Goal: Task Accomplishment & Management: Complete application form

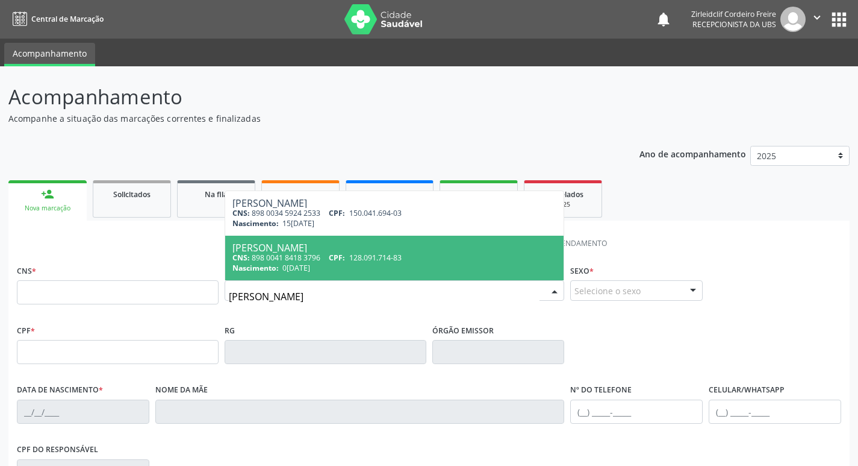
type input "[PERSON_NAME]"
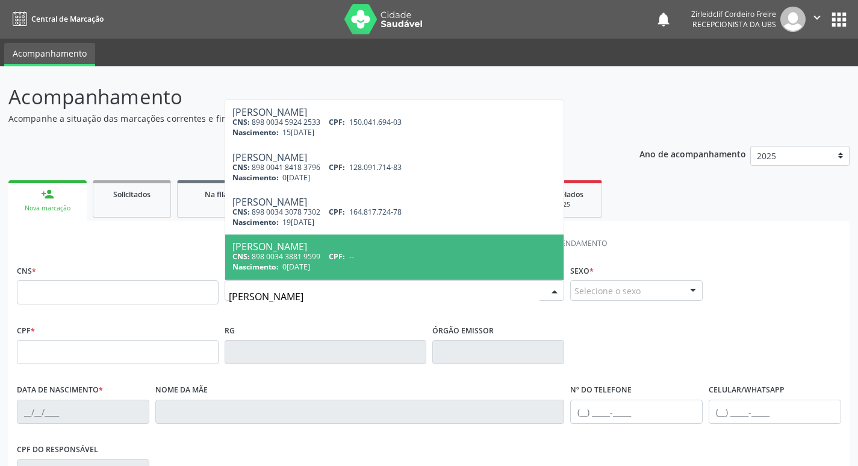
click at [310, 268] on span "0[DATE]" at bounding box center [296, 266] width 28 height 10
type input "898 0034 3881 9599"
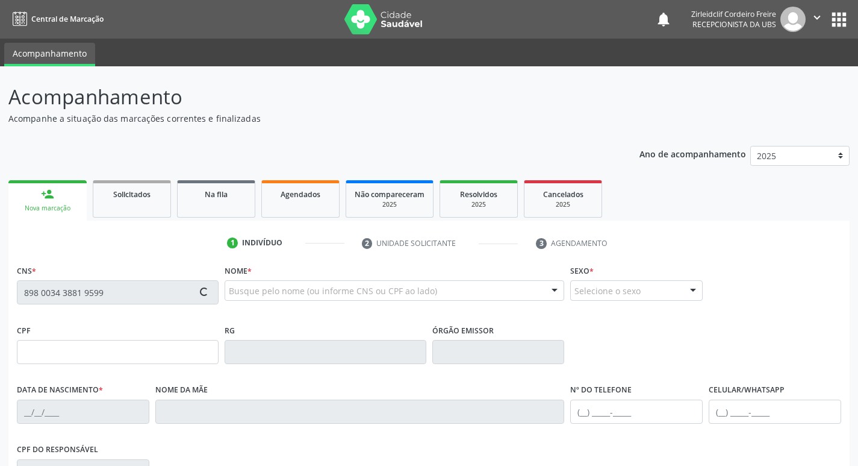
type input "0[DATE]"
type input "[PERSON_NAME] das Dores de [PERSON_NAME]"
type input "[PHONE_NUMBER]"
type input "044.662.834-43"
type input "S/N"
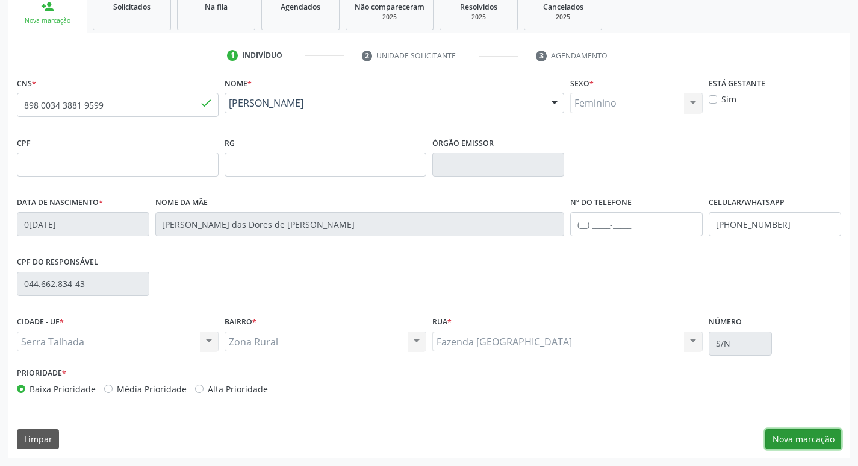
click at [793, 439] on button "Nova marcação" at bounding box center [804, 439] width 76 height 20
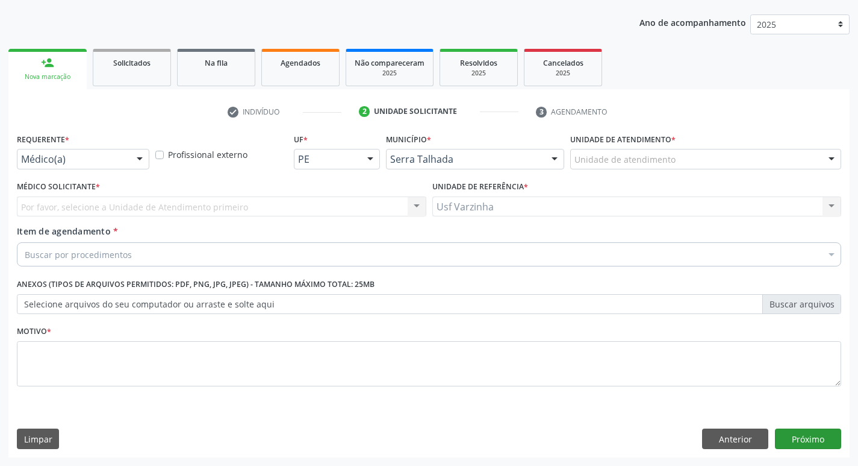
scroll to position [131, 0]
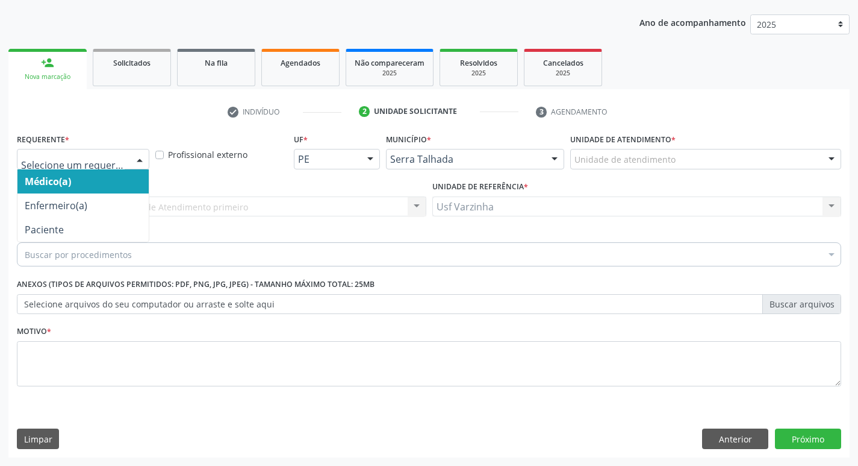
click at [143, 154] on div at bounding box center [140, 159] width 18 height 20
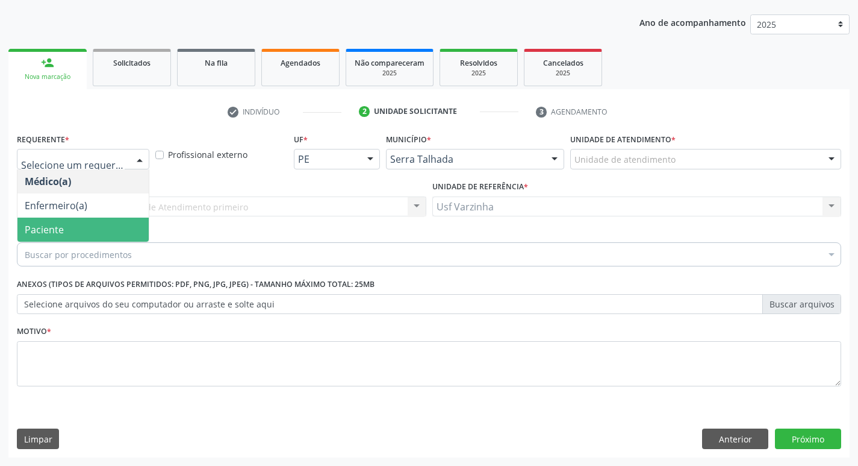
click at [106, 229] on span "Paciente" at bounding box center [82, 229] width 131 height 24
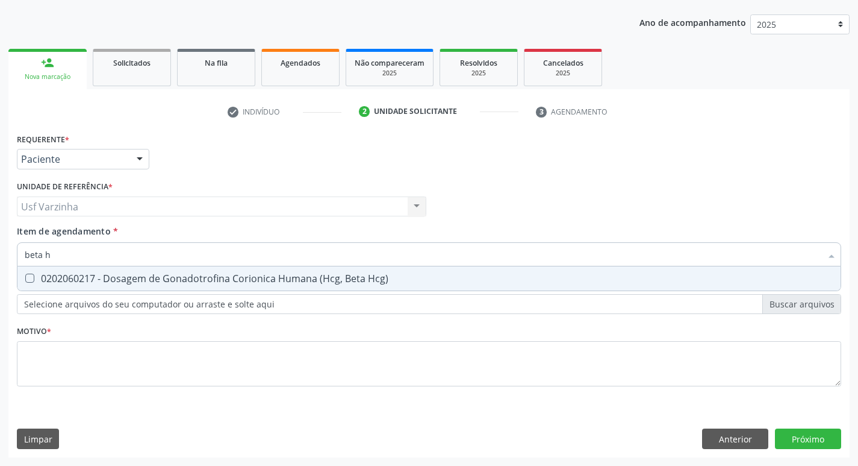
type input "[MEDICAL_DATA]"
click at [30, 277] on Hcg\) at bounding box center [29, 277] width 9 height 9
click at [25, 277] on Hcg\) "checkbox" at bounding box center [21, 278] width 8 height 8
checkbox Hcg\) "true"
click at [35, 299] on div "Requerente * Paciente Médico(a) Enfermeiro(a) Paciente Nenhum resultado encontr…" at bounding box center [429, 266] width 825 height 273
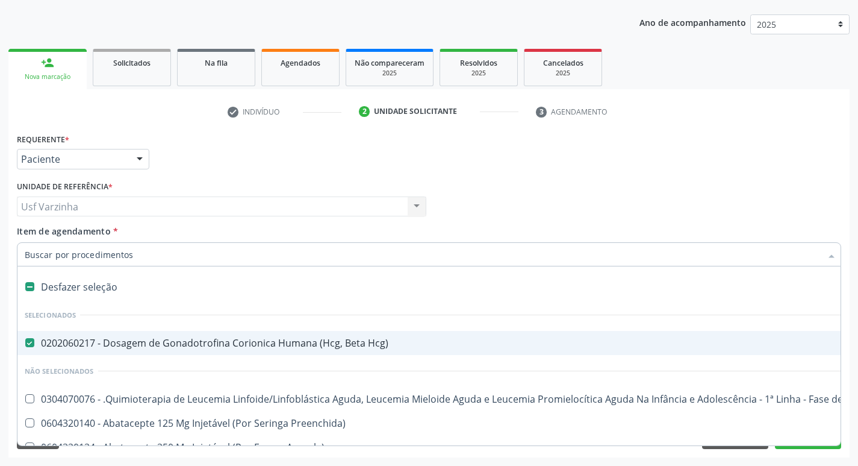
click at [31, 287] on label at bounding box center [29, 286] width 9 height 9
checkbox Hcg\) "false"
click at [102, 252] on input "Item de agendamento *" at bounding box center [423, 254] width 797 height 24
click at [164, 212] on div "Usf Varzinha Usf Varzinha Nenhum resultado encontrado para: " " Não há nenhuma …" at bounding box center [222, 206] width 410 height 20
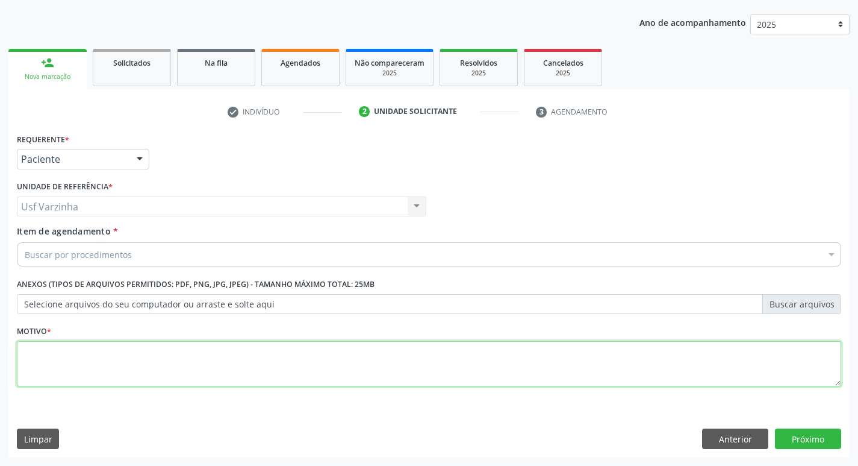
click at [117, 367] on textarea at bounding box center [429, 364] width 825 height 46
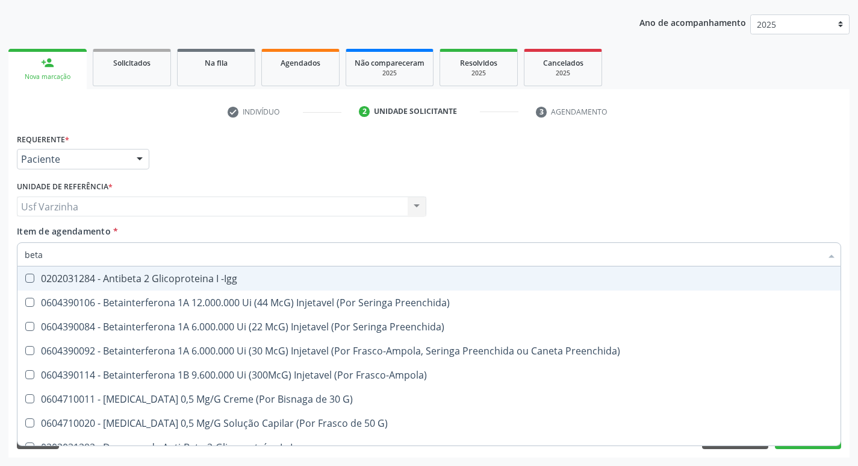
type input "beta"
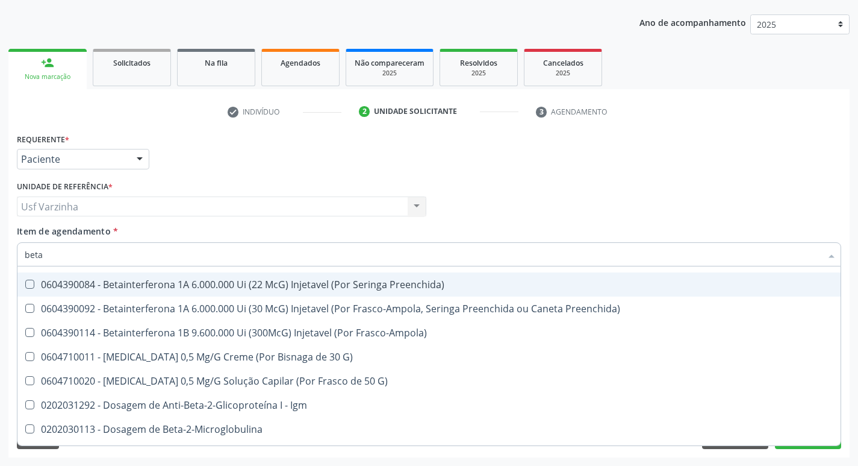
scroll to position [110, 0]
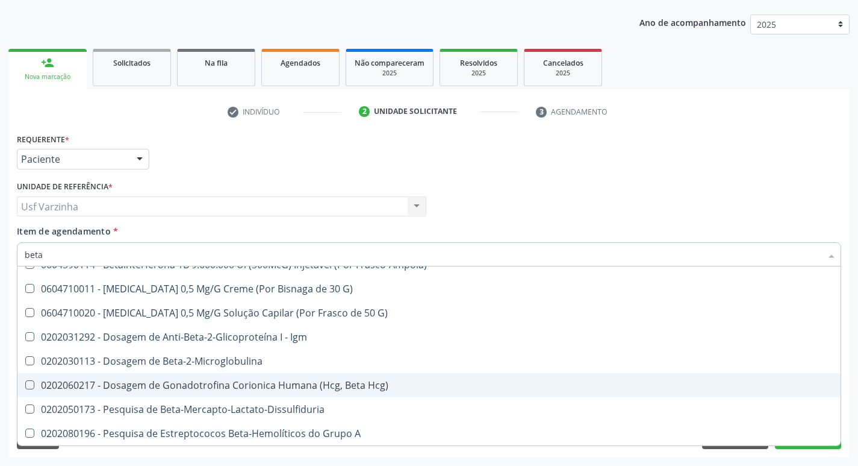
click at [147, 390] on div "0202060217 - Dosagem de Gonadotrofina Corionica Humana (Hcg, Beta Hcg)" at bounding box center [429, 385] width 809 height 10
checkbox Hcg\) "true"
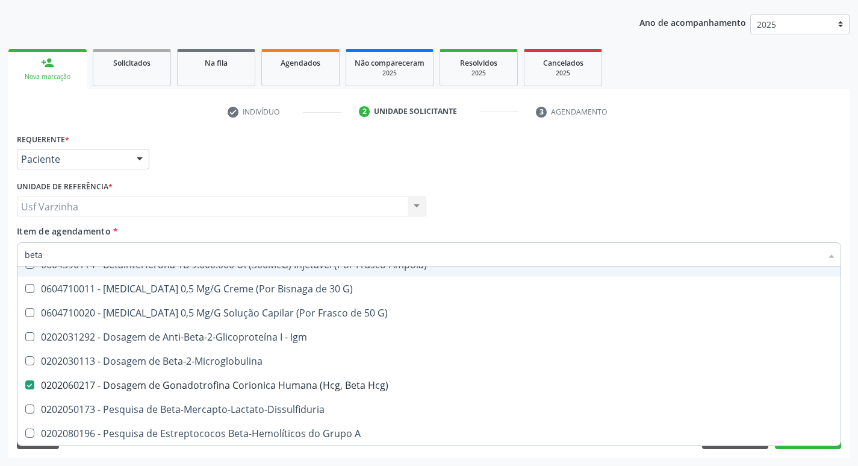
click at [62, 251] on input "beta" at bounding box center [423, 254] width 797 height 24
click at [139, 157] on div at bounding box center [140, 159] width 18 height 20
checkbox Preenchida\) "true"
checkbox Hcg\) "false"
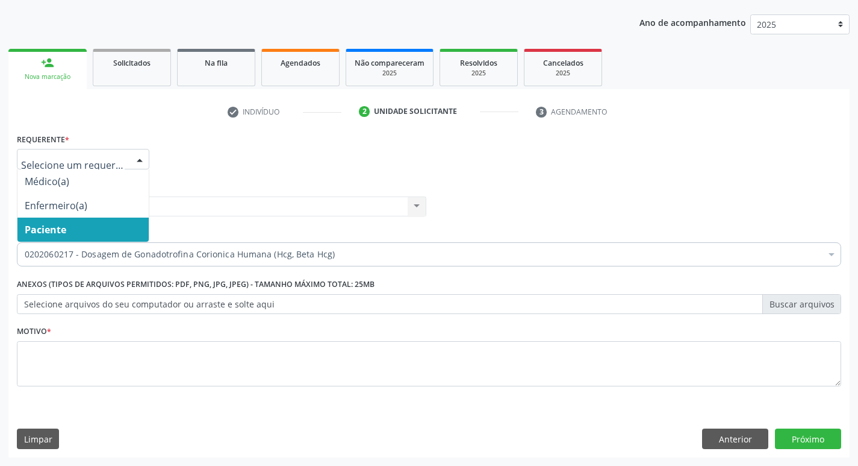
scroll to position [0, 0]
click at [27, 302] on label "Selecione arquivos do seu computador ou arraste e solte aqui" at bounding box center [429, 304] width 825 height 20
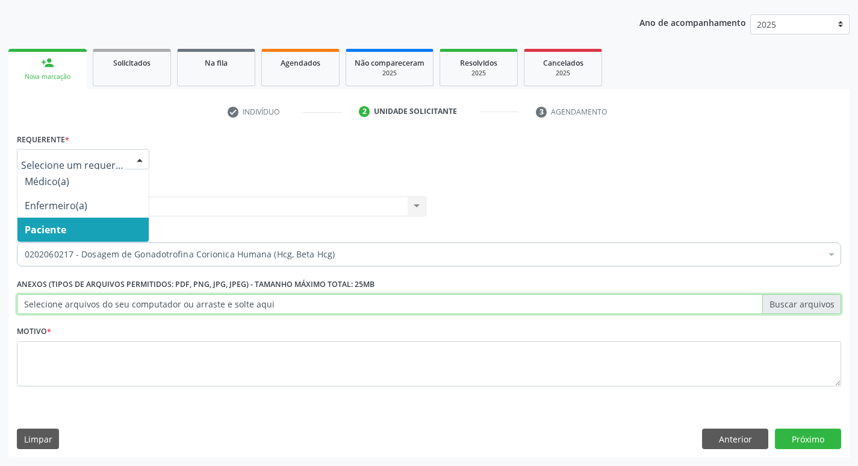
click at [27, 302] on input "Selecione arquivos do seu computador ou arraste e solte aqui" at bounding box center [429, 304] width 825 height 20
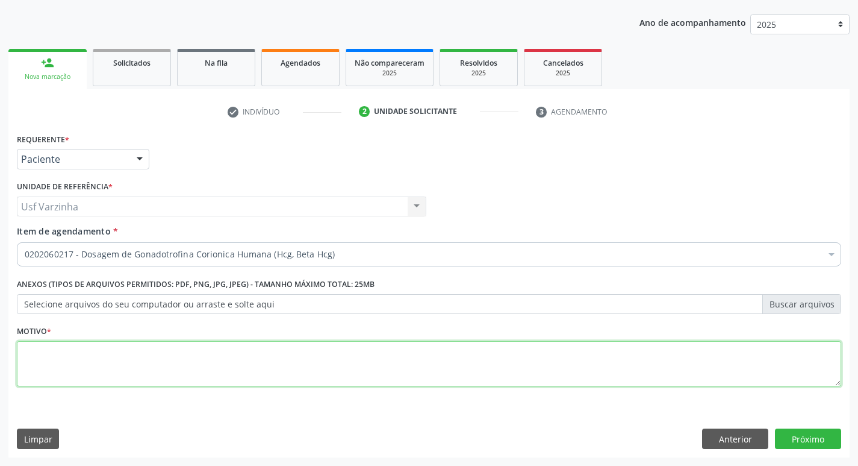
click at [46, 355] on textarea at bounding box center [429, 364] width 825 height 46
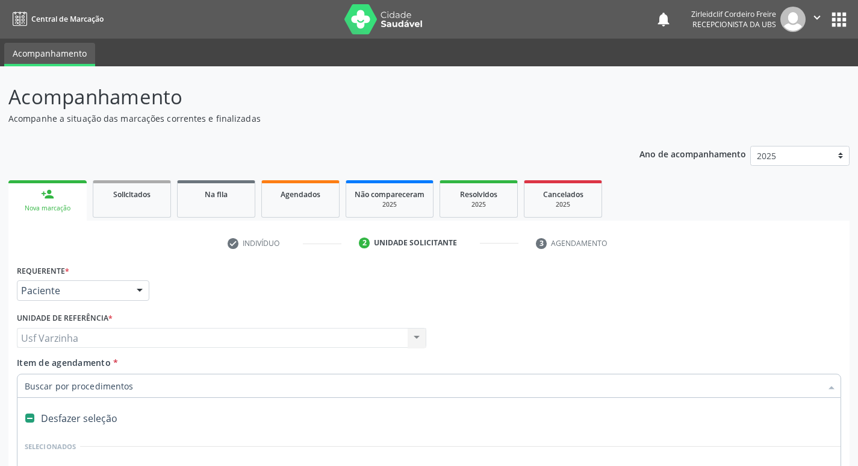
click at [40, 387] on input "Item de agendamento *" at bounding box center [423, 385] width 797 height 24
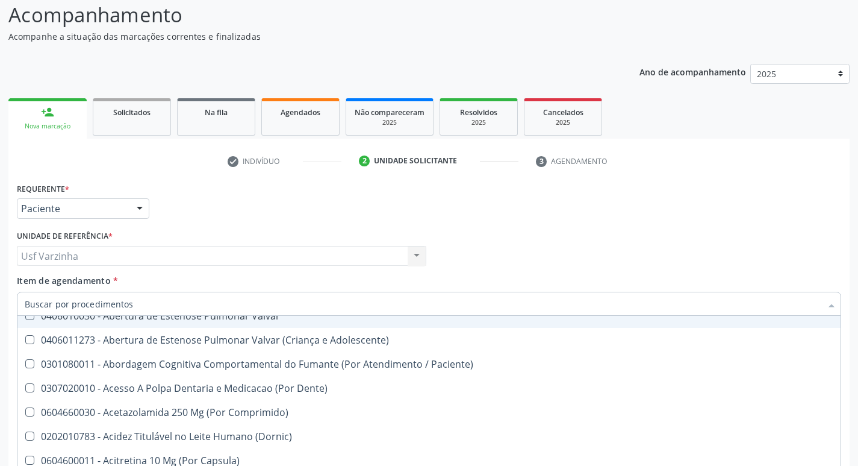
scroll to position [11, 0]
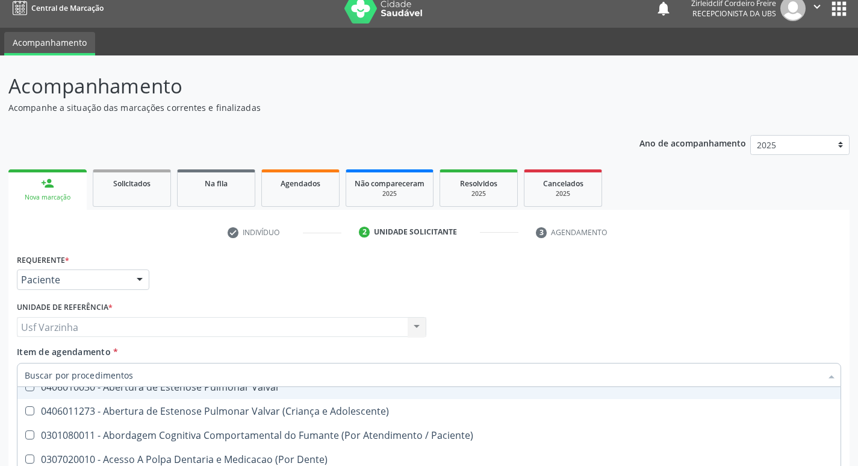
click at [140, 282] on div at bounding box center [140, 280] width 18 height 20
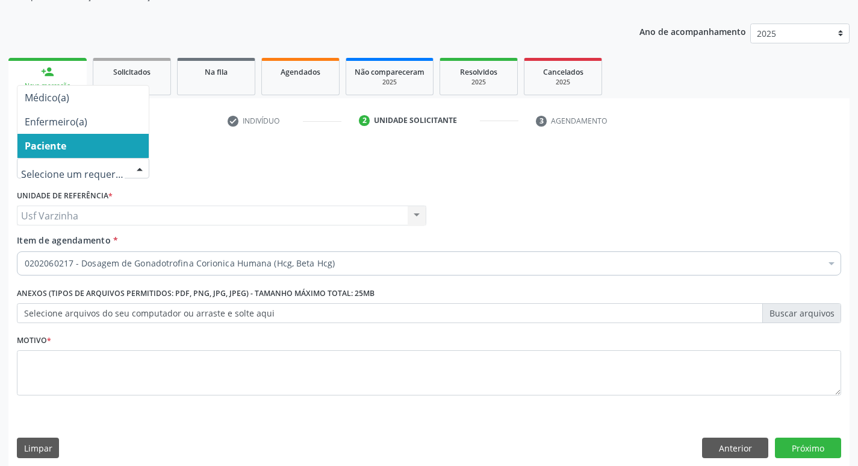
scroll to position [131, 0]
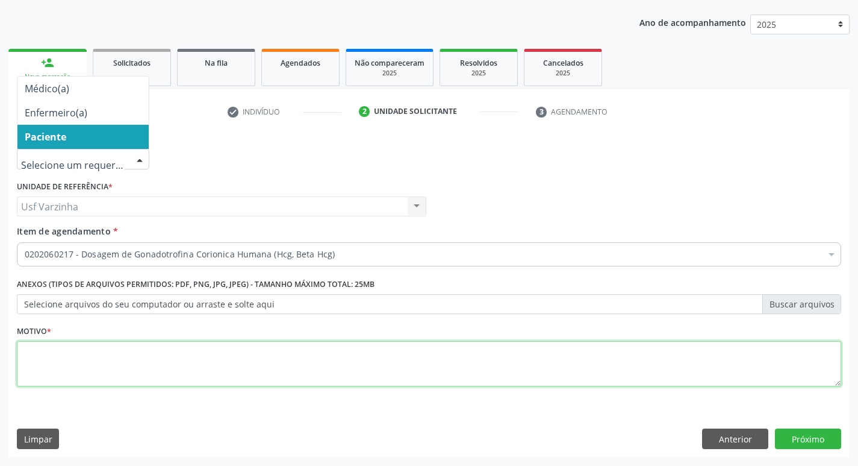
click at [75, 354] on textarea at bounding box center [429, 364] width 825 height 46
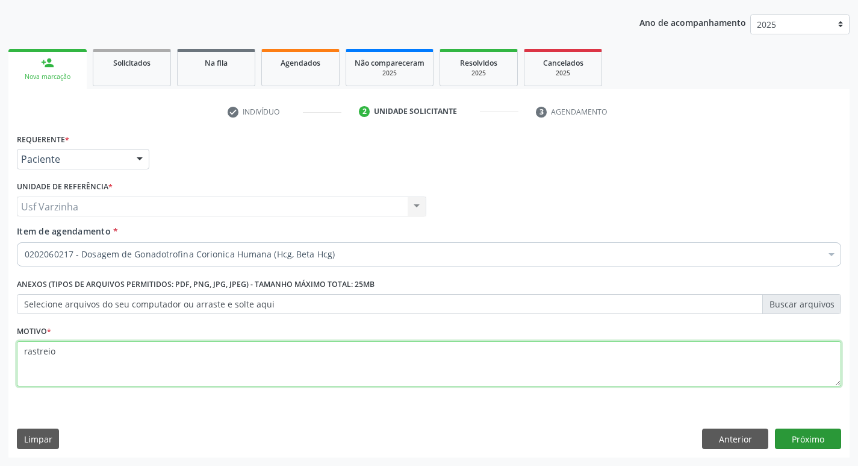
type textarea "rastreio"
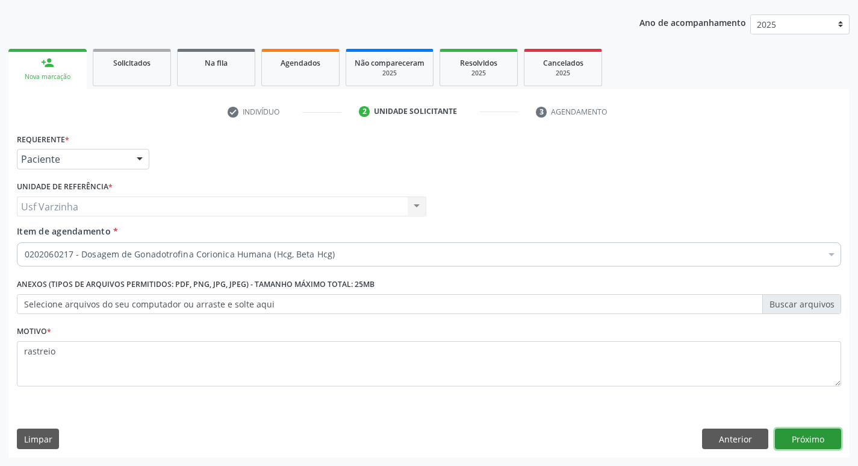
click at [814, 440] on button "Próximo" at bounding box center [808, 438] width 66 height 20
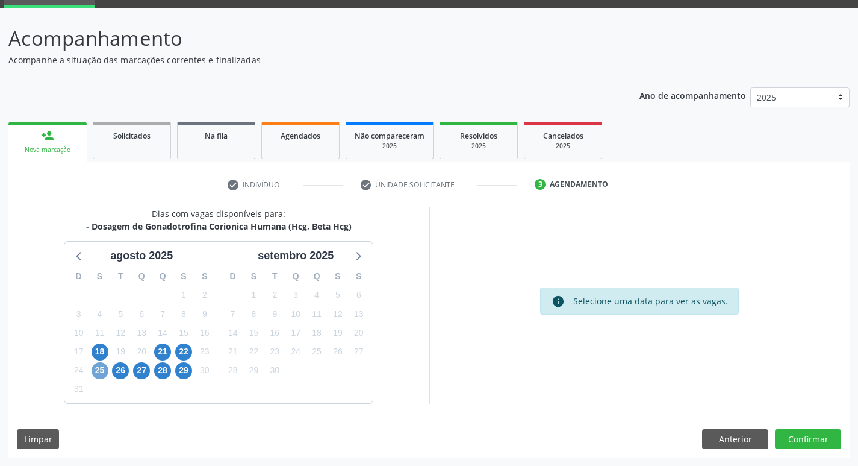
click at [95, 372] on span "25" at bounding box center [100, 370] width 17 height 17
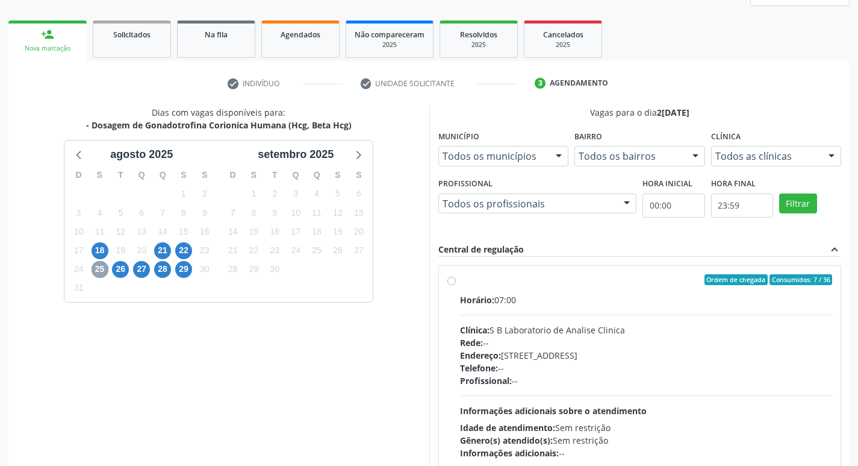
scroll to position [179, 0]
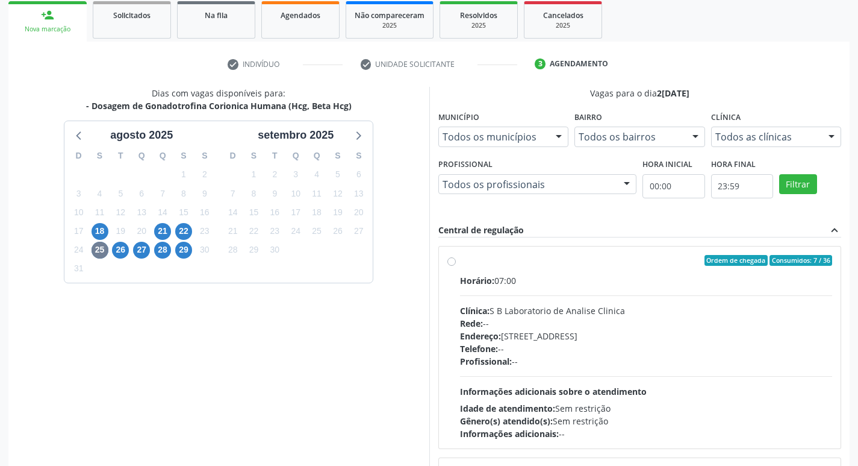
click at [460, 264] on label "Ordem de chegada Consumidos: 7 / 36 Horário: 07:00 Clínica: S B Laboratorio de …" at bounding box center [646, 347] width 373 height 185
click at [453, 264] on input "Ordem de chegada Consumidos: 7 / 36 Horário: 07:00 Clínica: S B Laboratorio de …" at bounding box center [452, 260] width 8 height 11
radio input "true"
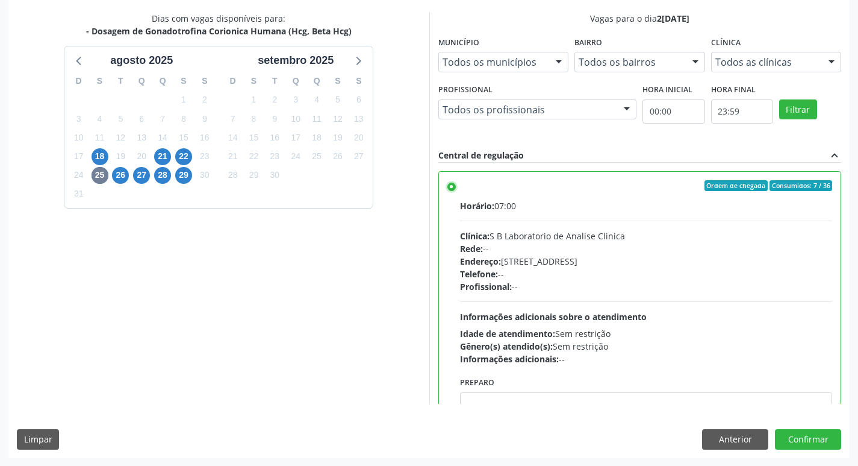
scroll to position [254, 0]
click at [797, 443] on button "Confirmar" at bounding box center [808, 438] width 66 height 20
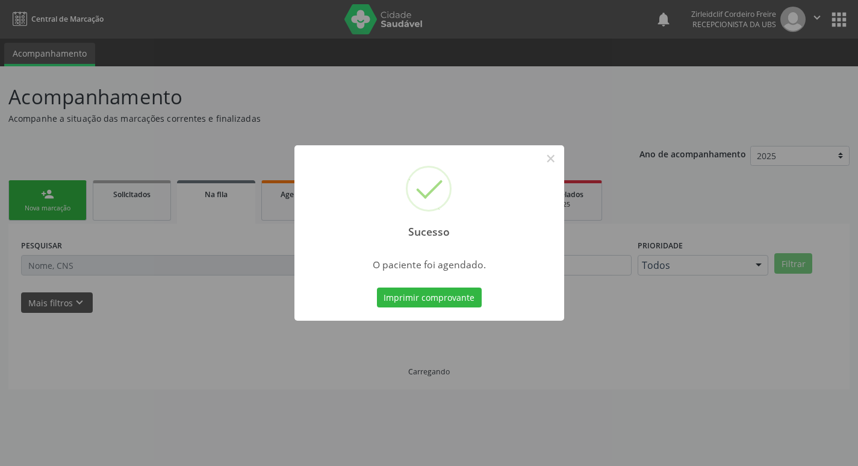
scroll to position [0, 0]
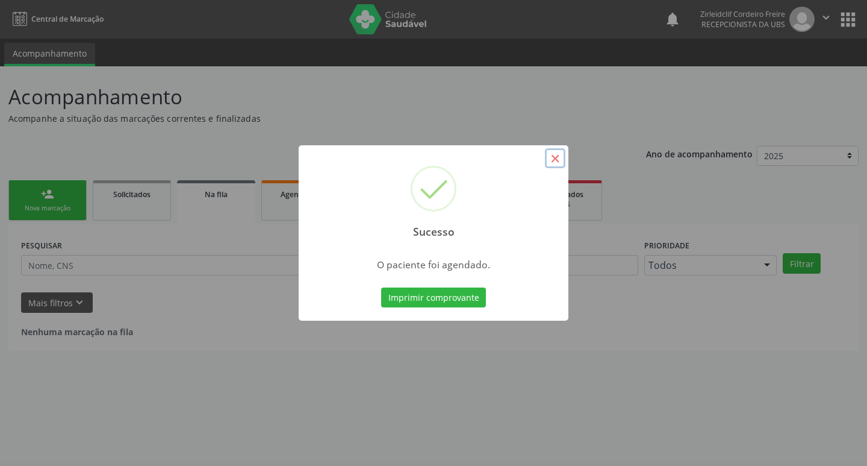
click at [555, 156] on button "×" at bounding box center [555, 158] width 20 height 20
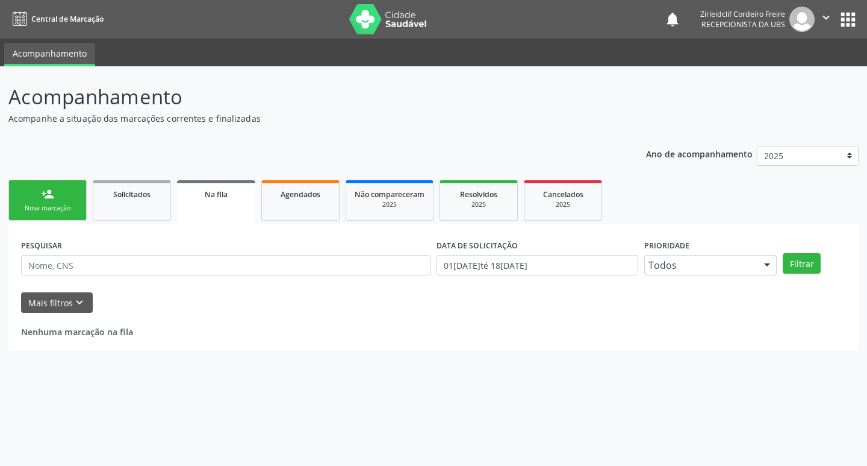
click at [72, 206] on div "Nova marcação" at bounding box center [47, 208] width 60 height 9
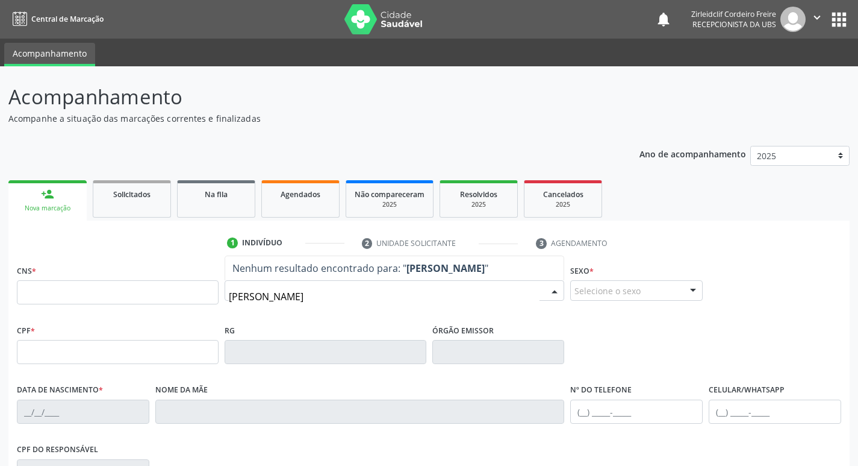
type input "[PERSON_NAME]"
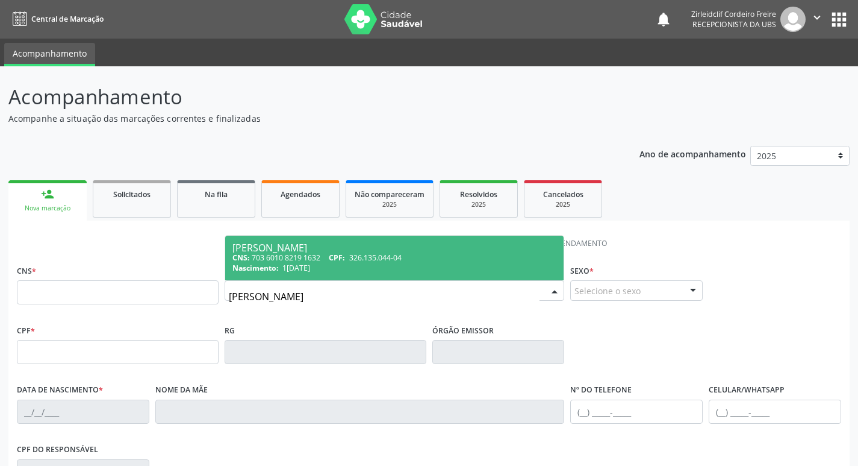
click at [411, 261] on div "CNS: 703 6010 8219 1632 CPF: 326.135.044-04" at bounding box center [394, 257] width 325 height 10
type input "703 6010 8219 1632"
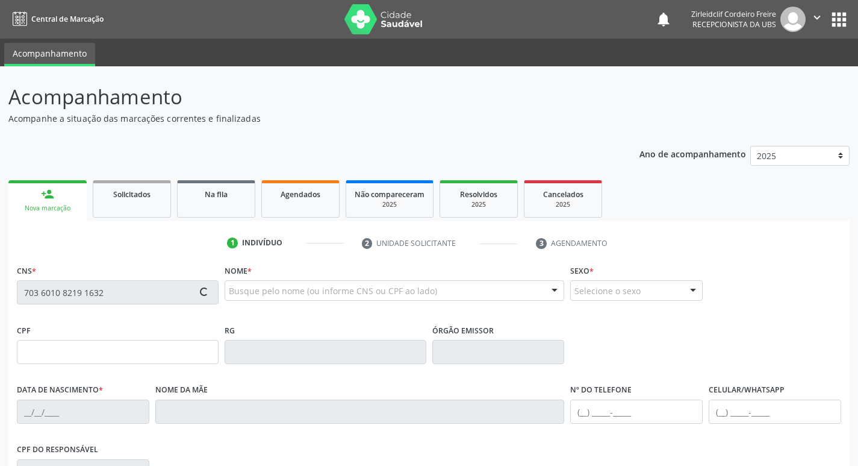
type input "326.135.044-04"
type input "1[DATE]"
type input "[PERSON_NAME]"
type input "[PHONE_NUMBER]"
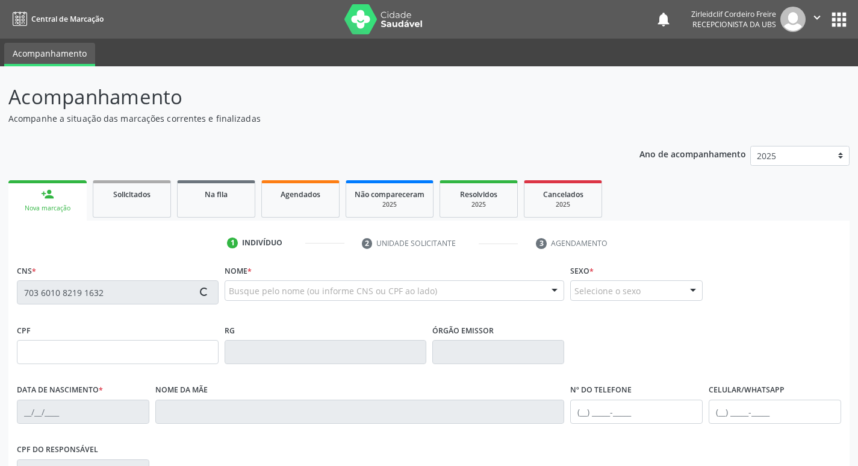
type input "844.208.554-87"
type input "S/N"
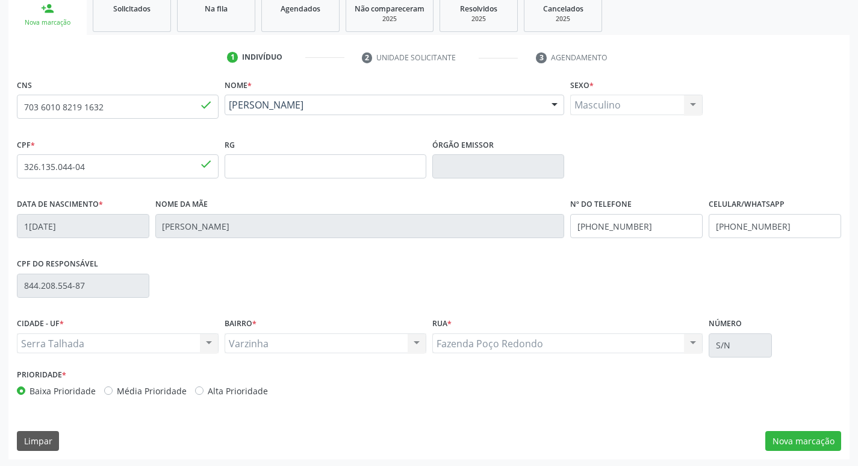
scroll to position [187, 0]
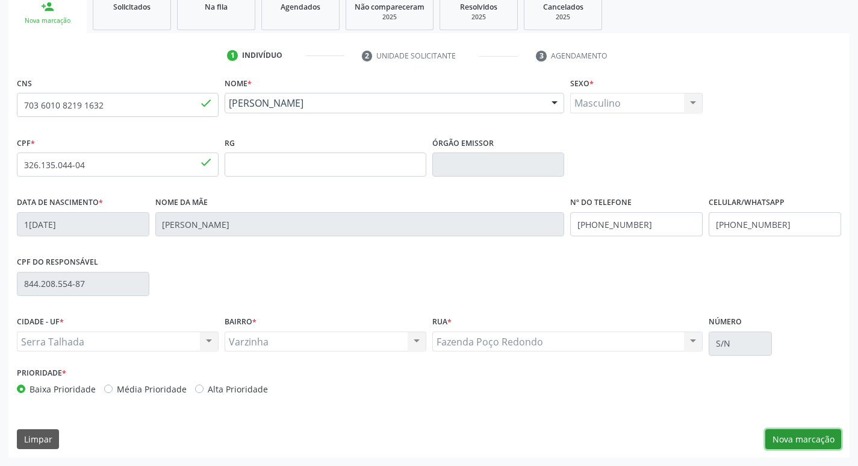
click at [805, 441] on button "Nova marcação" at bounding box center [804, 439] width 76 height 20
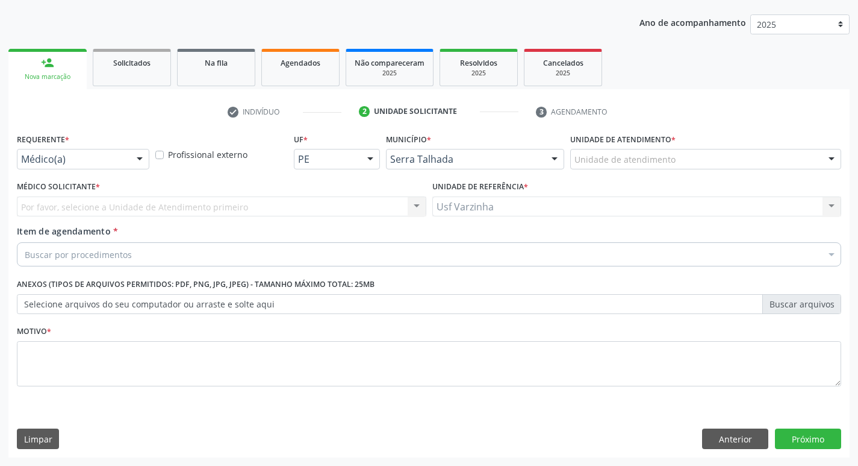
scroll to position [131, 0]
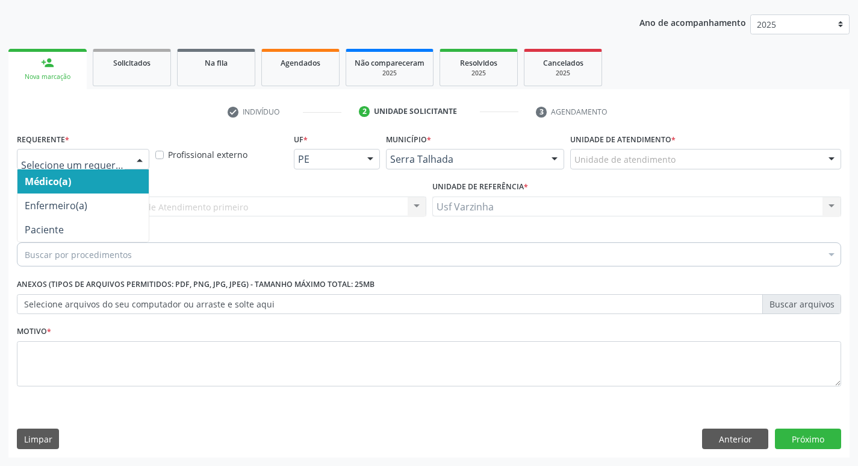
click at [137, 156] on div at bounding box center [140, 159] width 18 height 20
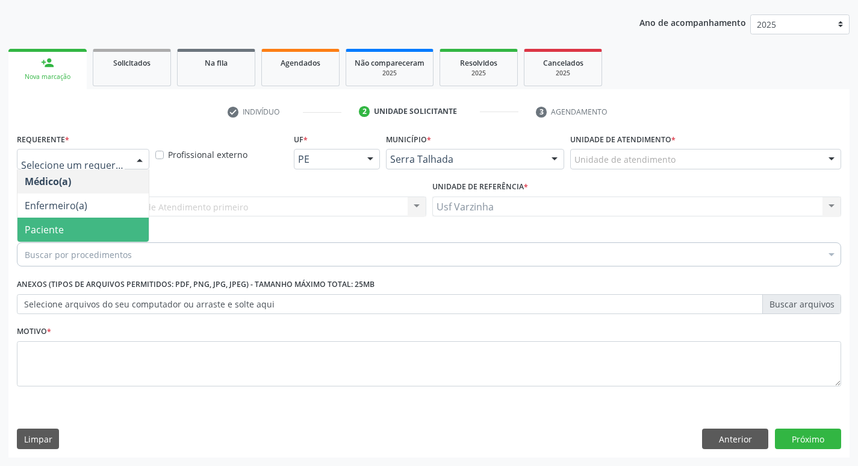
click at [90, 231] on span "Paciente" at bounding box center [82, 229] width 131 height 24
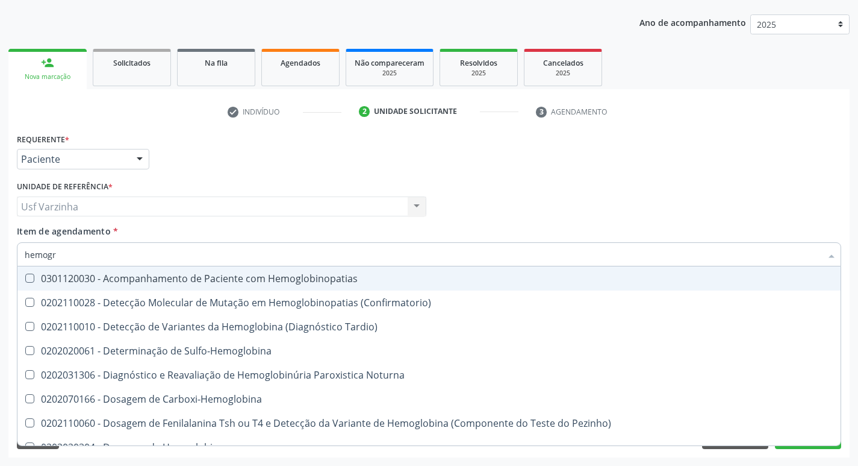
type input "hemogra"
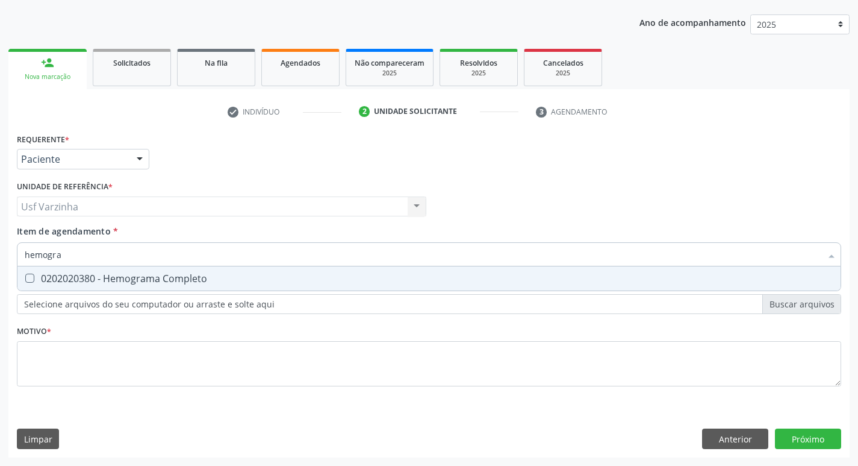
click at [25, 277] on Completo at bounding box center [29, 277] width 9 height 9
click at [25, 277] on Completo "checkbox" at bounding box center [21, 278] width 8 height 8
checkbox Completo "true"
click at [78, 256] on input "hemogra" at bounding box center [423, 254] width 797 height 24
type input "hem"
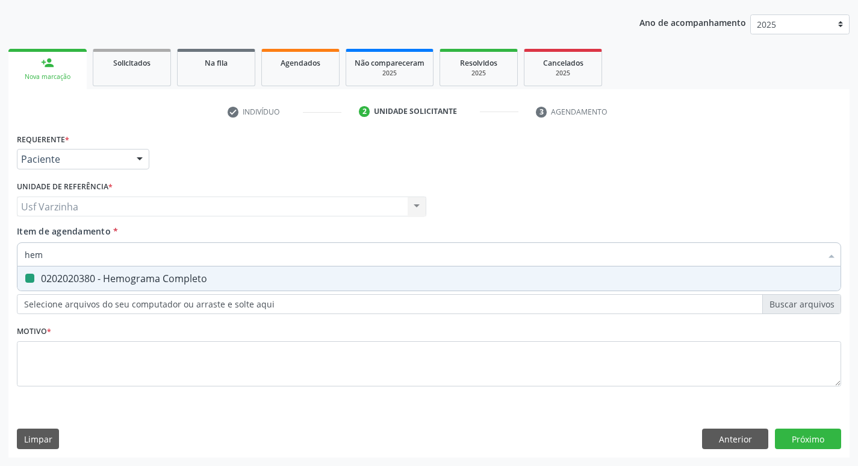
checkbox Completo "false"
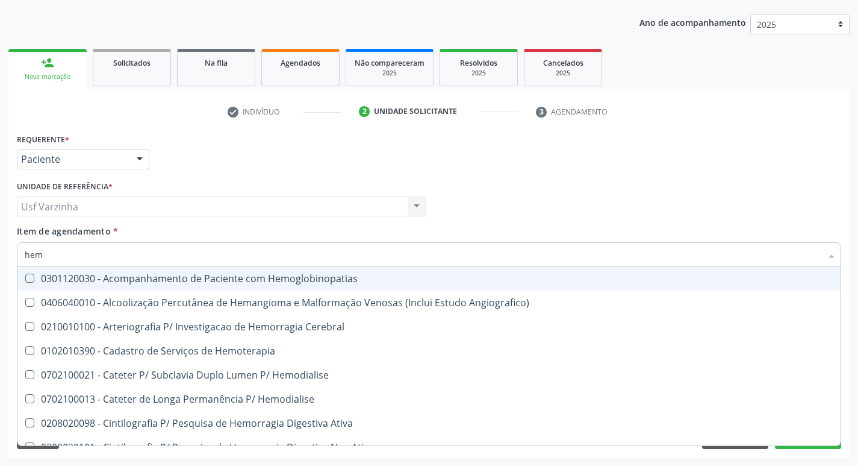
type input "he"
checkbox Completo "false"
checkbox Orgaos "true"
type input "h"
checkbox Orgaos "false"
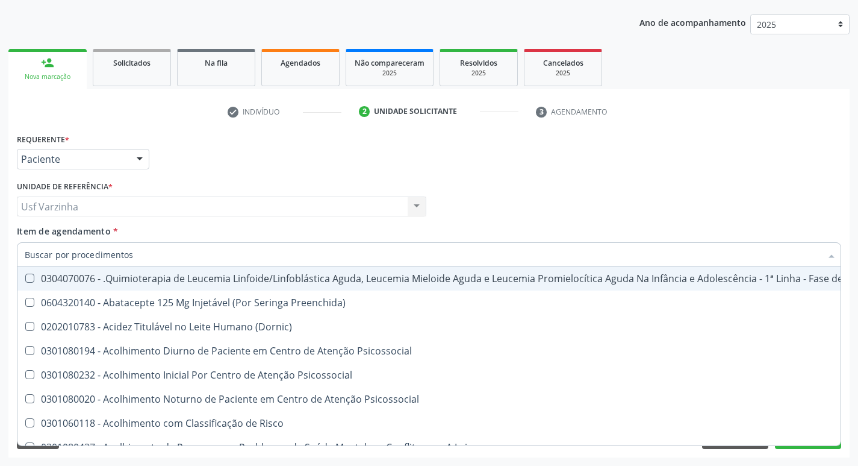
checkbox Completo "false"
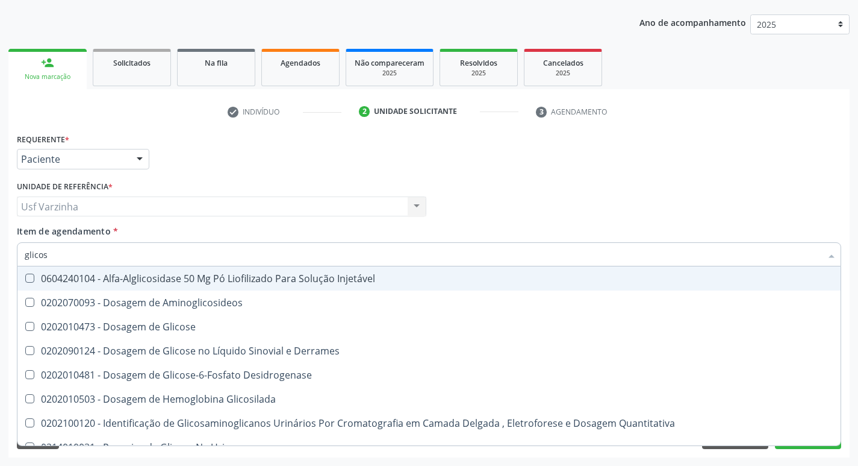
type input "glicose"
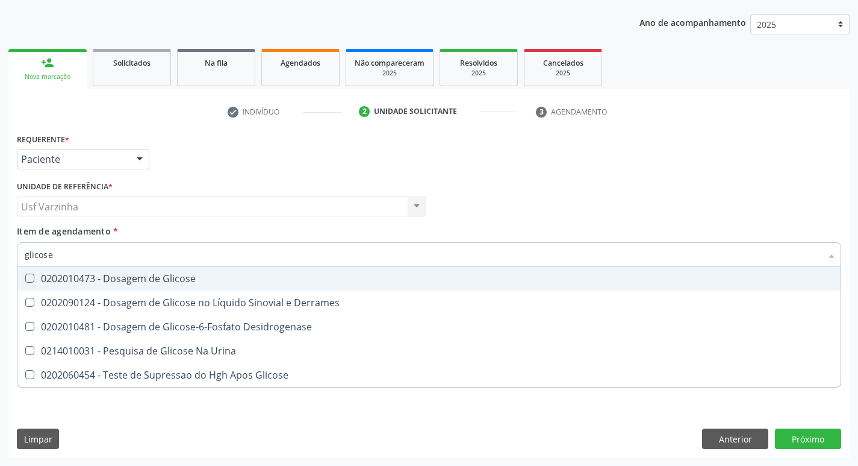
click at [68, 278] on div "0202010473 - Dosagem de Glicose" at bounding box center [429, 278] width 809 height 10
checkbox Glicose "true"
click at [67, 255] on input "glicose" at bounding box center [423, 254] width 797 height 24
type input "glicos"
checkbox Glicose "false"
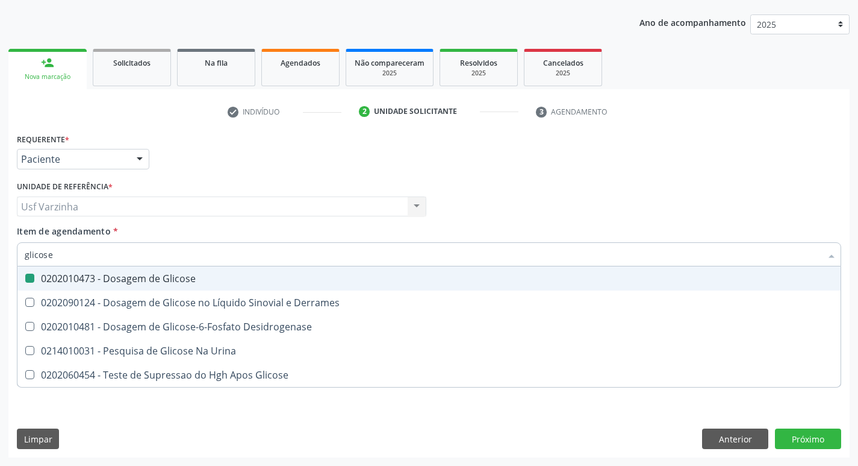
checkbox Desidrogenase "true"
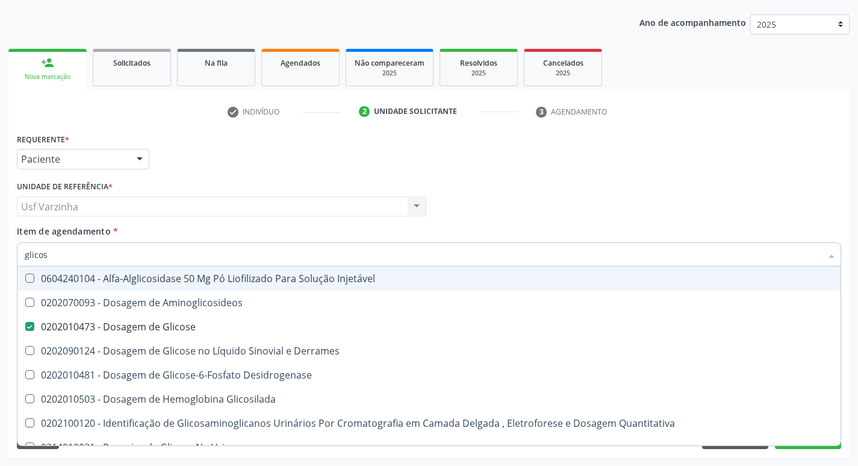
type input "glico"
checkbox Glicose "false"
checkbox Glicosilada "true"
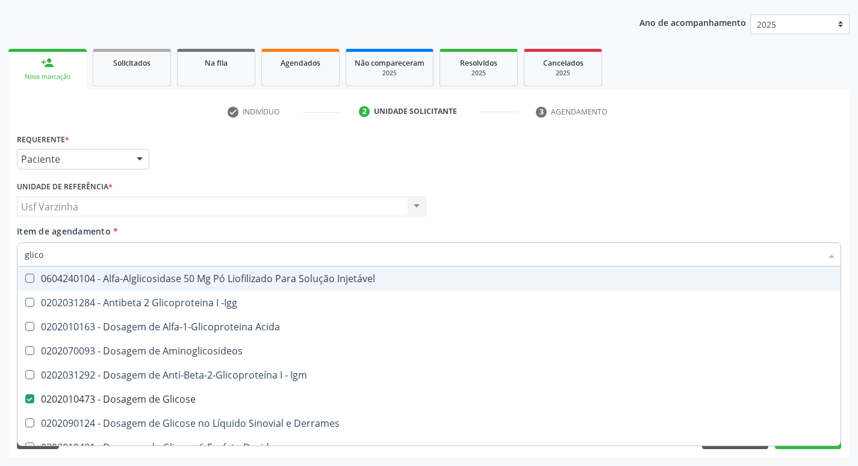
type input "glic"
checkbox Glicose "false"
checkbox Glicose "true"
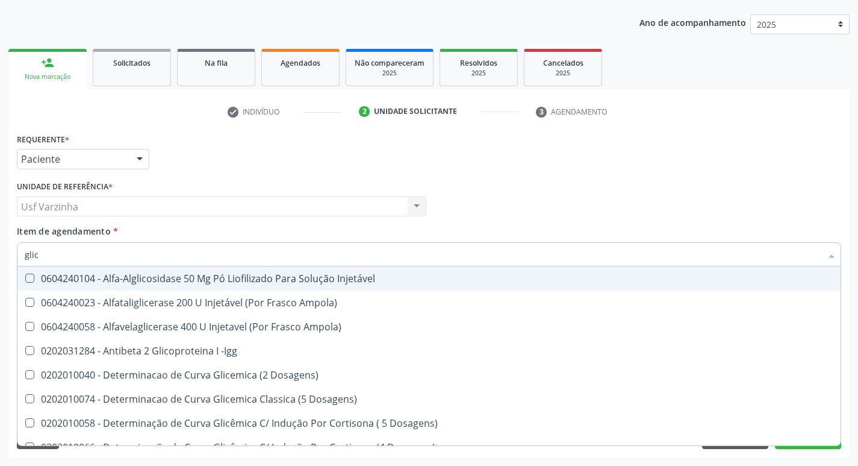
type input "gli"
checkbox Glicose "false"
checkbox Glicosilada "true"
type input "gl"
checkbox Glicose "false"
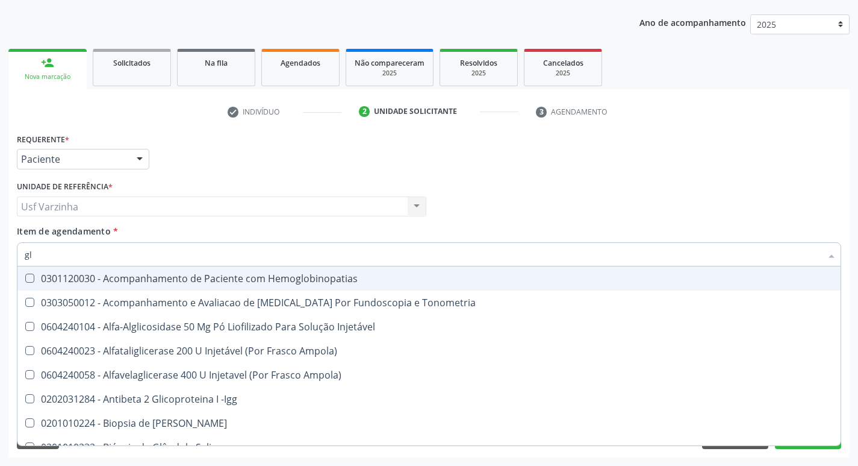
type input "g"
checkbox Glicose "false"
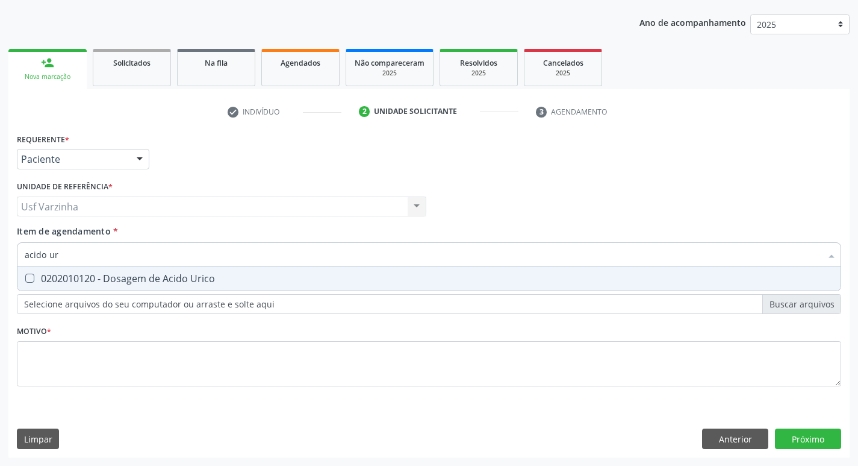
type input "acido uri"
click at [30, 277] on Urico at bounding box center [29, 277] width 9 height 9
click at [25, 277] on Urico "checkbox" at bounding box center [21, 278] width 8 height 8
checkbox Urico "true"
click at [75, 257] on input "acido uri" at bounding box center [423, 254] width 797 height 24
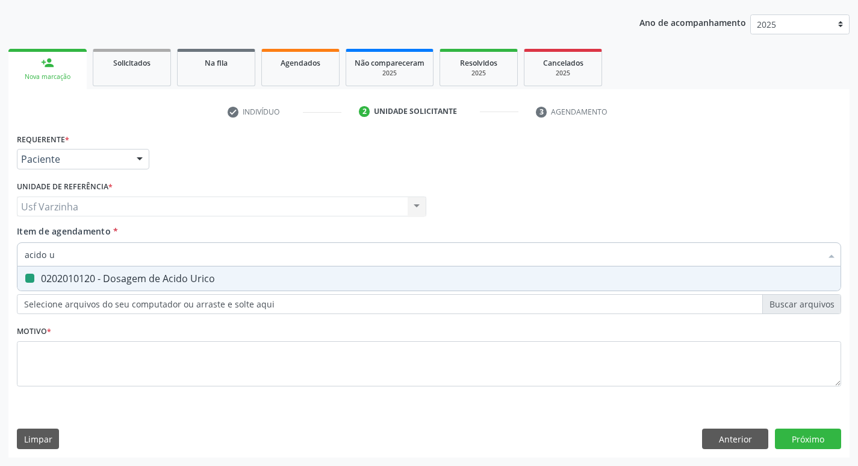
type input "acido"
checkbox Urico "false"
type input "a"
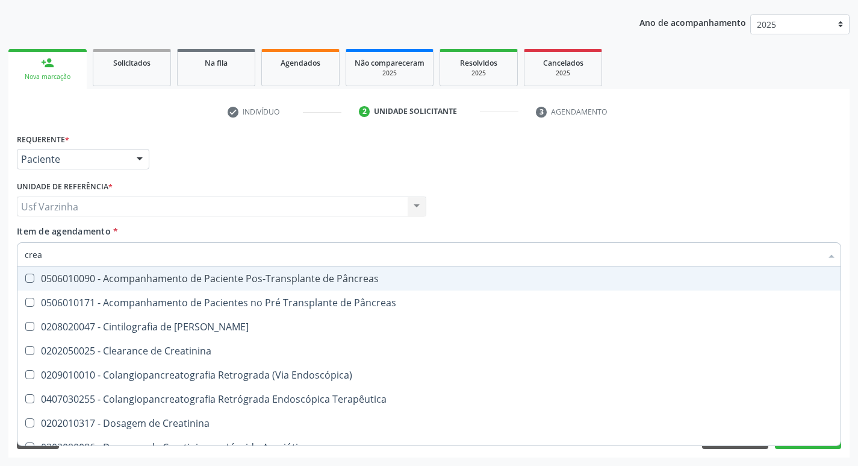
type input "creat"
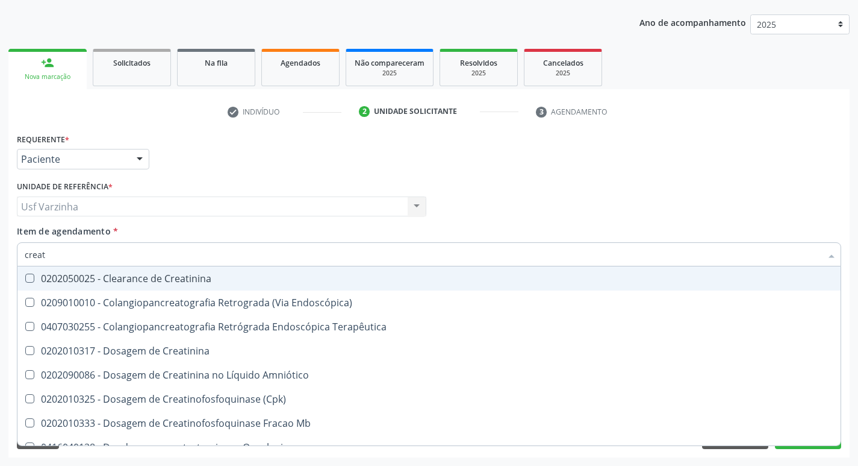
click at [88, 273] on div "0202050025 - Clearance de Creatinina" at bounding box center [429, 278] width 809 height 10
checkbox Creatinina "true"
click at [67, 256] on input "creat" at bounding box center [423, 254] width 797 height 24
type input "crea"
checkbox Creatinina "false"
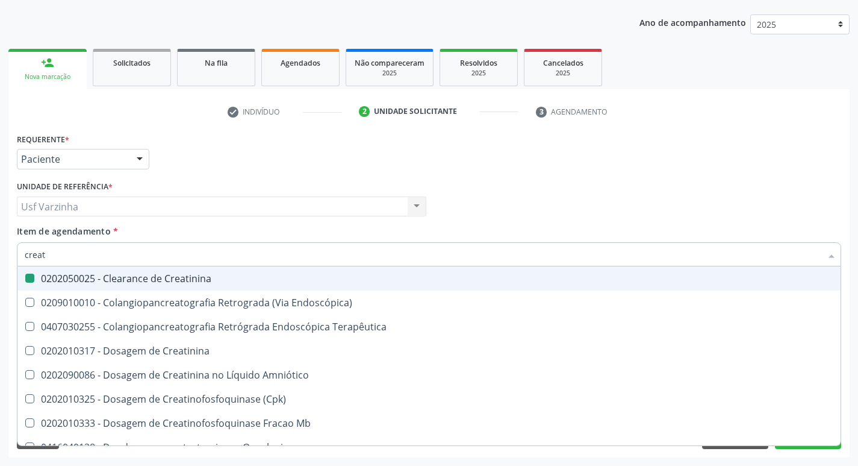
checkbox Creatinina "true"
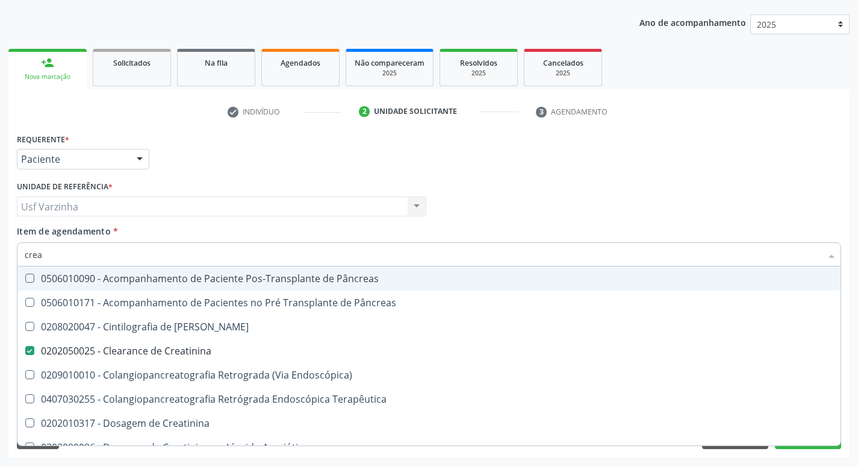
type input "cre"
checkbox Creatinina "false"
checkbox Terapêutica "true"
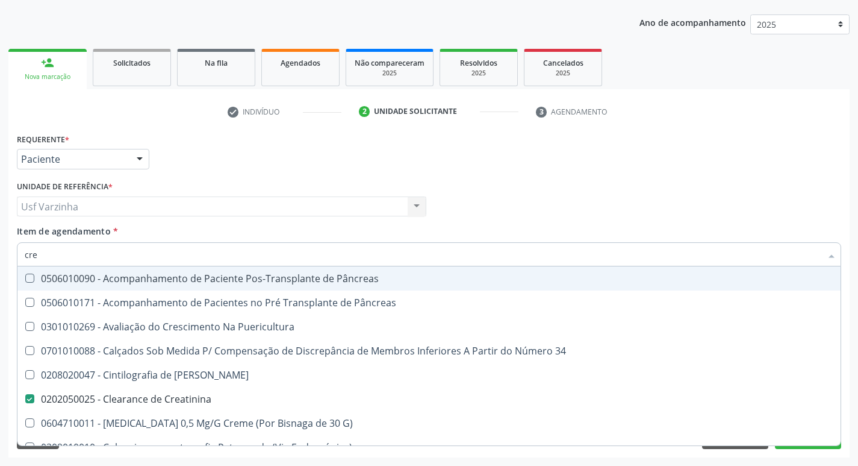
type input "cr"
checkbox Creatinina "false"
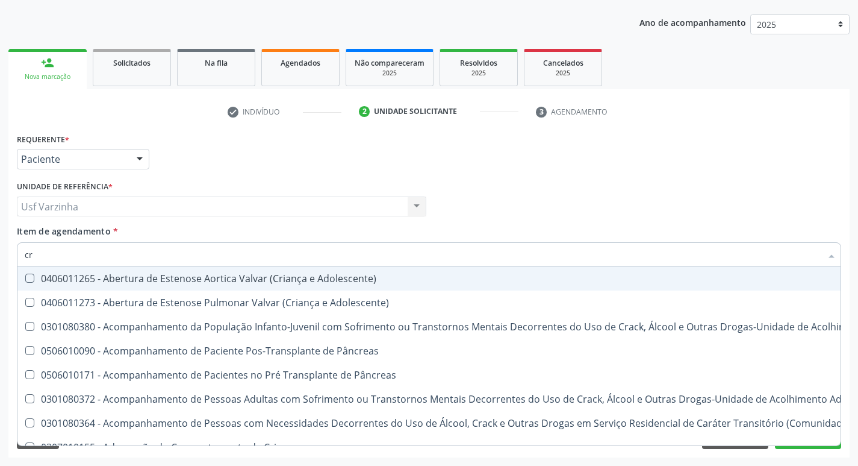
type input "c"
checkbox Creatinina "false"
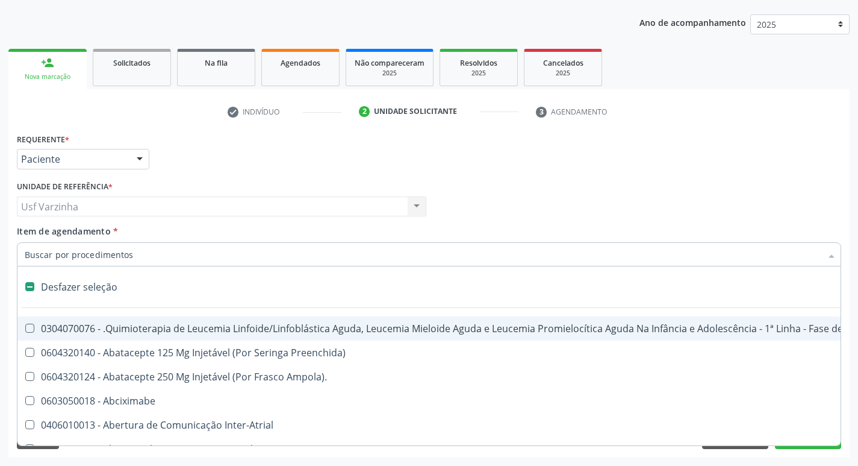
type input "u"
checkbox Cistorrafia "true"
checkbox Creatinina "false"
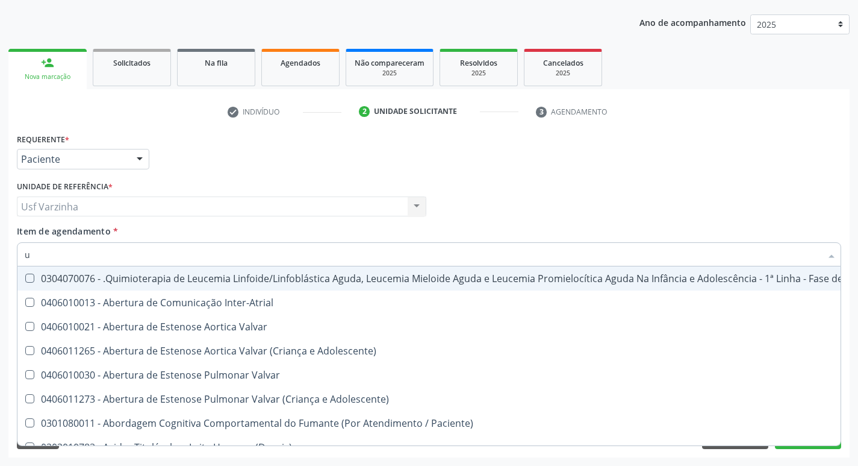
type input "ur"
checkbox B "true"
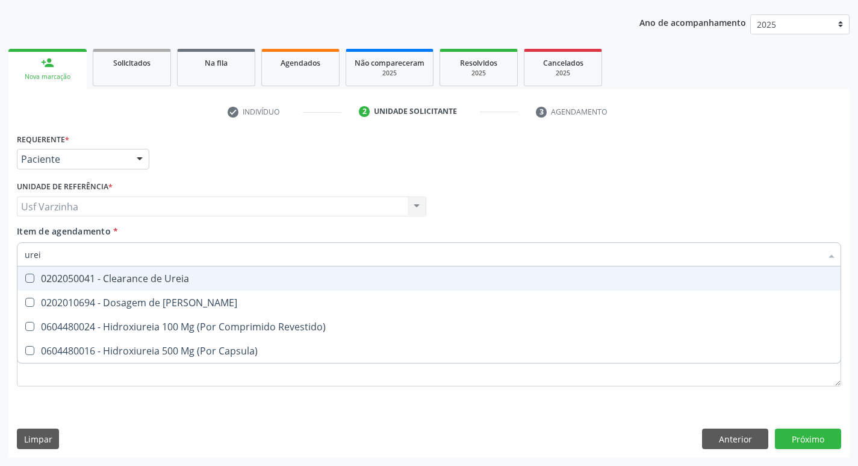
type input "ureia"
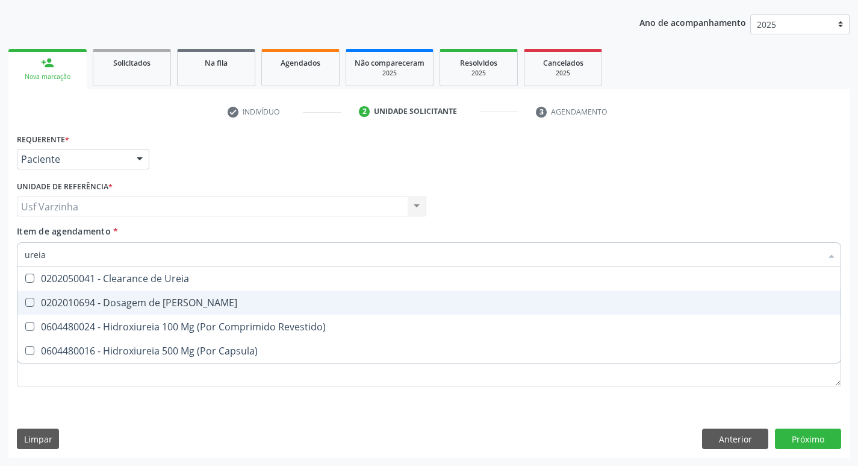
click at [95, 301] on div "0202010694 - Dosagem de [PERSON_NAME]" at bounding box center [429, 303] width 809 height 10
checkbox Ureia "true"
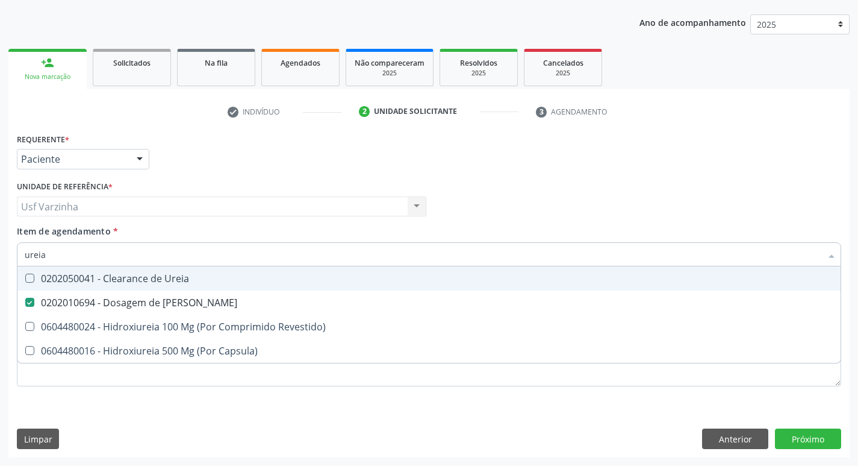
click at [66, 253] on input "ureia" at bounding box center [423, 254] width 797 height 24
type input "ure"
checkbox Ureia "false"
type input "u"
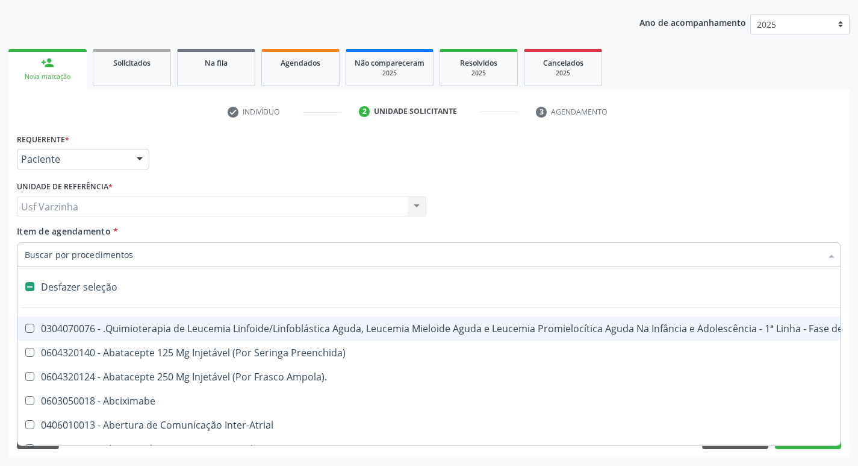
type input "c"
checkbox Quantitativa\) "true"
checkbox Creatinina "false"
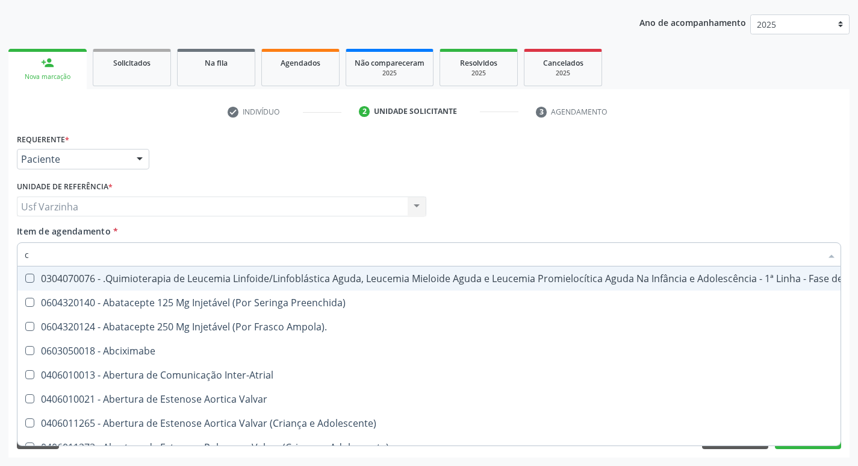
type input "co"
checkbox Único "true"
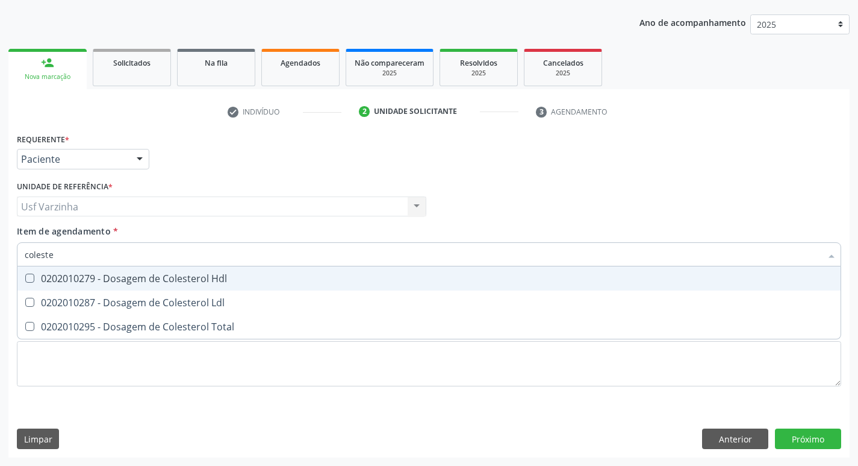
type input "colester"
click at [28, 281] on Hdl at bounding box center [29, 277] width 9 height 9
click at [25, 281] on Hdl "checkbox" at bounding box center [21, 278] width 8 height 8
checkbox Hdl "true"
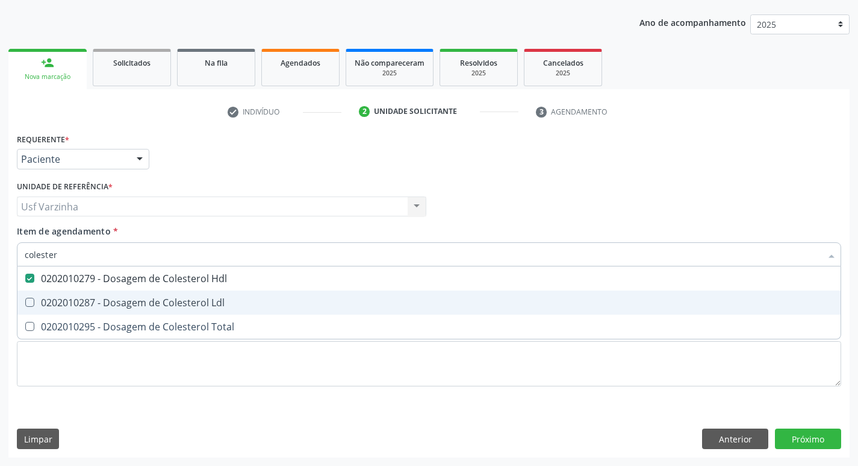
drag, startPoint x: 31, startPoint y: 301, endPoint x: 31, endPoint y: 307, distance: 6.7
click at [32, 302] on Ldl at bounding box center [29, 302] width 9 height 9
click at [25, 302] on Ldl "checkbox" at bounding box center [21, 302] width 8 height 8
checkbox Ldl "true"
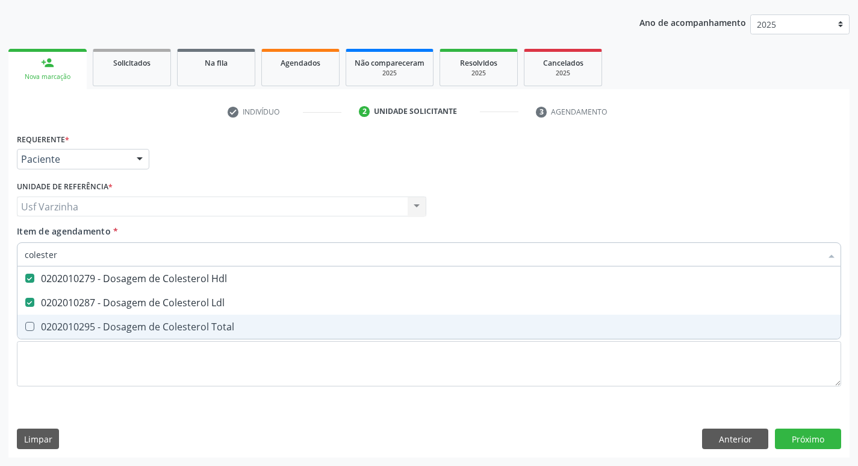
click at [28, 326] on Total at bounding box center [29, 326] width 9 height 9
click at [25, 326] on Total "checkbox" at bounding box center [21, 326] width 8 height 8
checkbox Total "true"
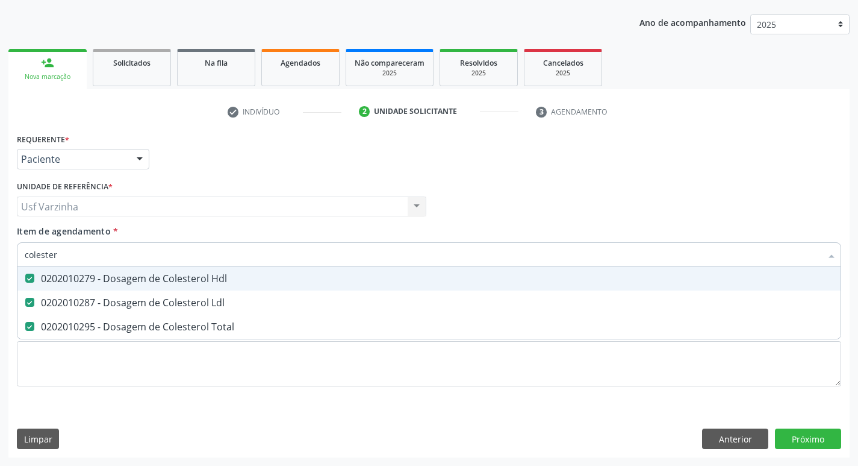
click at [63, 258] on input "colester" at bounding box center [423, 254] width 797 height 24
type input "c"
checkbox Hdl "false"
checkbox Ldl "false"
checkbox Total "false"
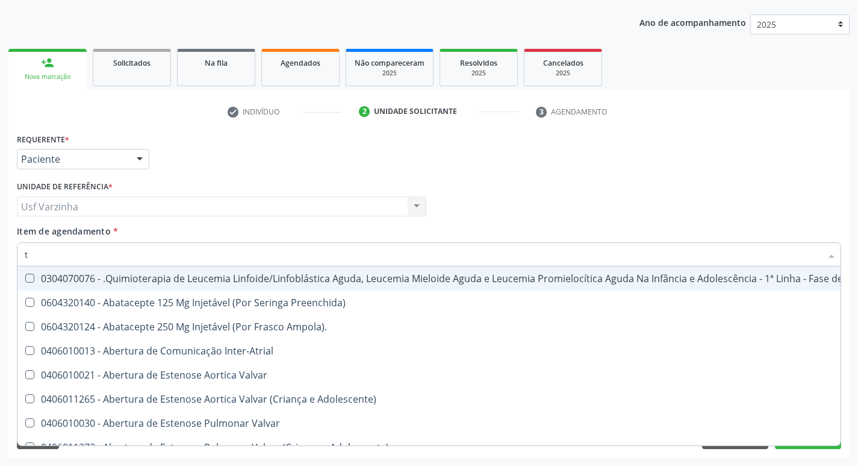
type input "tg"
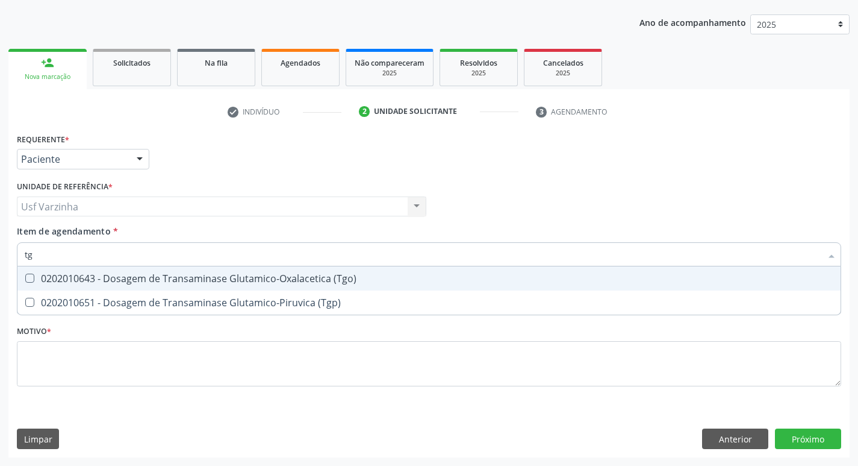
click at [36, 279] on div "0202010643 - Dosagem de Transaminase Glutamico-Oxalacetica (Tgo)" at bounding box center [429, 278] width 809 height 10
checkbox \(Tgo\) "true"
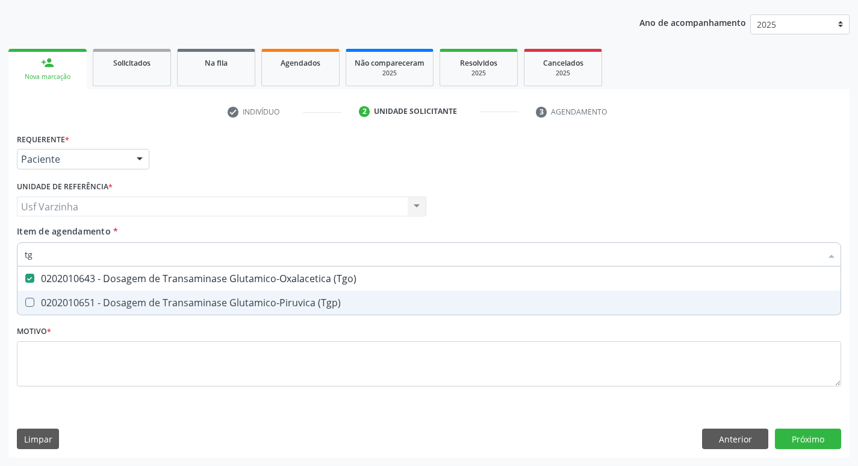
click at [36, 297] on span "0202010651 - Dosagem de Transaminase Glutamico-Piruvica (Tgp)" at bounding box center [428, 302] width 823 height 24
checkbox \(Tgp\) "true"
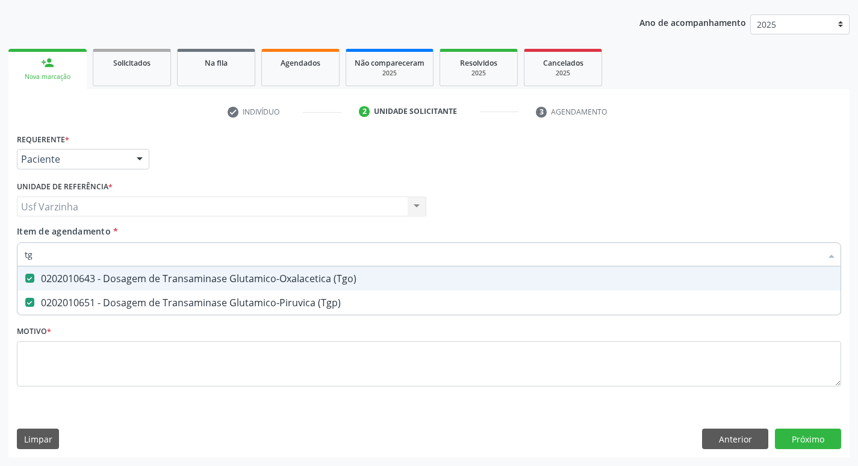
click at [55, 254] on input "tg" at bounding box center [423, 254] width 797 height 24
type input "t"
checkbox \(Tgo\) "false"
checkbox \(Tgp\) "false"
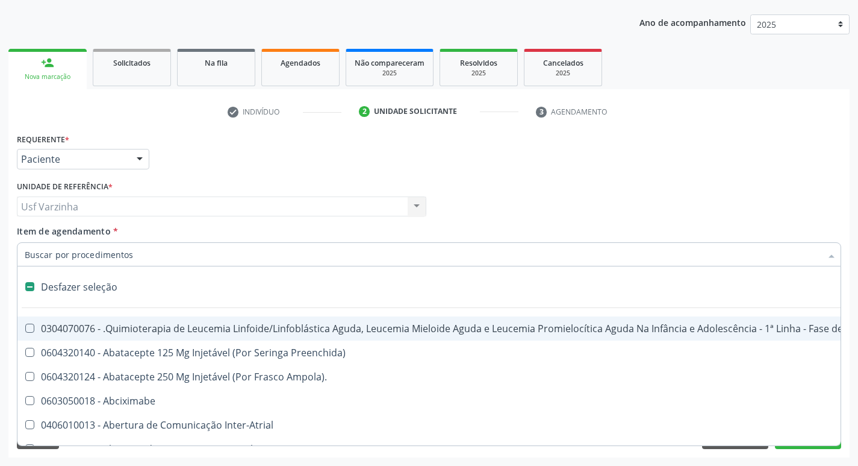
type input "t"
checkbox Gastro-Esofagico "true"
checkbox Creatinina "false"
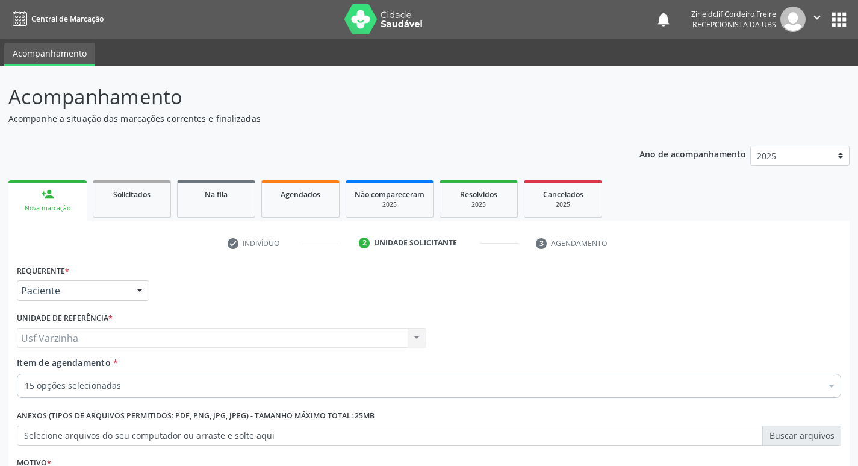
scroll to position [131, 0]
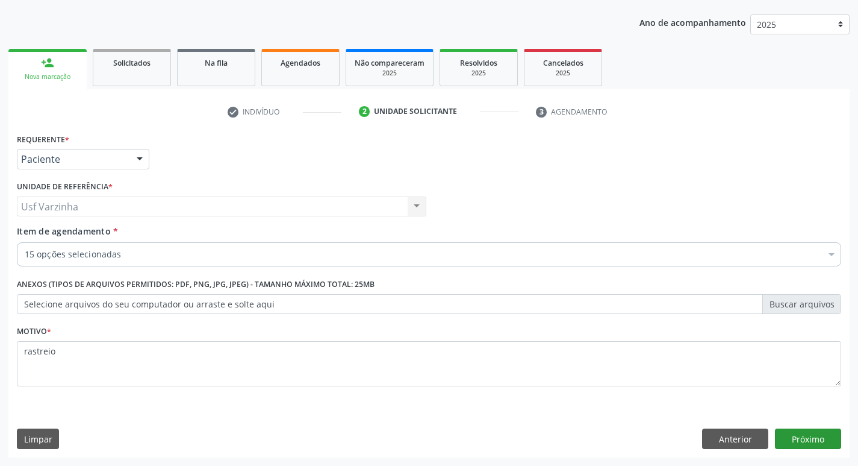
type textarea "rastreio"
click at [809, 438] on button "Próximo" at bounding box center [808, 438] width 66 height 20
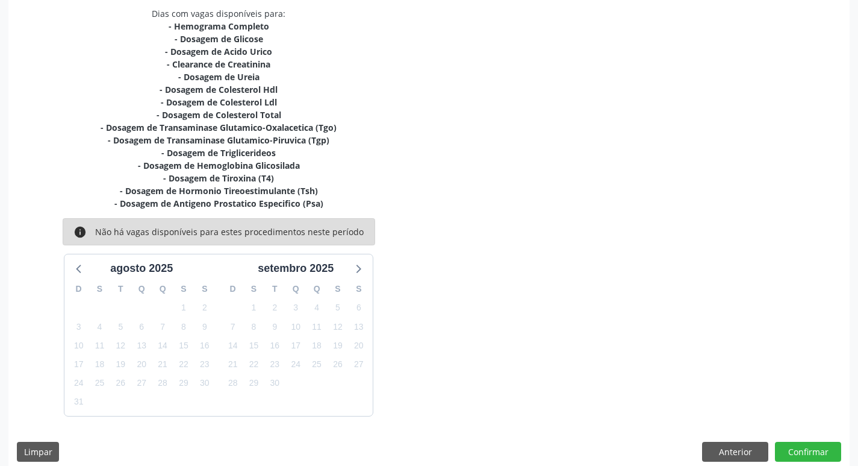
scroll to position [271, 0]
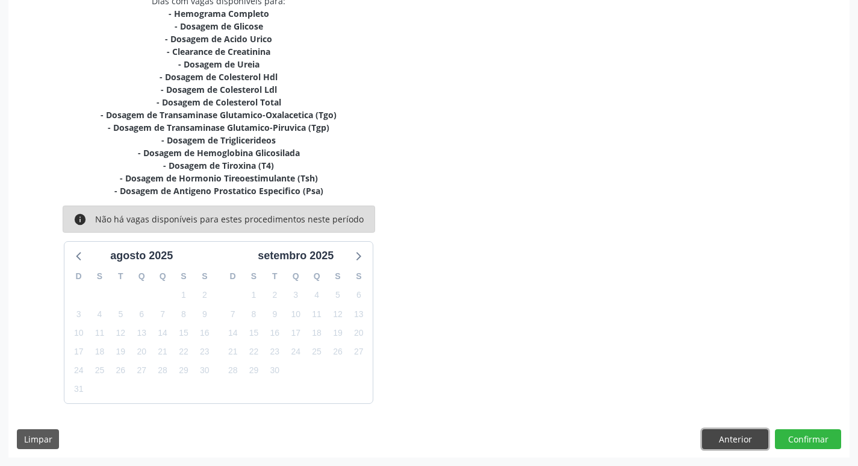
click at [727, 444] on button "Anterior" at bounding box center [735, 439] width 66 height 20
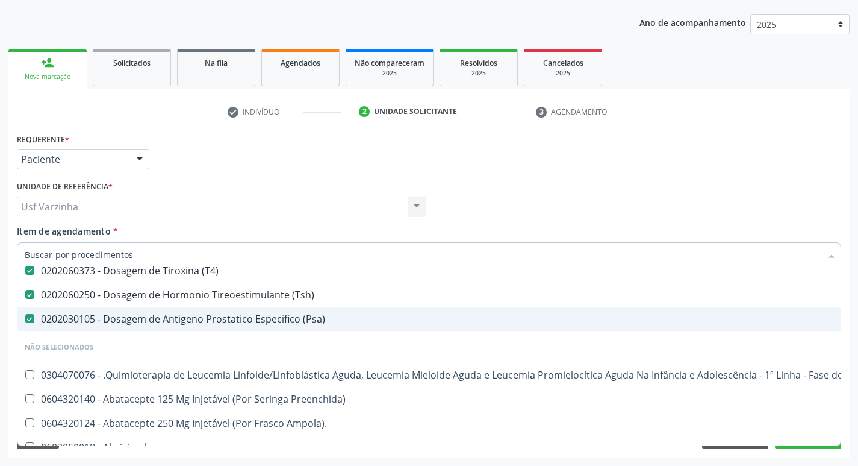
scroll to position [301, 0]
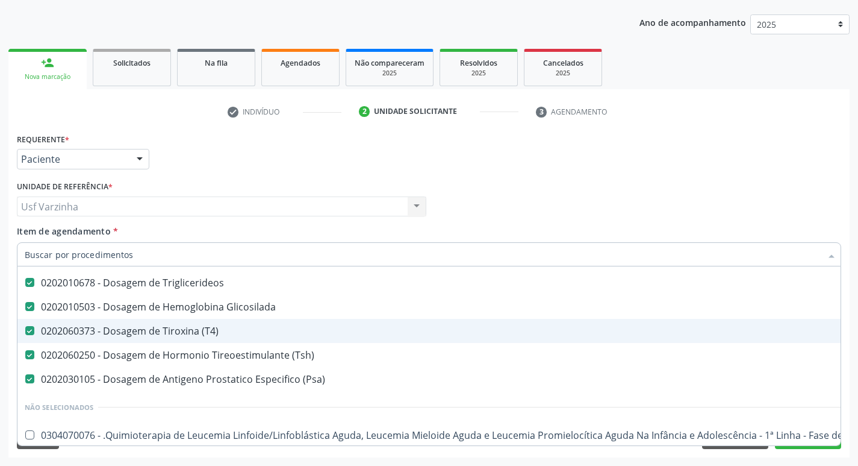
click at [31, 329] on \(T4\) at bounding box center [29, 330] width 9 height 9
click at [25, 329] on \(T4\) "checkbox" at bounding box center [21, 330] width 8 height 8
checkbox \(T4\) "false"
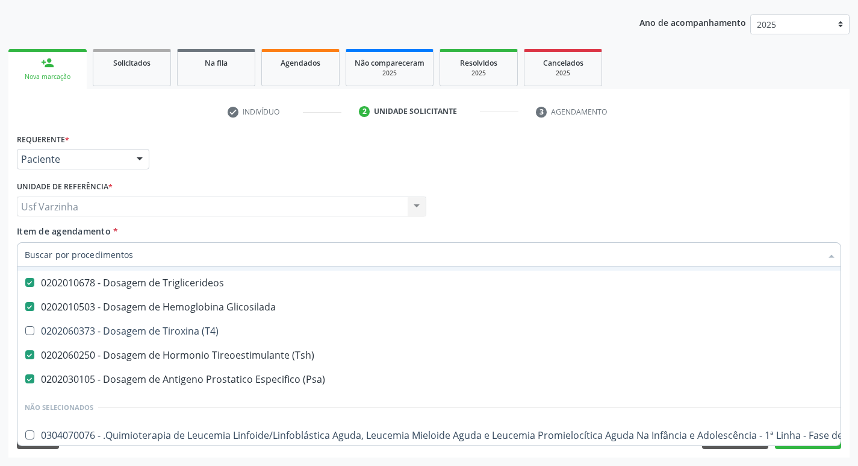
click at [43, 254] on input "Item de agendamento *" at bounding box center [423, 254] width 797 height 24
type input "t"
checkbox \(Tgo\) "false"
checkbox \(Tsh\) "false"
checkbox \(Psa\) "false"
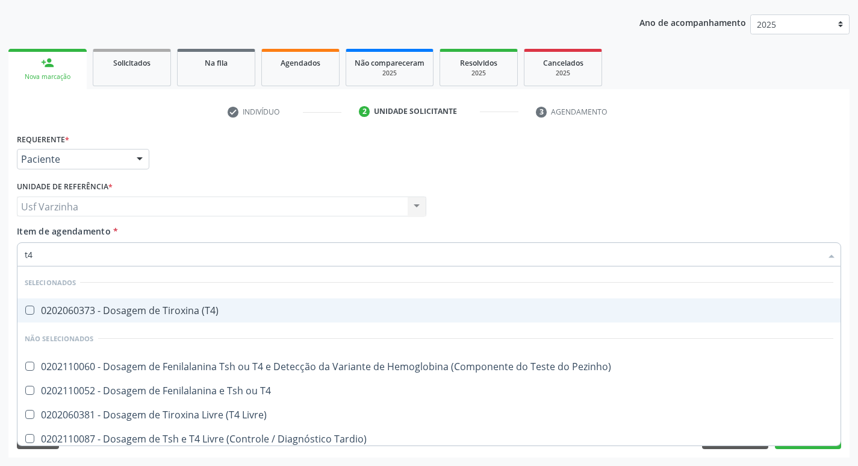
scroll to position [5, 0]
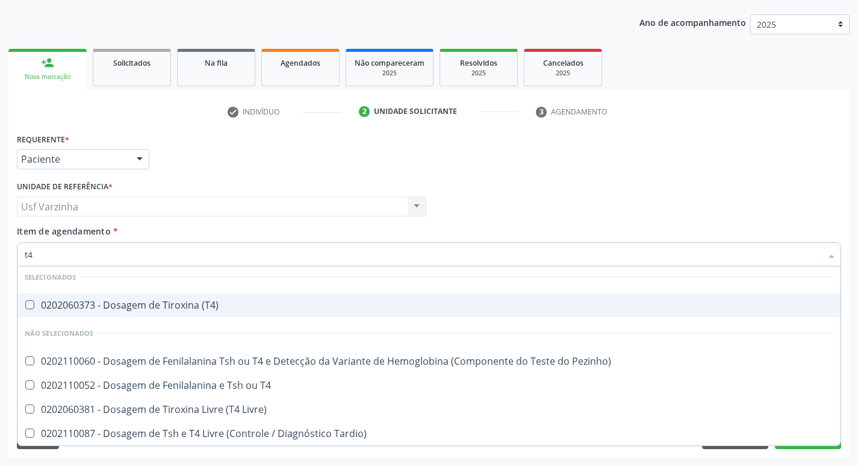
type input "t"
checkbox \(T4\) "true"
checkbox Pezinho\) "true"
checkbox T4 "true"
checkbox Livre\) "true"
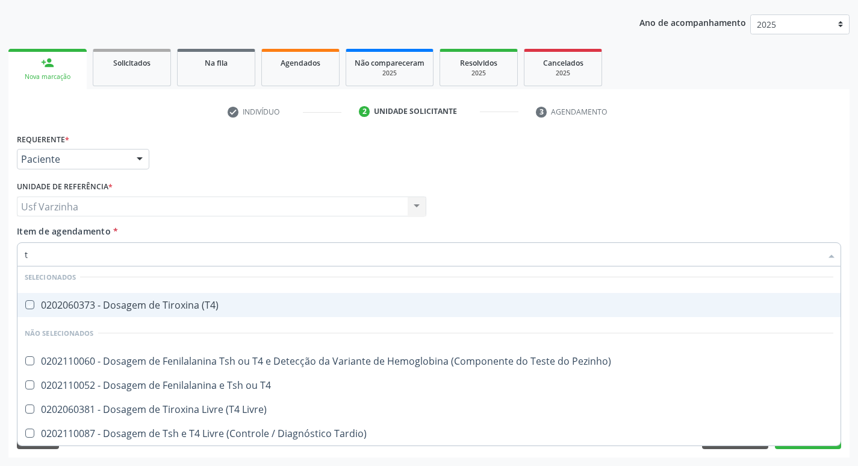
checkbox Tardio\) "true"
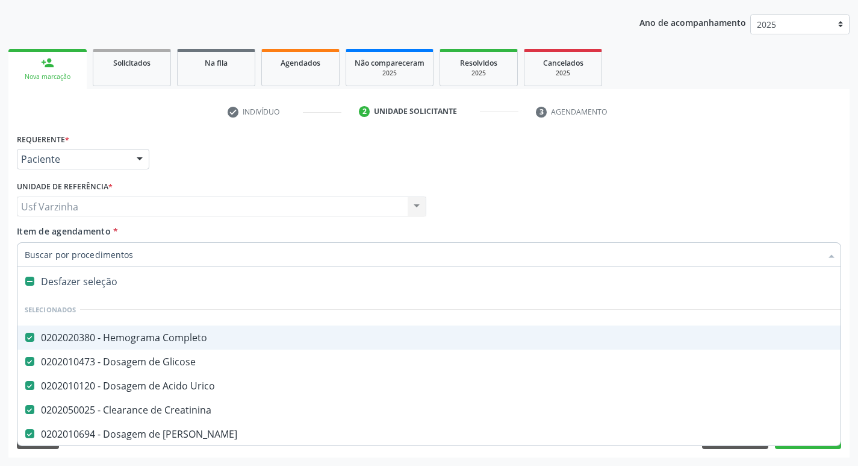
checkbox \(Tgo\) "true"
checkbox \(Tsh\) "true"
checkbox \(Psa\) "true"
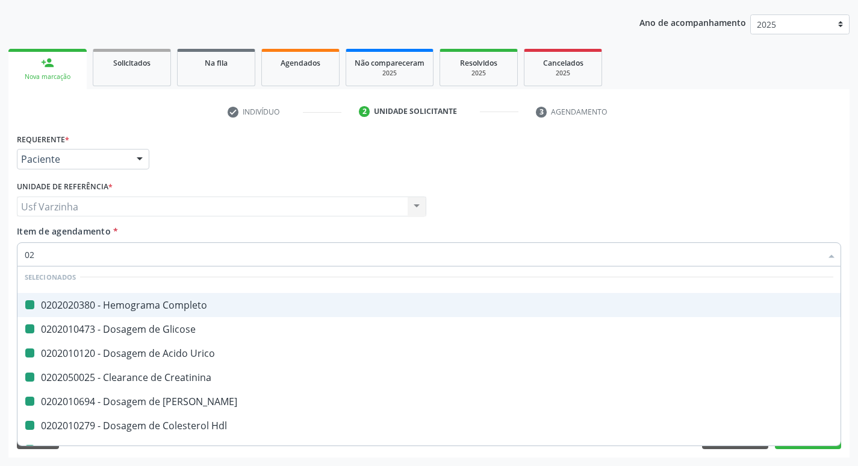
type input "022"
checkbox Completo "false"
checkbox Urico "false"
checkbox Creatinina "false"
checkbox Ureia "false"
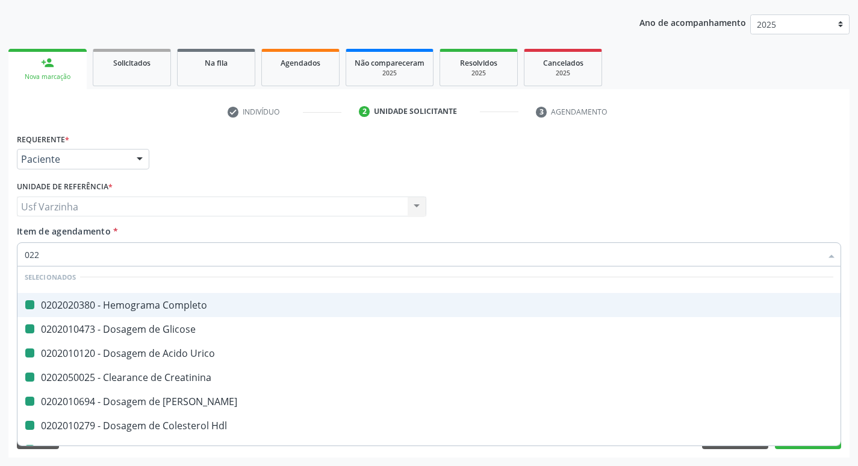
checkbox Hdl "false"
checkbox Ldl "false"
checkbox Total "false"
checkbox \(Tgo\) "false"
checkbox \(Tgp\) "false"
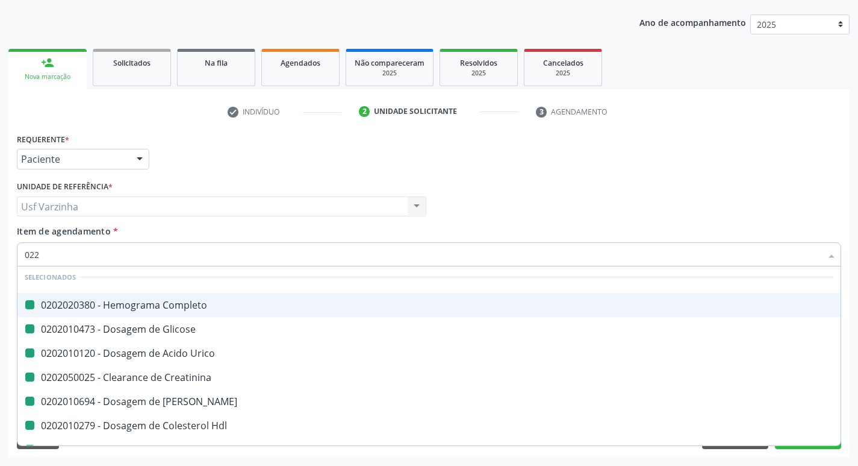
checkbox Triglicerideos "false"
checkbox \(Tsh\) "false"
checkbox \(Psa\) "false"
checkbox Glicose "false"
checkbox Glicosilada "false"
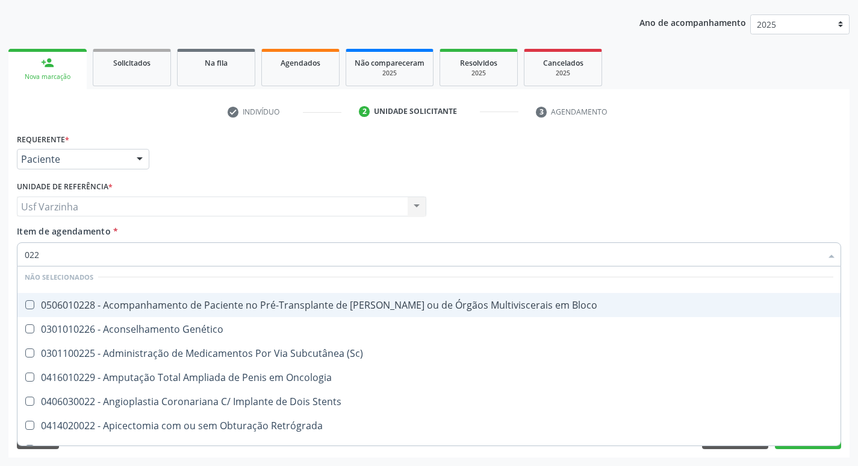
type input "02"
checkbox Bloco "true"
checkbox \(Sc\) "true"
checkbox Oncologia "true"
checkbox Stents "true"
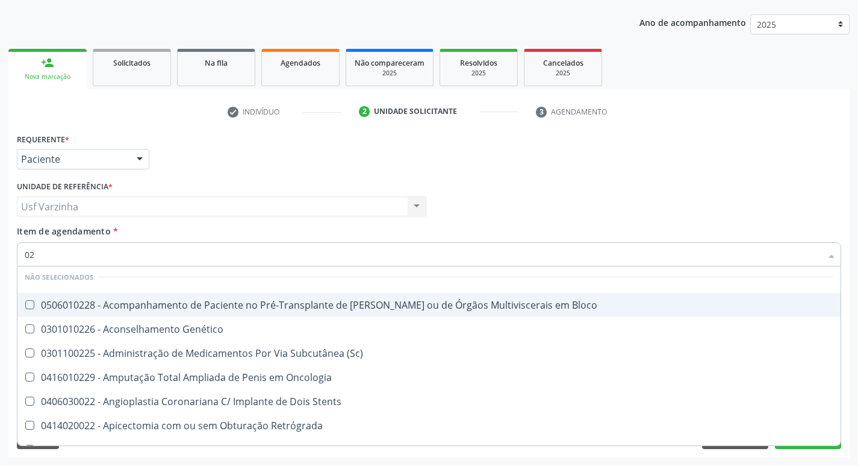
checkbox Retrógrada "true"
checkbox Articulacoes "true"
checkbox Posterior "true"
checkbox Psicossocial "true"
checkbox Sistêmicas "true"
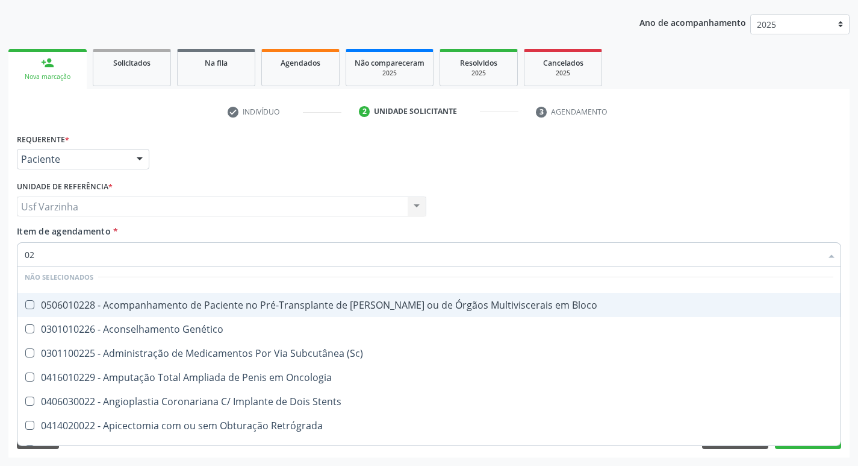
checkbox Rápida\) "true"
checkbox Genético "true"
checkbox População "true"
checkbox Saude "true"
checkbox Linfatico "true"
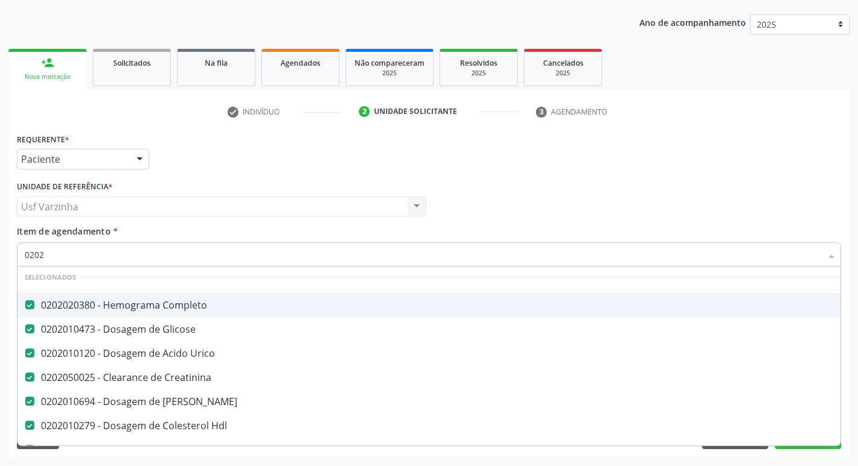
type input "02026"
checkbox Completo "false"
checkbox Urico "false"
checkbox Creatinina "false"
checkbox Ureia "false"
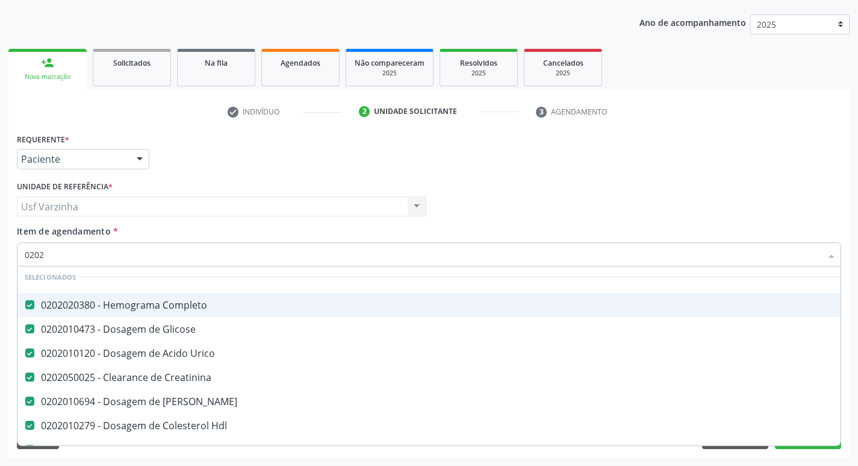
checkbox Hdl "false"
checkbox Glicose "false"
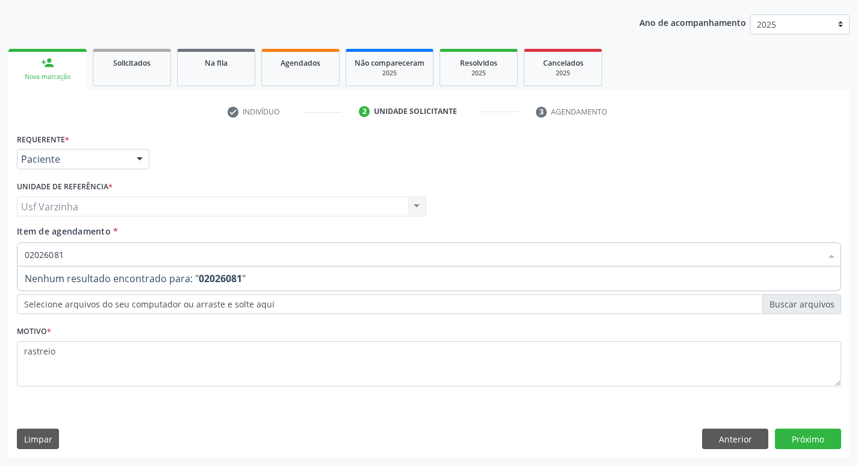
click at [54, 254] on input "02026081" at bounding box center [423, 254] width 797 height 24
click at [75, 256] on input "020260381" at bounding box center [423, 254] width 797 height 24
click at [31, 255] on input "020260381" at bounding box center [423, 254] width 797 height 24
click at [43, 254] on input "020260381" at bounding box center [423, 254] width 797 height 24
type input "0202060381"
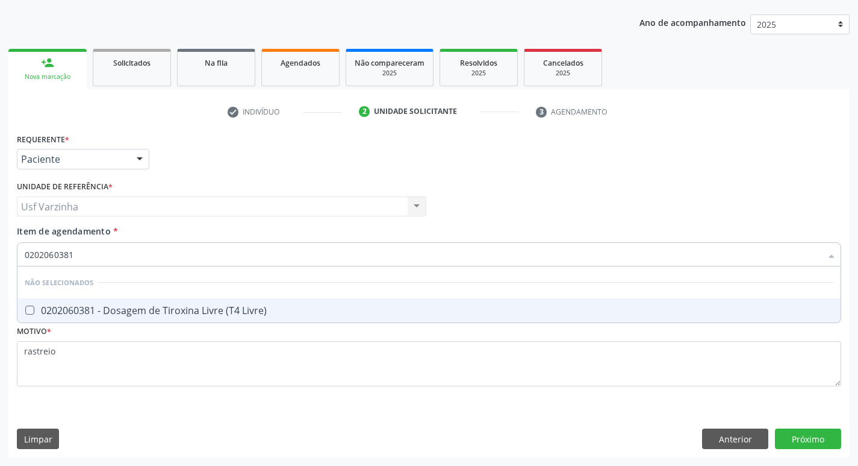
click at [28, 311] on Livre\) at bounding box center [29, 309] width 9 height 9
click at [25, 311] on Livre\) "checkbox" at bounding box center [21, 310] width 8 height 8
checkbox Livre\) "true"
type input "0202060381"
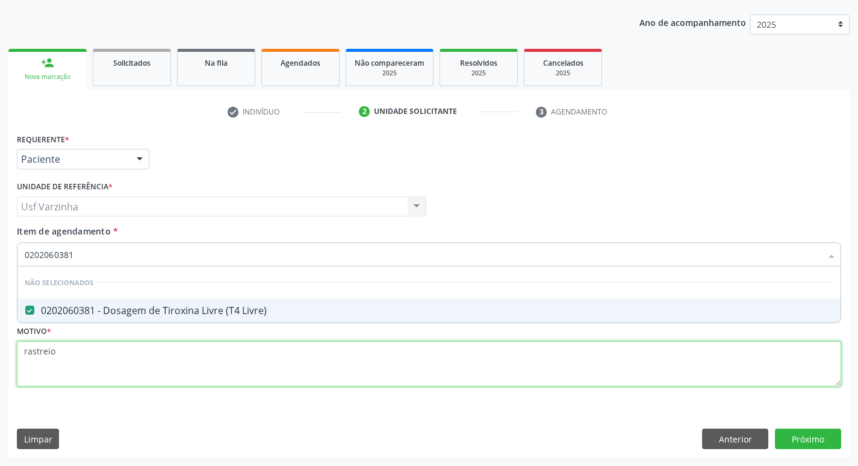
click at [62, 358] on div "Requerente * Paciente Médico(a) Enfermeiro(a) Paciente Nenhum resultado encontr…" at bounding box center [429, 266] width 825 height 273
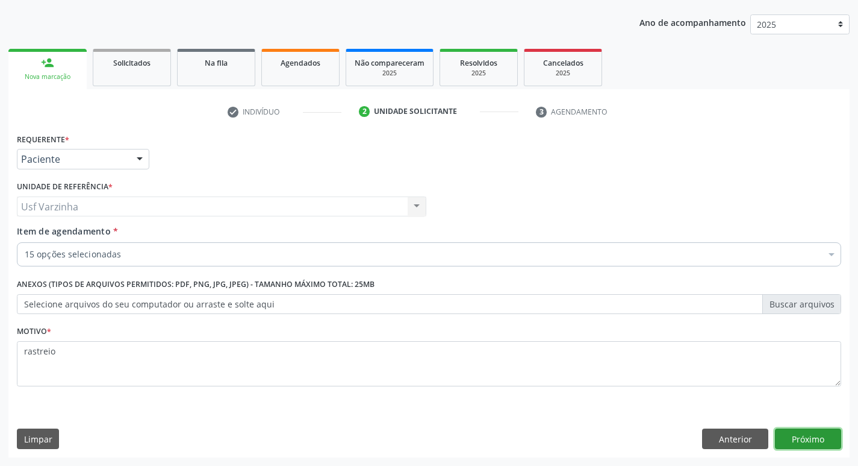
click at [788, 433] on button "Próximo" at bounding box center [808, 438] width 66 height 20
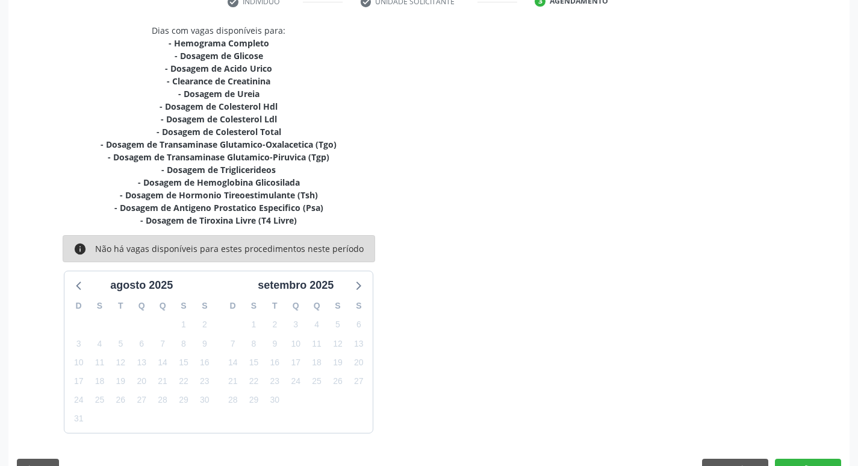
scroll to position [271, 0]
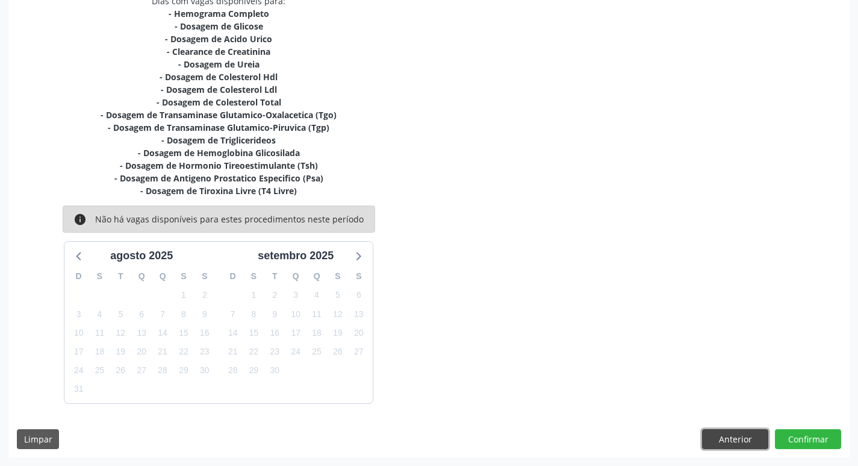
click at [710, 435] on button "Anterior" at bounding box center [735, 439] width 66 height 20
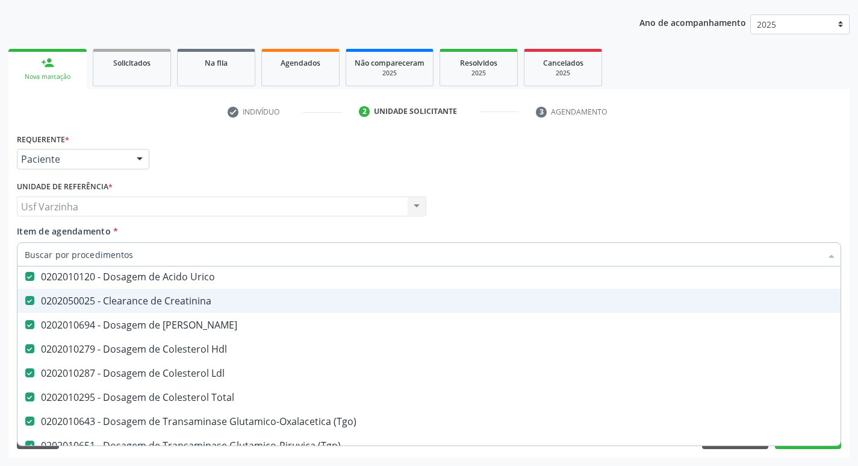
scroll to position [120, 0]
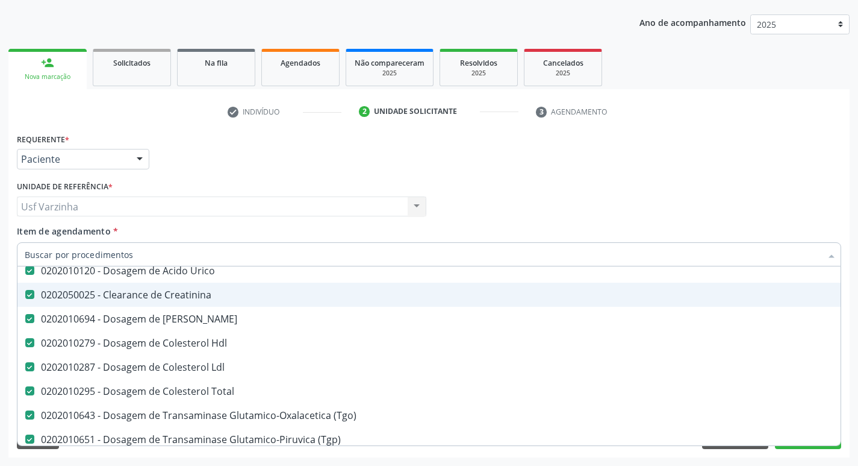
click at [31, 293] on Creatinina at bounding box center [29, 294] width 9 height 9
click at [25, 293] on Creatinina "checkbox" at bounding box center [21, 294] width 8 height 8
checkbox Creatinina "false"
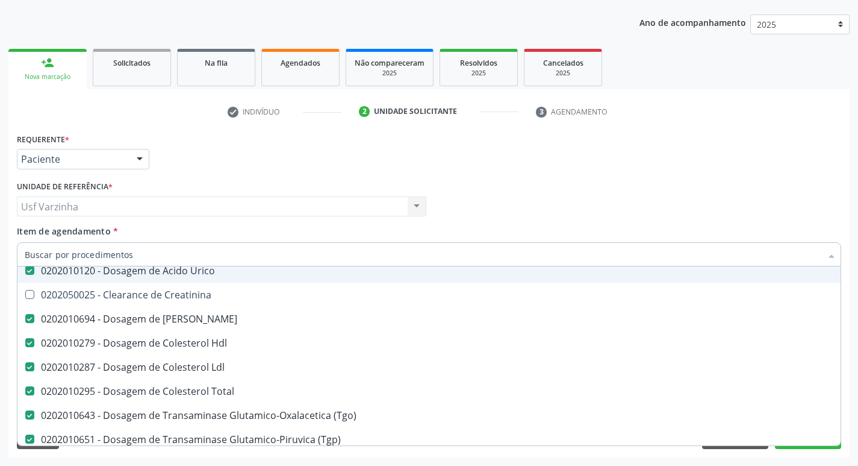
click at [49, 252] on input "Item de agendamento *" at bounding box center [423, 254] width 797 height 24
type input "c"
checkbox \(Psa\) "false"
checkbox Livre\) "false"
type input "cr"
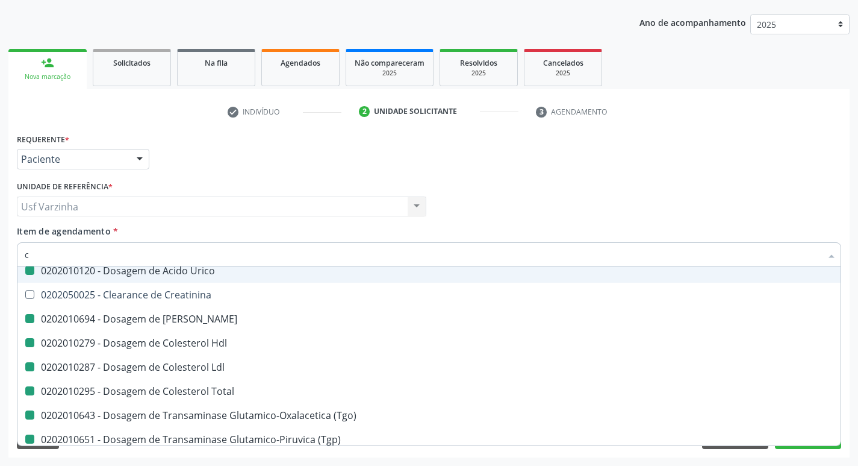
checkbox Completo "false"
checkbox Urico "false"
checkbox Ureia "false"
checkbox Hdl "false"
checkbox Ldl "false"
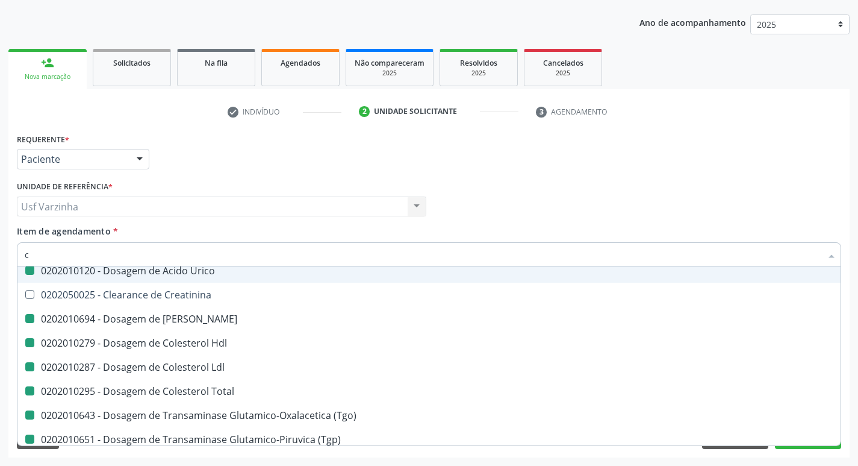
checkbox Total "false"
checkbox \(Tgo\) "false"
checkbox \(Tgp\) "false"
checkbox Triglicerideos "false"
checkbox Glicosilada "false"
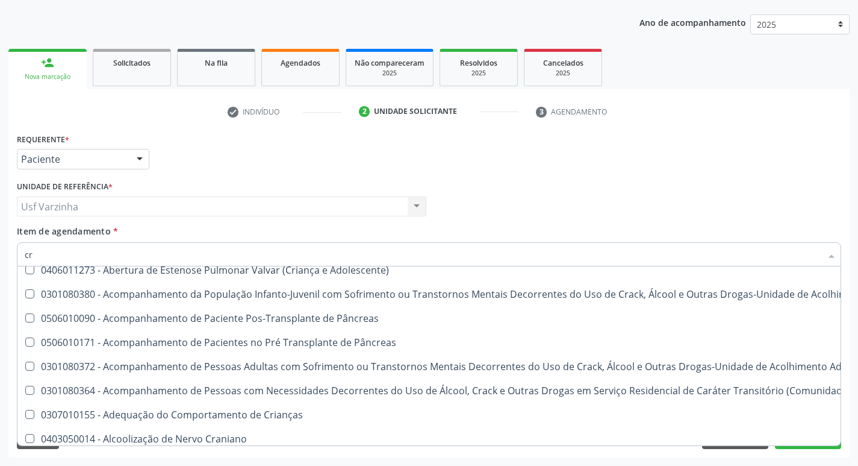
scroll to position [96, 0]
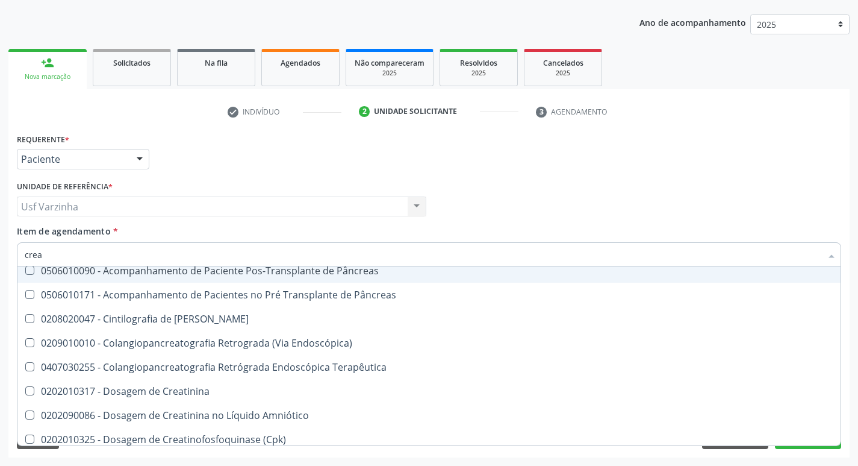
type input "creat"
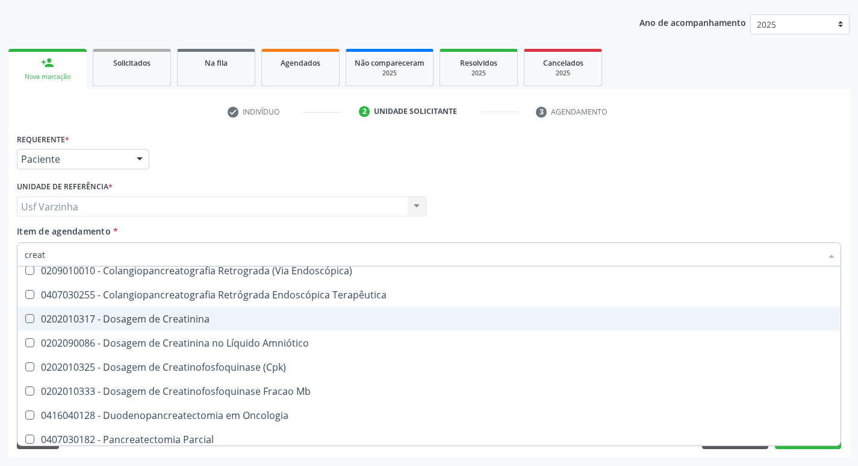
click at [146, 316] on div "0202010317 - Dosagem de Creatinina" at bounding box center [429, 319] width 809 height 10
checkbox Creatinina "true"
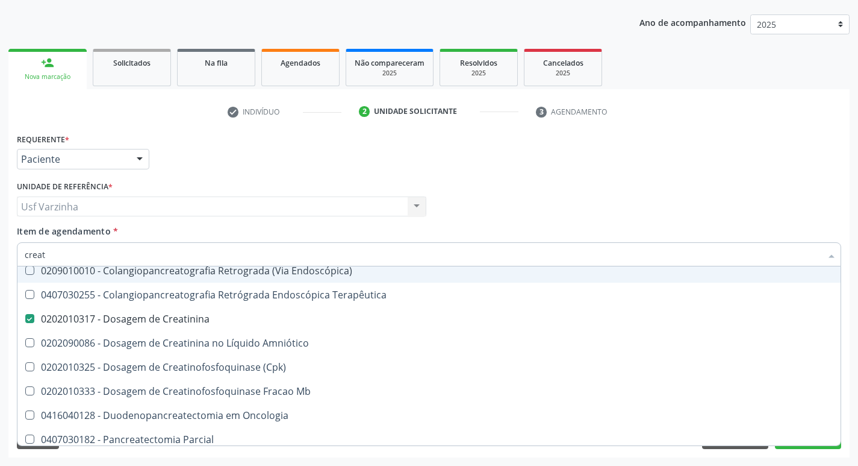
click at [73, 252] on input "creat" at bounding box center [423, 254] width 797 height 24
click at [137, 160] on div at bounding box center [140, 159] width 18 height 20
checkbox Creatinina "true"
checkbox Endoscópica\) "true"
checkbox Terapêutica "true"
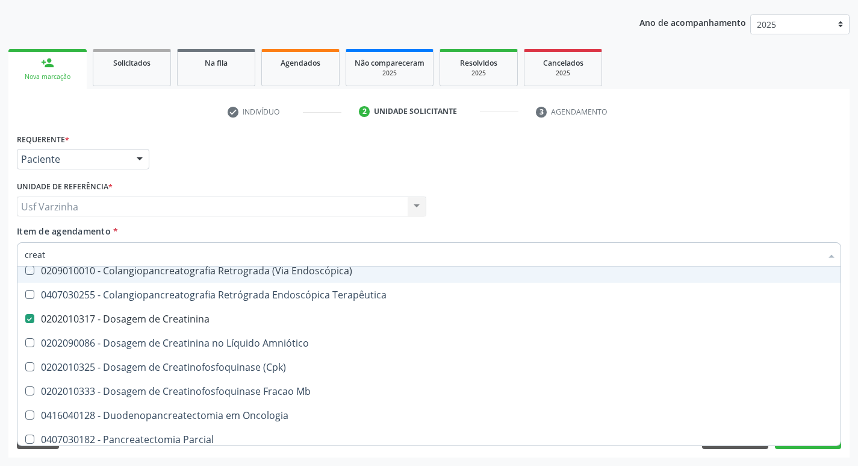
checkbox Amniótico "true"
checkbox \(Cpk\) "true"
checkbox Mb "true"
checkbox Oncologia "true"
checkbox Parcial "true"
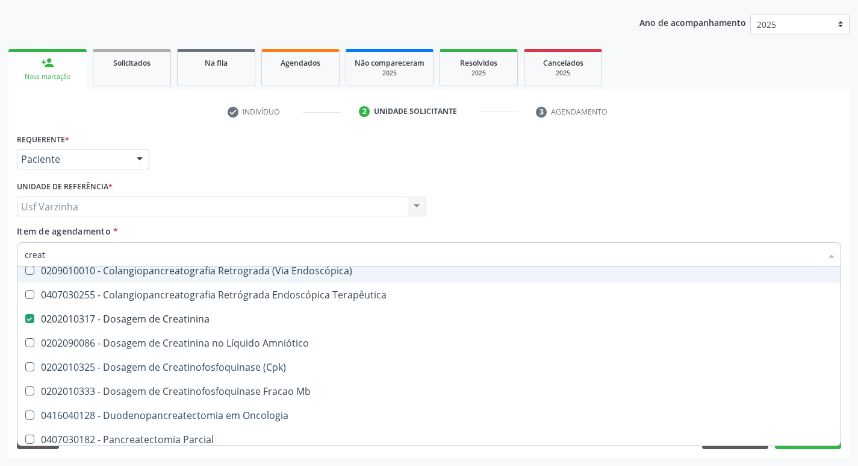
checkbox Oncologia "true"
checkbox Capsula\) "true"
checkbox Videolaparoscopica "true"
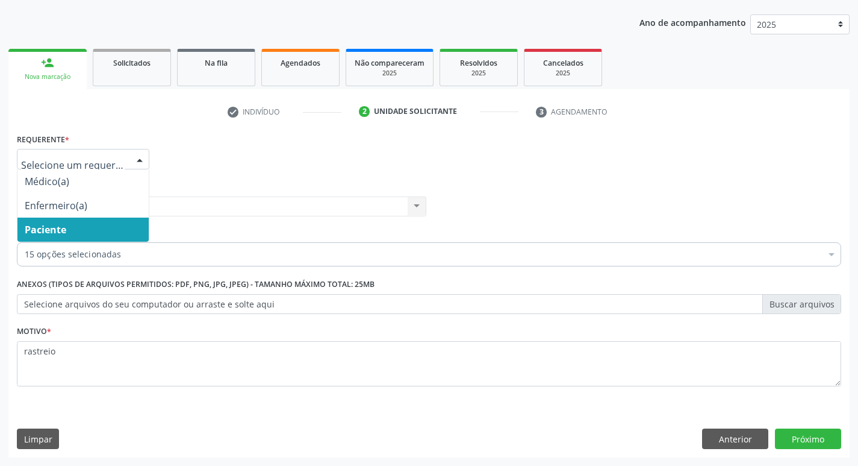
scroll to position [0, 0]
click at [812, 434] on button "Próximo" at bounding box center [808, 438] width 66 height 20
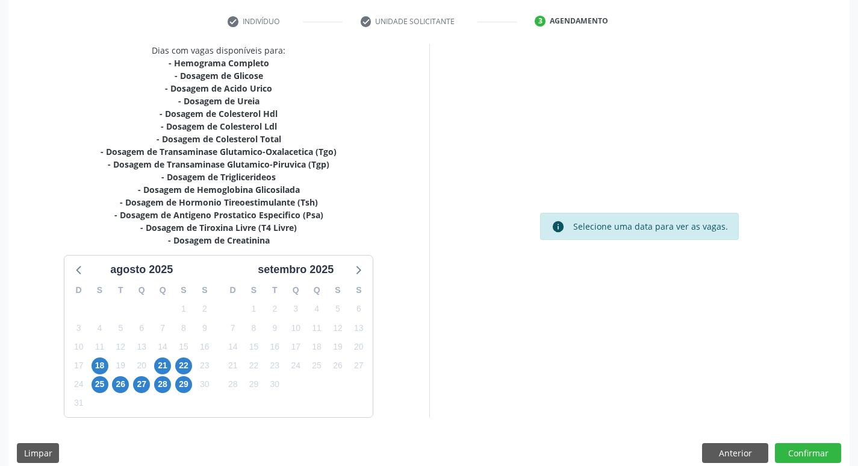
scroll to position [236, 0]
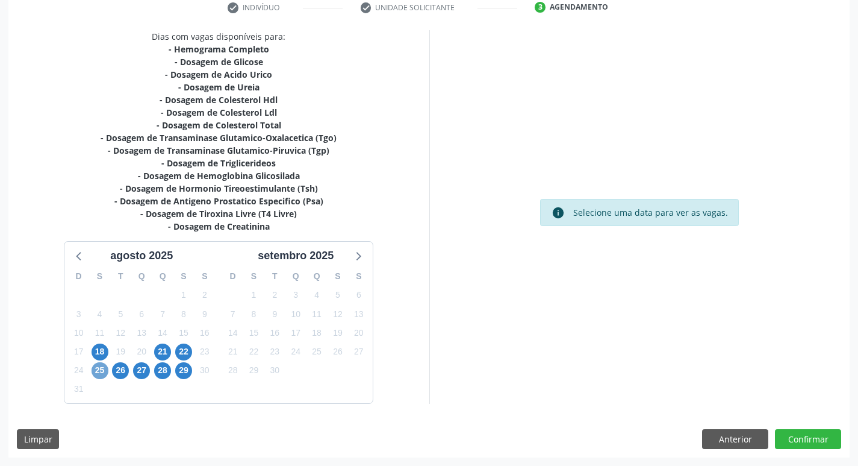
click at [100, 368] on span "25" at bounding box center [100, 370] width 17 height 17
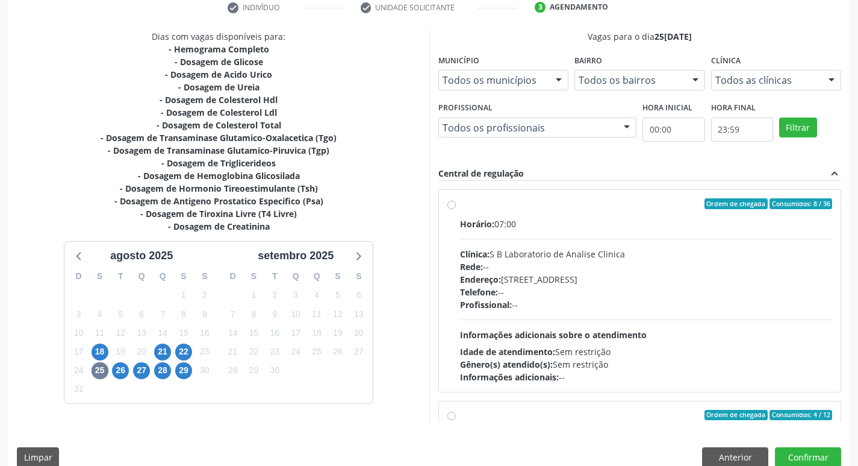
click at [460, 207] on label "Ordem de chegada Consumidos: 8 / 36 Horário: 07:00 Clínica: S B Laboratorio de …" at bounding box center [646, 290] width 373 height 185
click at [449, 207] on input "Ordem de chegada Consumidos: 8 / 36 Horário: 07:00 Clínica: S B Laboratorio de …" at bounding box center [452, 203] width 8 height 11
radio input "true"
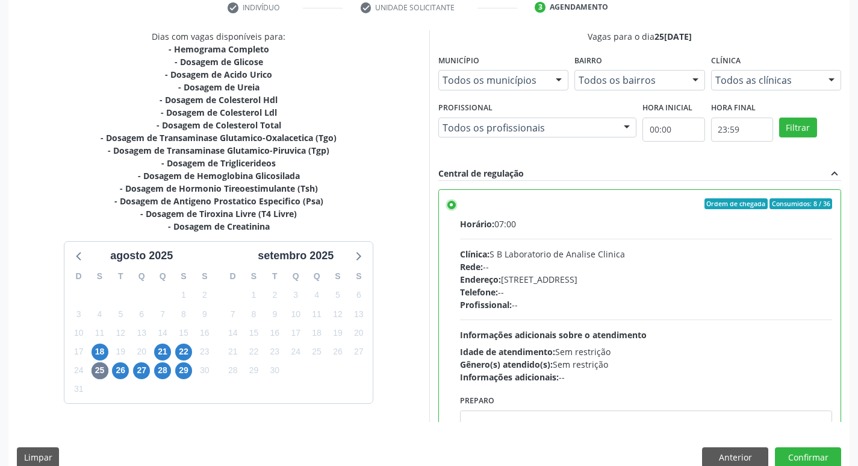
scroll to position [254, 0]
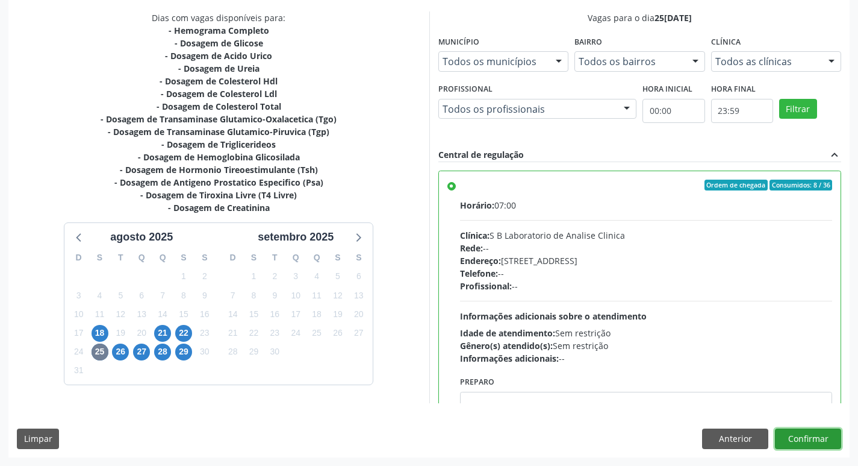
click at [803, 442] on button "Confirmar" at bounding box center [808, 438] width 66 height 20
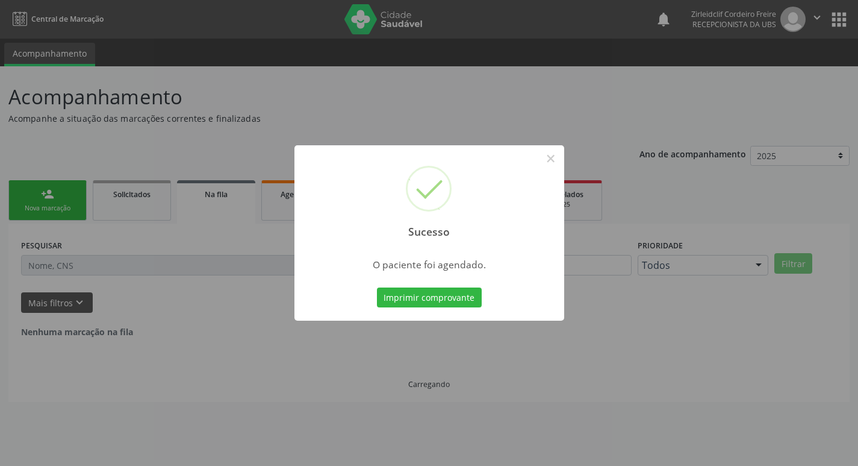
scroll to position [0, 0]
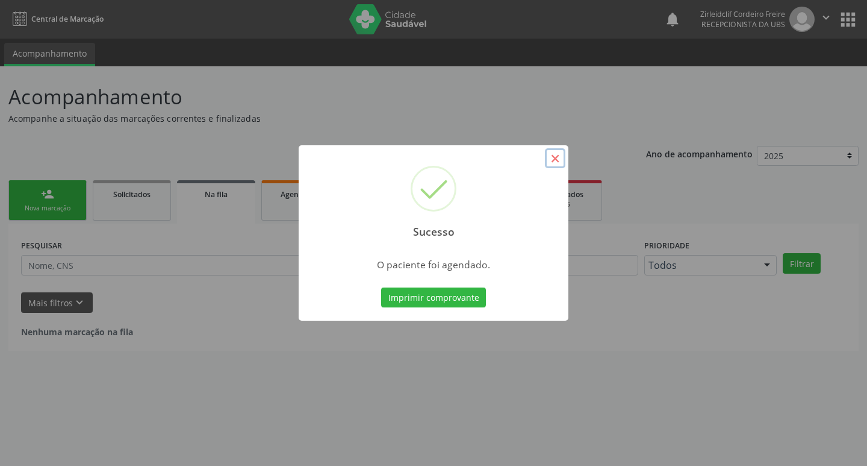
click at [561, 157] on button "×" at bounding box center [555, 158] width 20 height 20
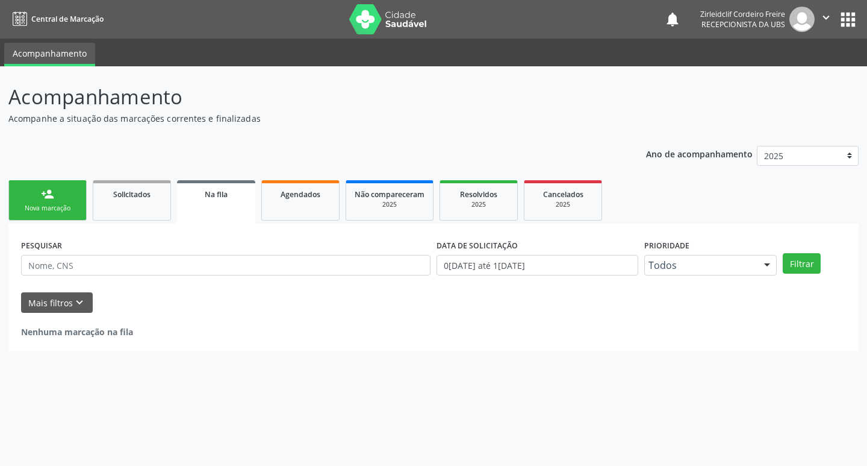
click at [55, 199] on link "person_add Nova marcação" at bounding box center [47, 200] width 78 height 40
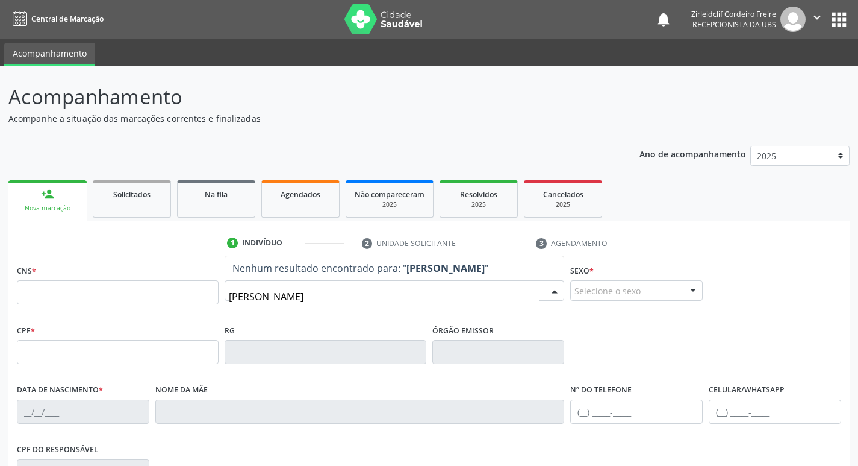
type input "maria moreno da costa"
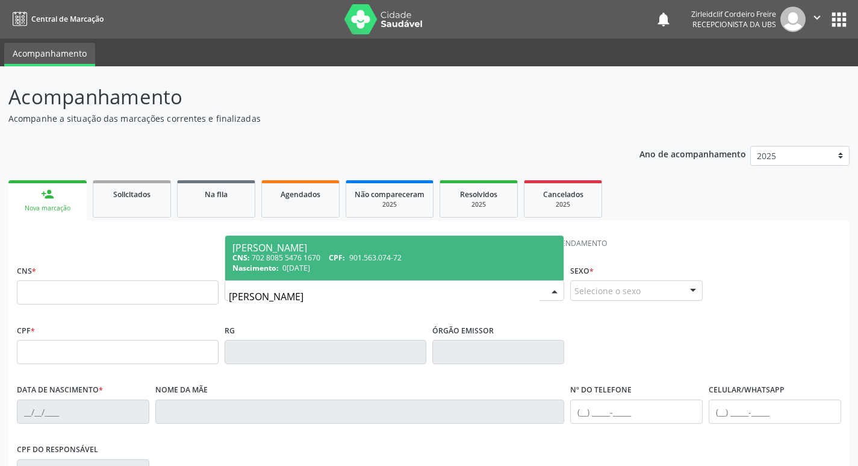
click at [421, 252] on div "CNS: 702 8085 5476 1670 CPF: 901.563.074-72" at bounding box center [394, 257] width 325 height 10
type input "702 8085 5476 1670"
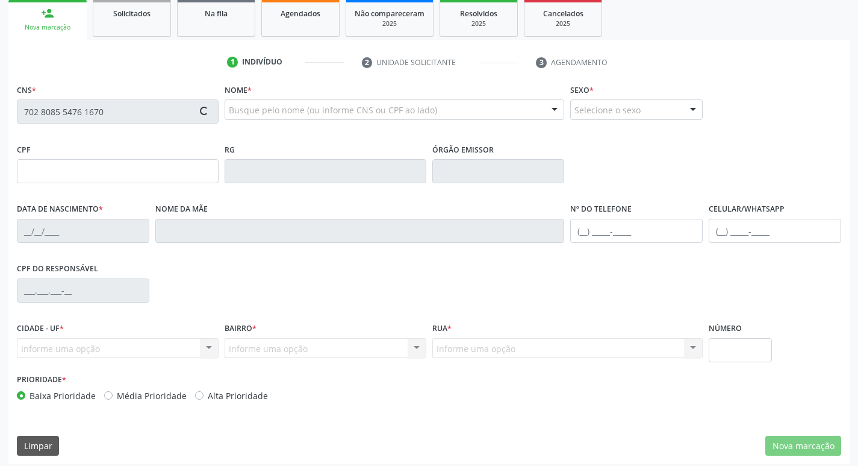
type input "901.563.074-72"
type input "08/09/1942"
type input "Joaquina Maria da Conceicao"
type input "(99) 99999-9999"
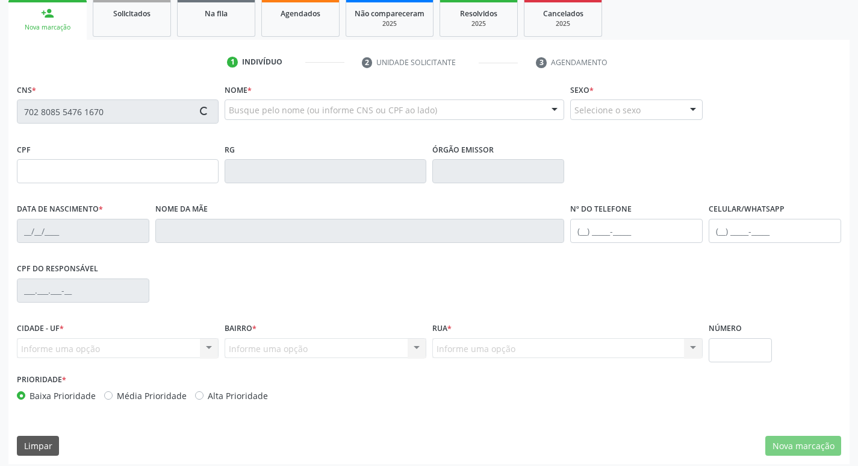
type input "S/N"
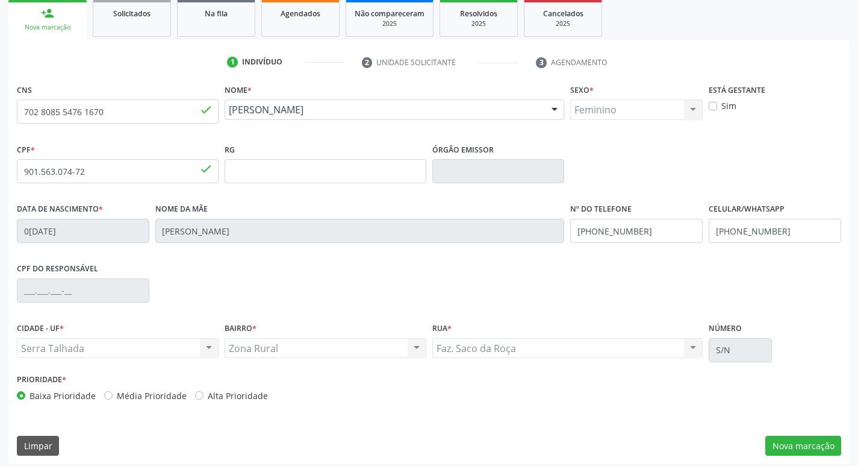
scroll to position [187, 0]
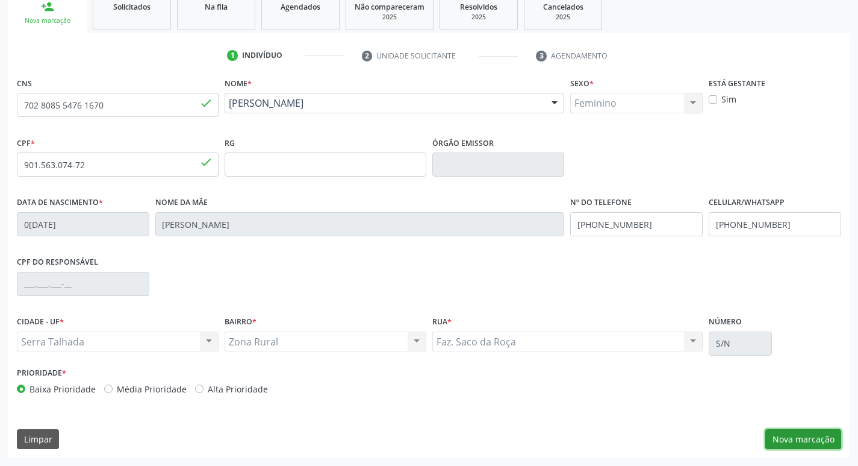
click at [799, 443] on button "Nova marcação" at bounding box center [804, 439] width 76 height 20
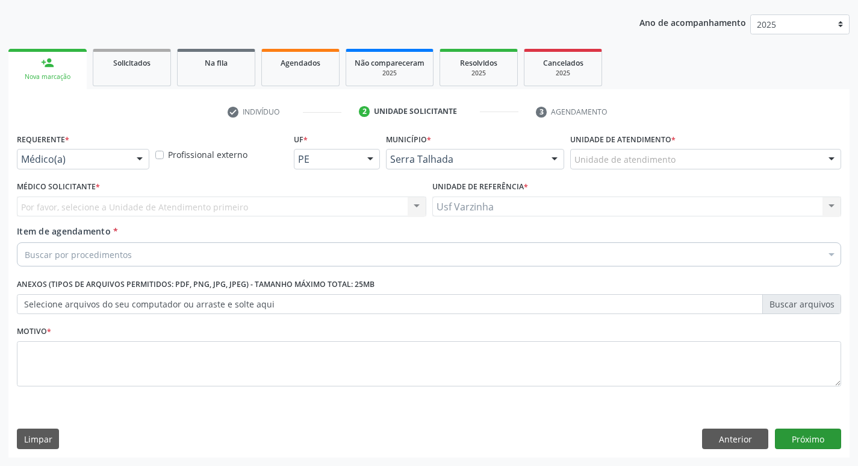
scroll to position [131, 0]
click at [135, 161] on div at bounding box center [140, 159] width 18 height 20
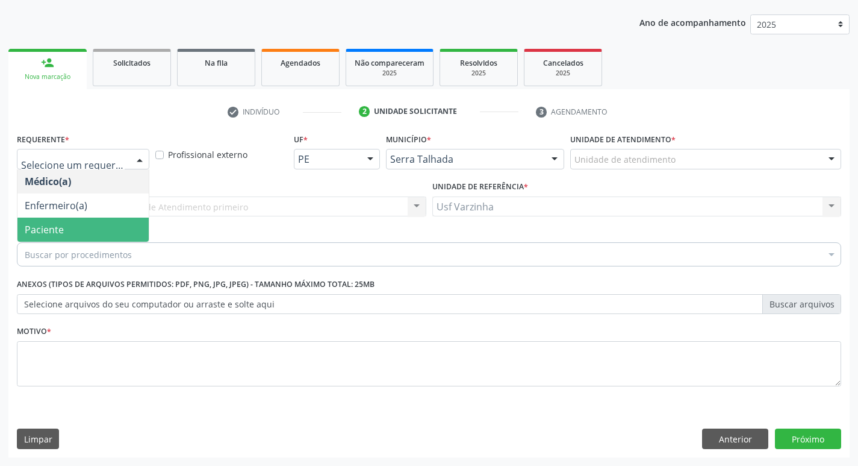
click at [98, 221] on span "Paciente" at bounding box center [82, 229] width 131 height 24
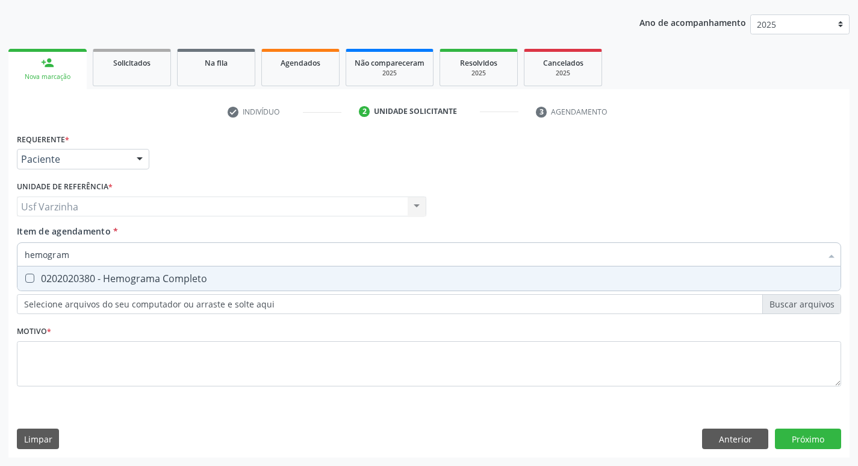
type input "hemograma"
click at [30, 278] on Completo at bounding box center [29, 277] width 9 height 9
click at [25, 278] on Completo "checkbox" at bounding box center [21, 278] width 8 height 8
checkbox Completo "true"
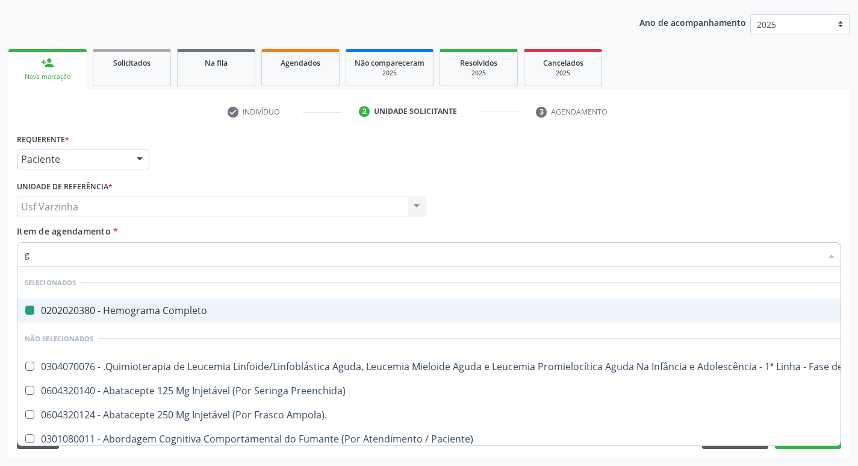
type input "gl"
checkbox Completo "false"
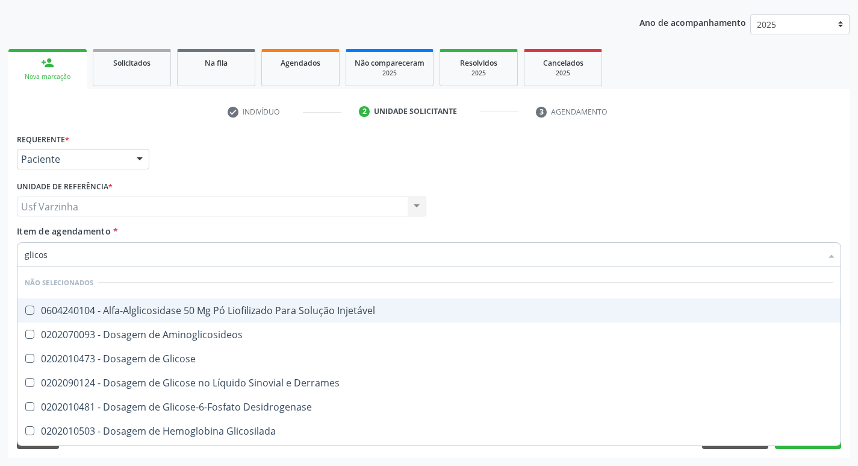
type input "glicose"
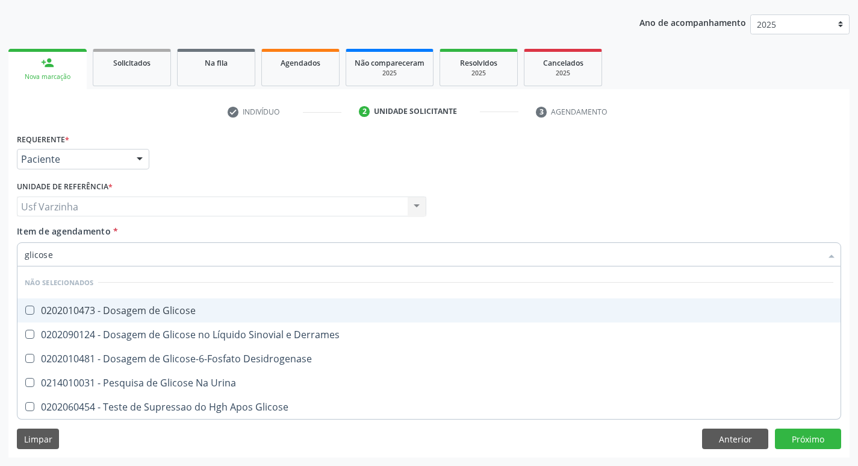
drag, startPoint x: 110, startPoint y: 316, endPoint x: 93, endPoint y: 299, distance: 23.4
click at [109, 315] on div "0202010473 - Dosagem de Glicose" at bounding box center [429, 310] width 809 height 10
checkbox Glicose "true"
click at [55, 255] on input "glicose" at bounding box center [423, 254] width 797 height 24
type input "glicos"
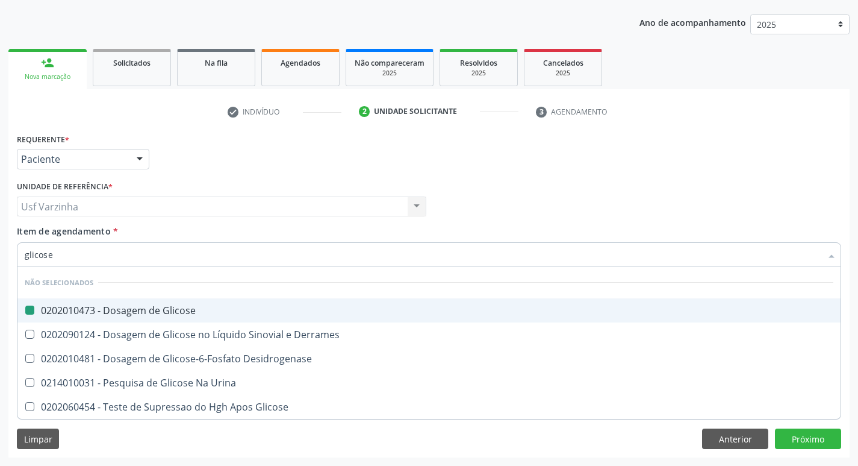
checkbox Glicose "false"
checkbox Desidrogenase "true"
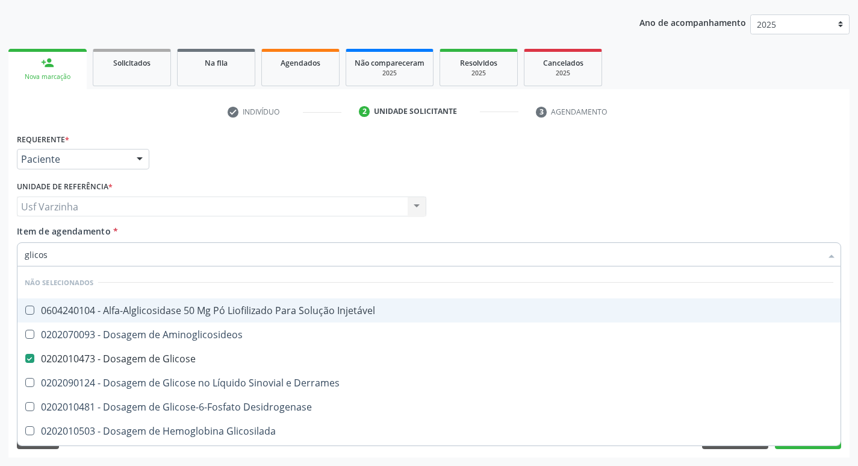
type input "glico"
checkbox Glicose "false"
checkbox Glicosilada "true"
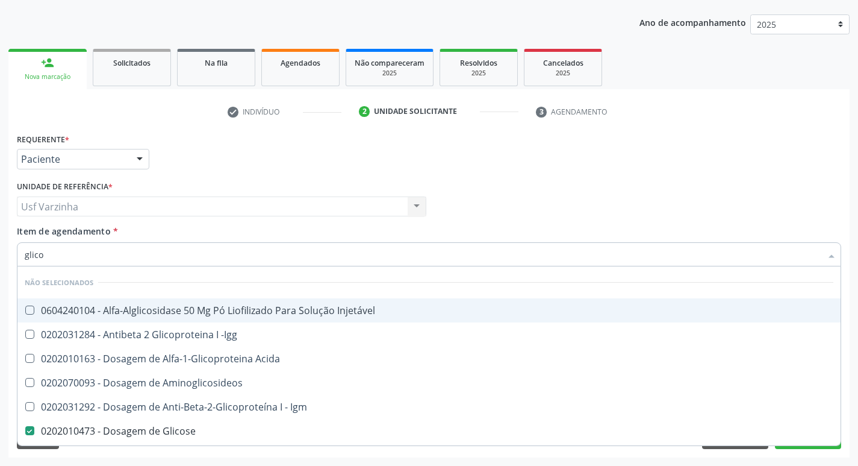
type input "glic"
checkbox Glicose "false"
checkbox Glicose "true"
type input "gli"
checkbox Glicose "false"
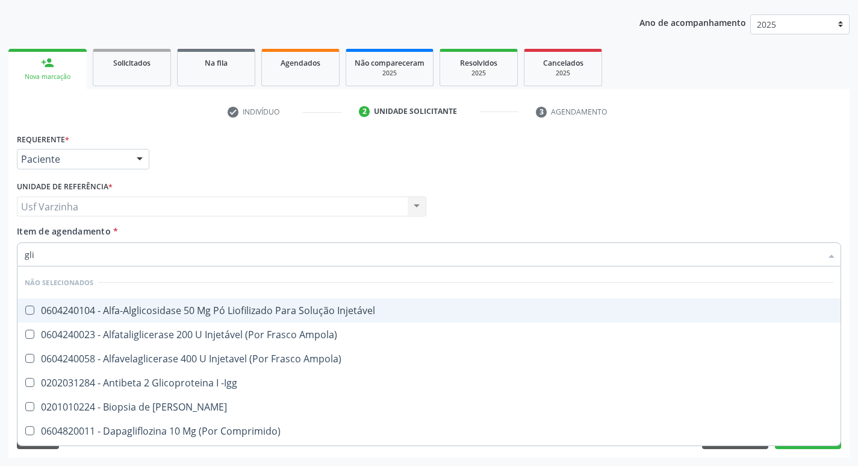
type input "gl"
checkbox Glicose "false"
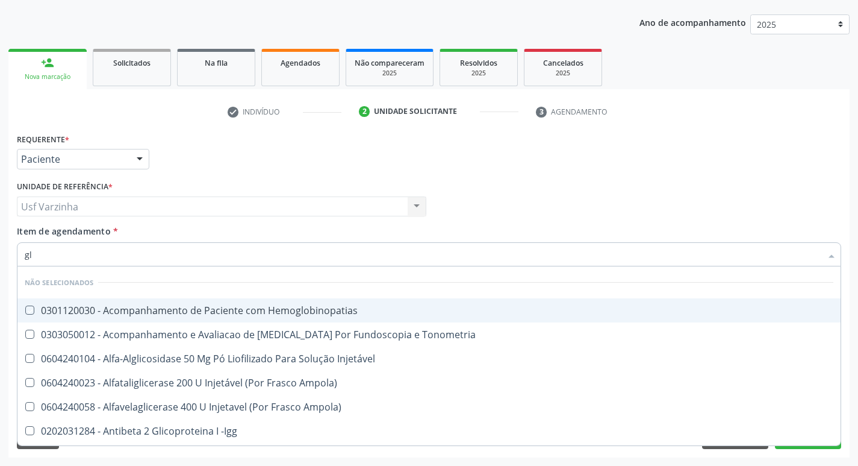
type input "g"
checkbox Hemoglobinopatias "true"
checkbox Glicose "false"
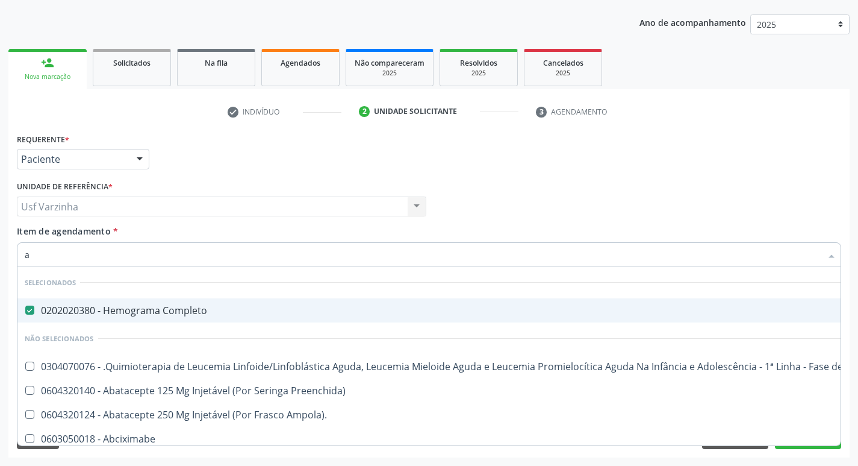
type input "ac"
checkbox Completo "false"
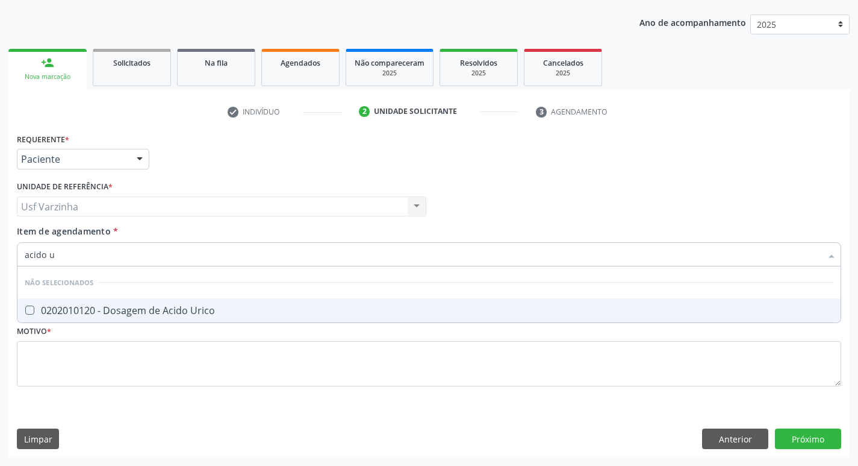
type input "acido ur"
drag, startPoint x: 27, startPoint y: 312, endPoint x: 40, endPoint y: 294, distance: 22.1
click at [27, 310] on Urico at bounding box center [29, 309] width 9 height 9
click at [25, 310] on Urico "checkbox" at bounding box center [21, 310] width 8 height 8
checkbox Urico "true"
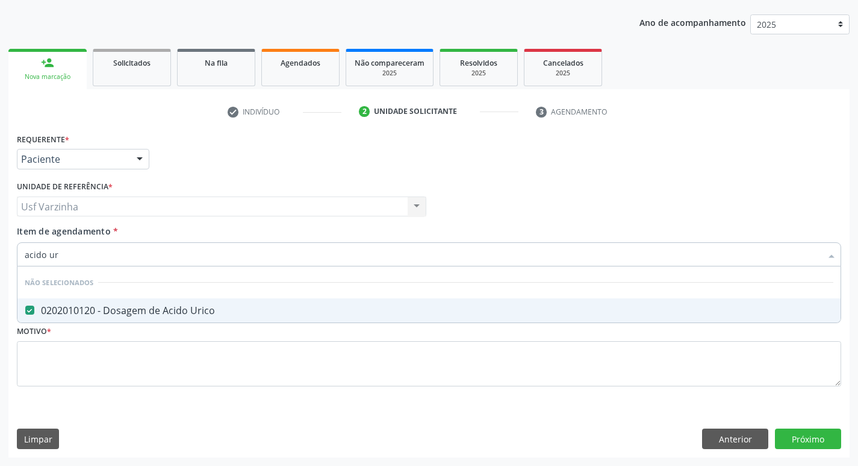
click at [66, 257] on input "acido ur" at bounding box center [423, 254] width 797 height 24
type input "acido"
checkbox Urico "false"
type input "a"
checkbox Urico "true"
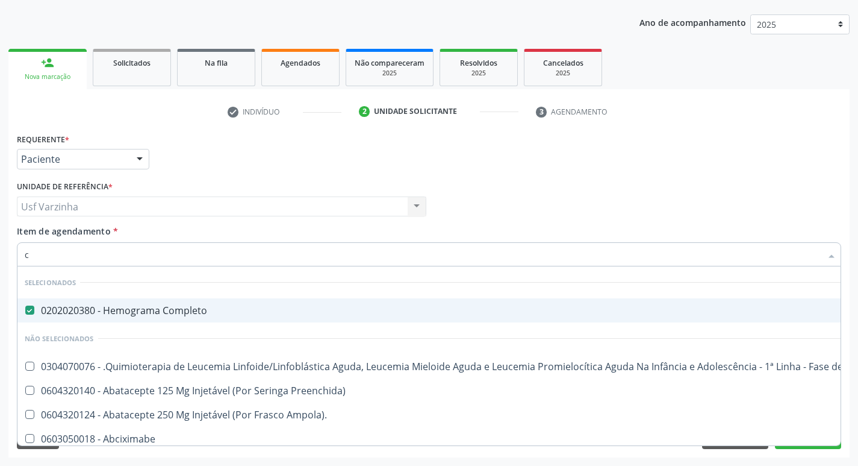
type input "cr"
checkbox Completo "false"
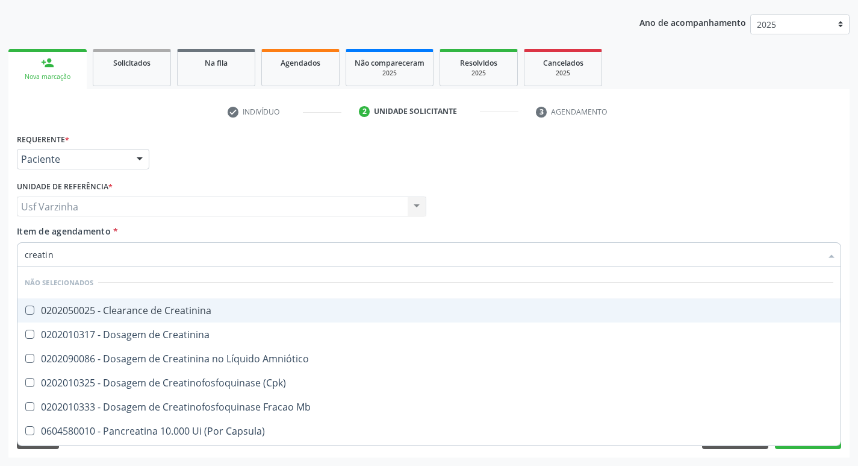
type input "creatini"
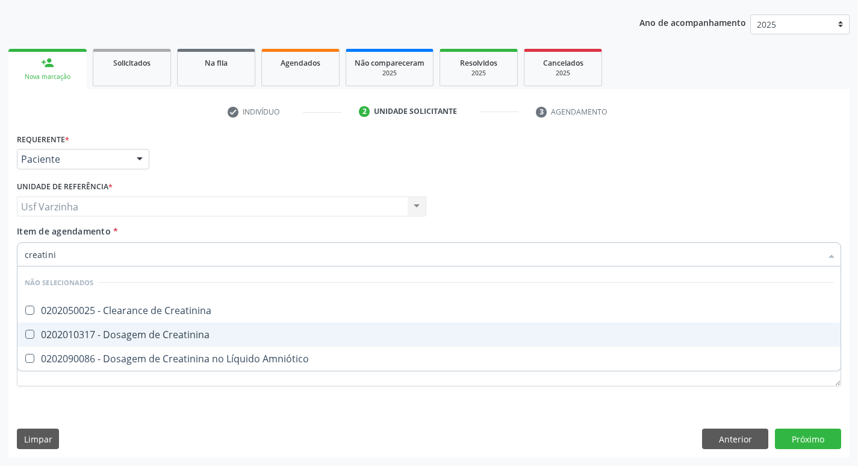
click at [90, 329] on div "0202010317 - Dosagem de Creatinina" at bounding box center [429, 334] width 809 height 10
checkbox Creatinina "true"
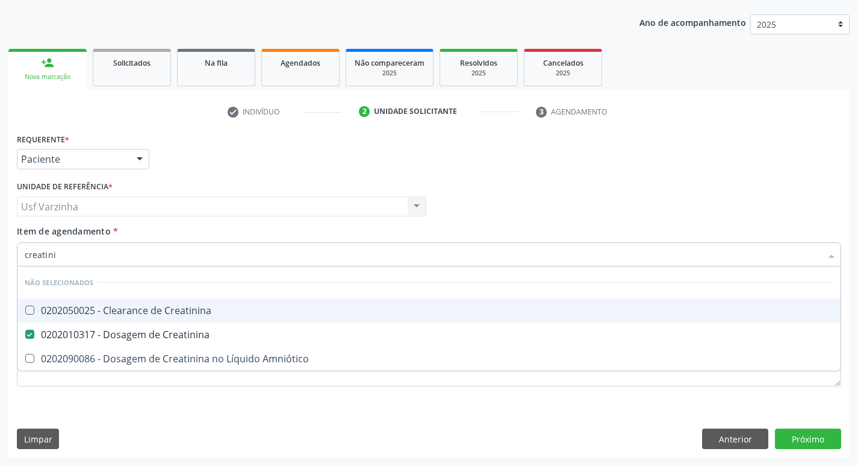
click at [63, 258] on input "creatini" at bounding box center [423, 254] width 797 height 24
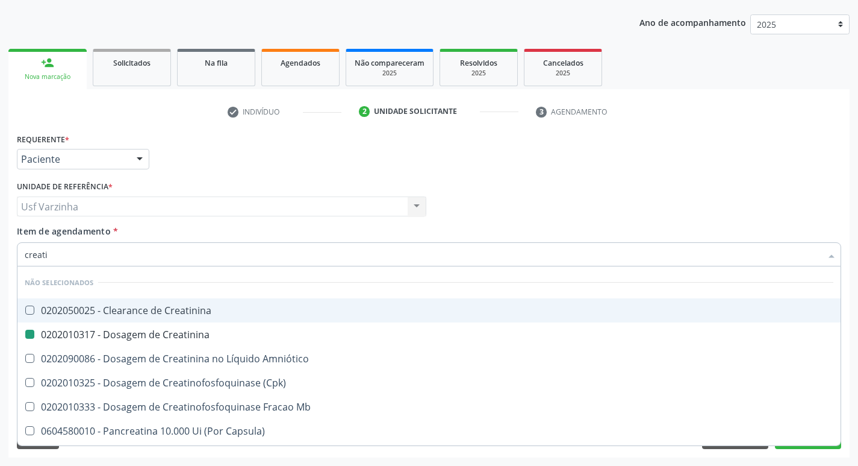
type input "creat"
checkbox Creatinina "false"
checkbox \(Cpk\) "true"
type input "crea"
checkbox \(Cpk\) "false"
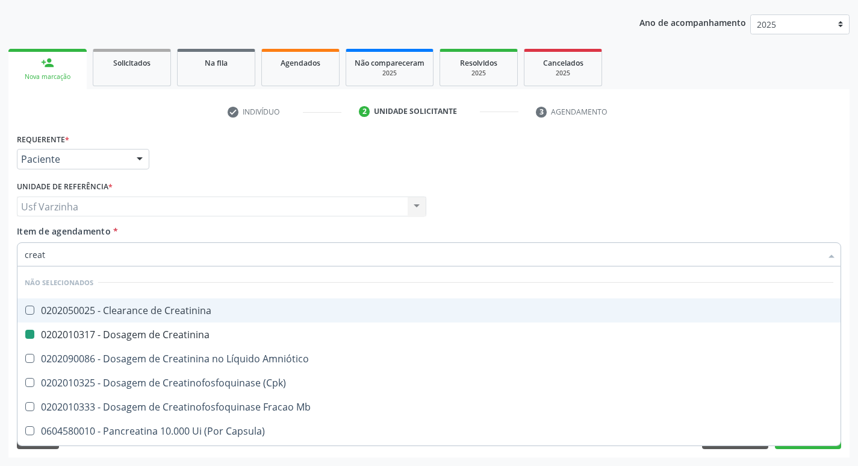
checkbox Capsula\) "true"
type input "c"
checkbox Creatinina "true"
checkbox Capsula\) "false"
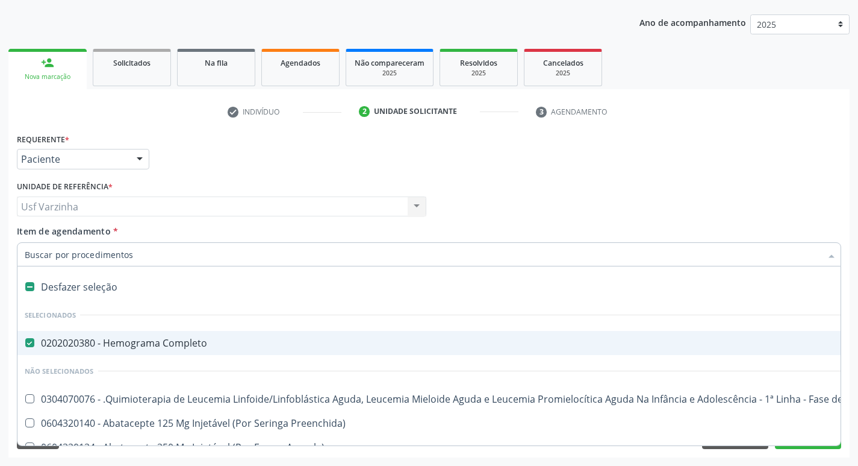
type input "u"
checkbox Completo "false"
checkbox Simples "true"
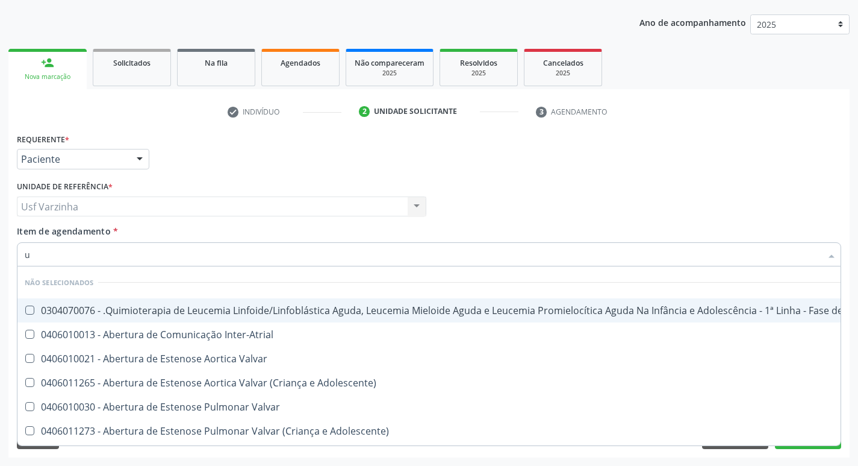
type input "ur"
checkbox B "true"
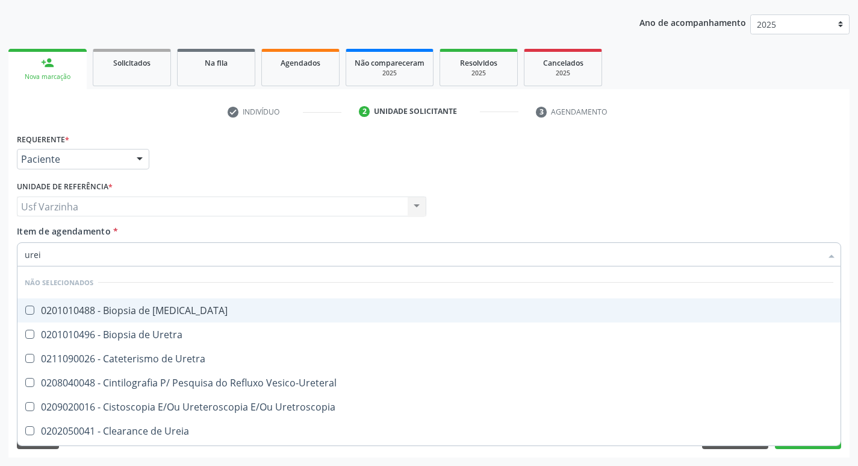
type input "ureia"
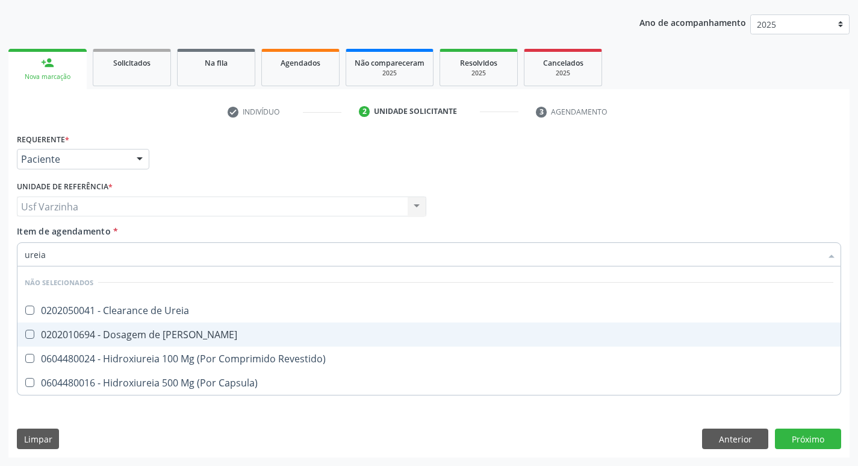
click at [61, 331] on div "0202010694 - Dosagem de [PERSON_NAME]" at bounding box center [429, 334] width 809 height 10
checkbox Ureia "true"
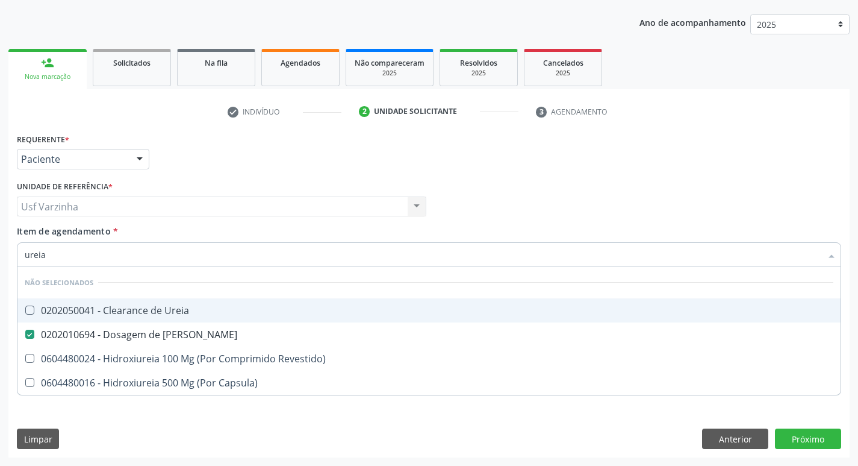
click at [57, 253] on input "ureia" at bounding box center [423, 254] width 797 height 24
type input "ure"
checkbox Ureia "false"
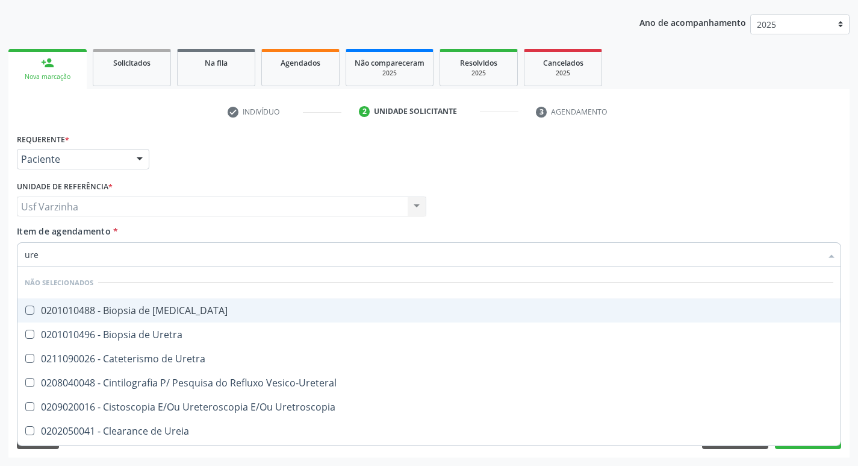
type input "ur"
checkbox Ureia "false"
type input "u"
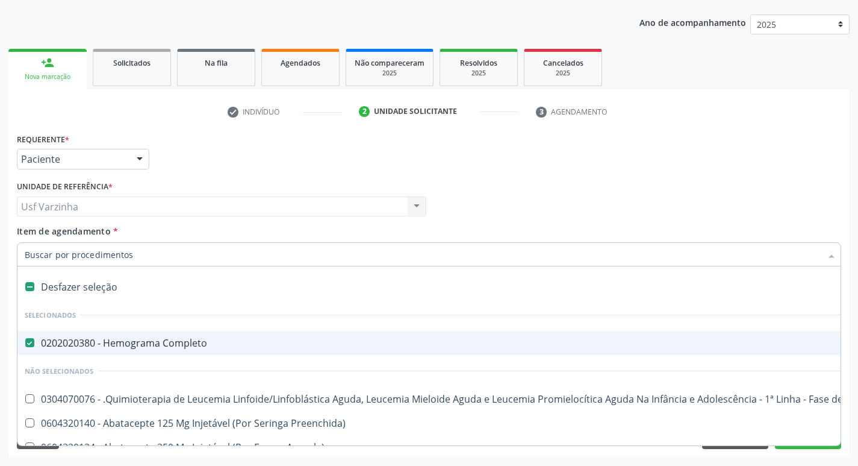
checkbox Completo "true"
checkbox Simples "false"
checkbox Laboratorial "false"
type input "tr"
checkbox Completo "false"
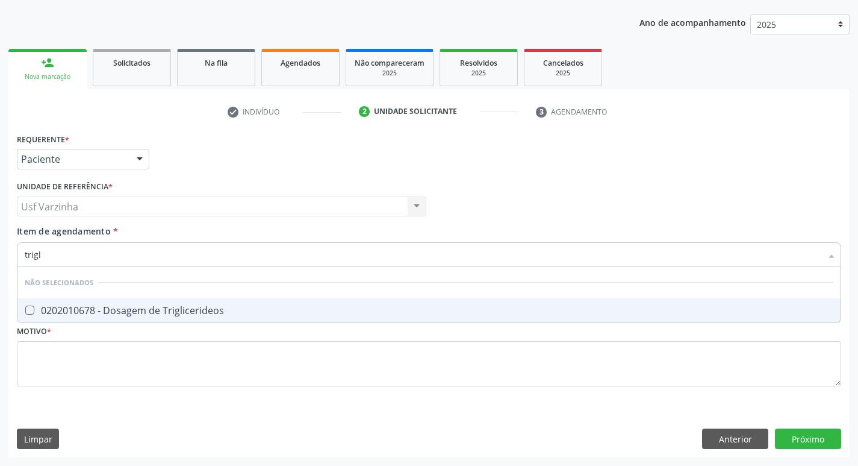
type input "trigli"
click at [31, 308] on Triglicerideos at bounding box center [29, 309] width 9 height 9
click at [25, 308] on Triglicerideos "checkbox" at bounding box center [21, 310] width 8 height 8
checkbox Triglicerideos "true"
click at [53, 255] on input "trigli" at bounding box center [423, 254] width 797 height 24
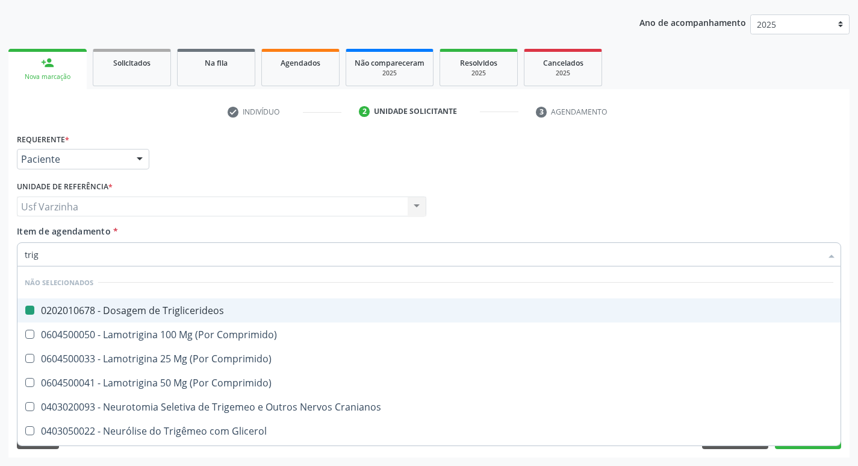
type input "tri"
checkbox Triglicerideos "false"
type input "t"
checkbox Triglicerideos "true"
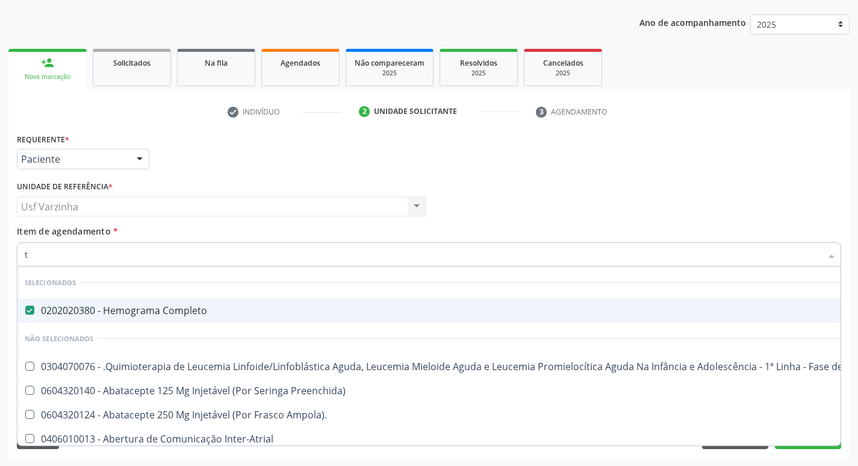
type input "t4"
checkbox Completo "false"
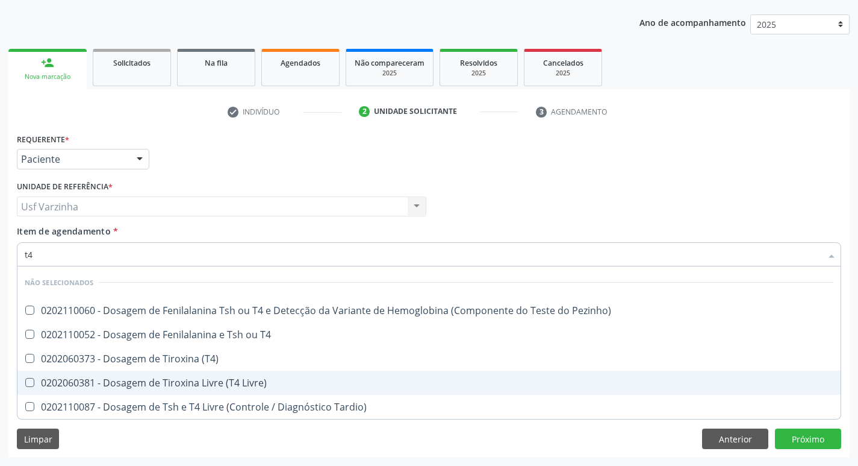
click at [108, 379] on div "0202060381 - Dosagem de Tiroxina Livre (T4 Livre)" at bounding box center [429, 383] width 809 height 10
checkbox Livre\) "true"
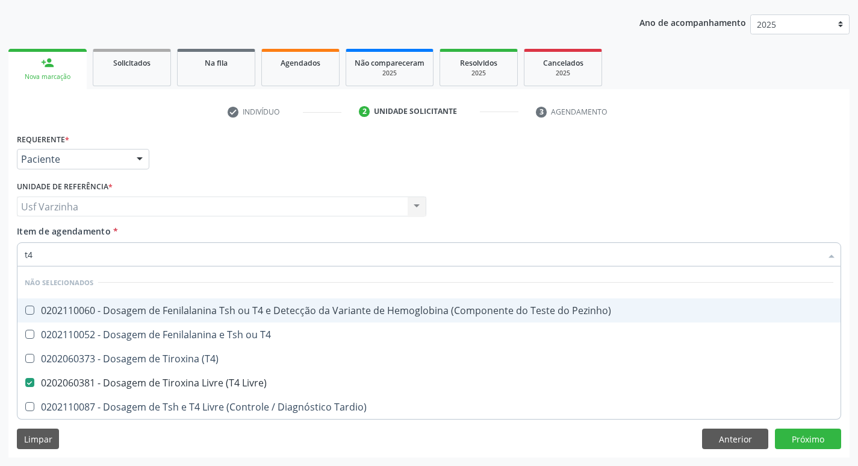
click at [47, 251] on input "t4" at bounding box center [423, 254] width 797 height 24
type input "t"
checkbox Pezinho\) "true"
checkbox Livre\) "false"
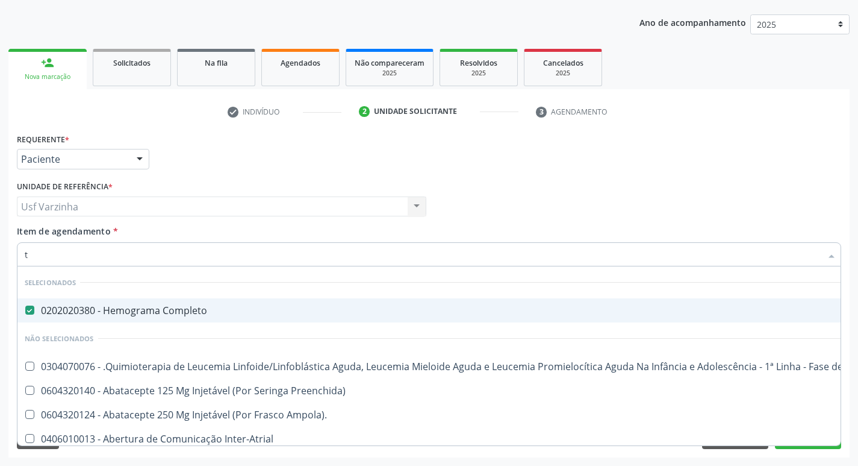
type input "ts"
checkbox Completo "false"
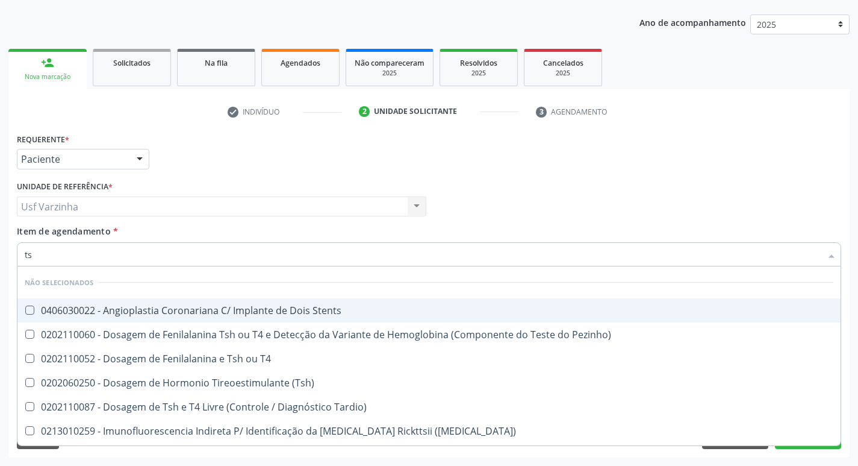
type input "tsh"
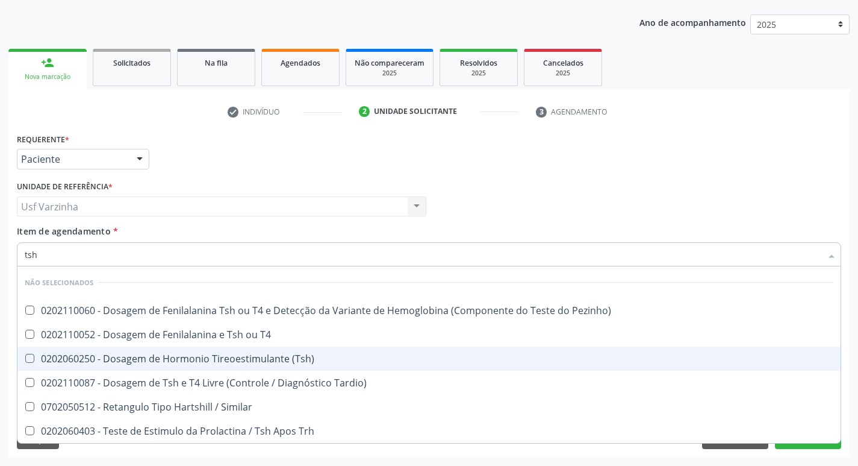
click at [26, 356] on \(Tsh\) at bounding box center [29, 358] width 9 height 9
click at [25, 356] on \(Tsh\) "checkbox" at bounding box center [21, 358] width 8 height 8
checkbox \(Tsh\) "true"
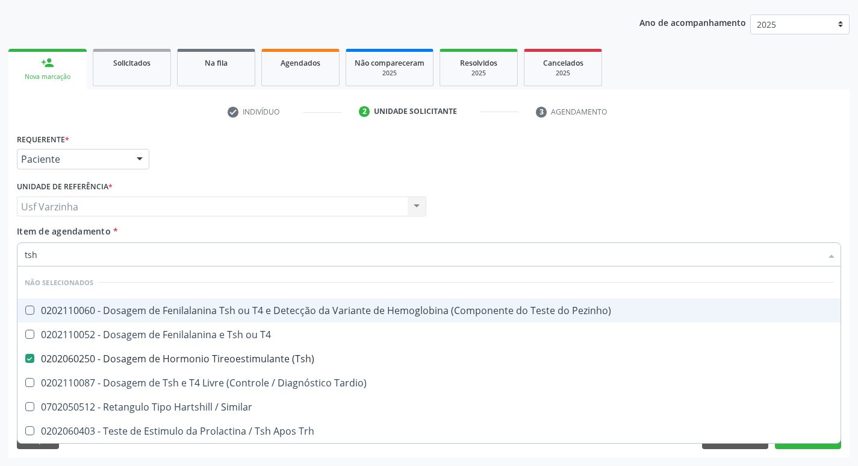
click at [41, 252] on input "tsh" at bounding box center [423, 254] width 797 height 24
type input "ts"
checkbox \(Tsh\) "false"
checkbox Tardio\) "true"
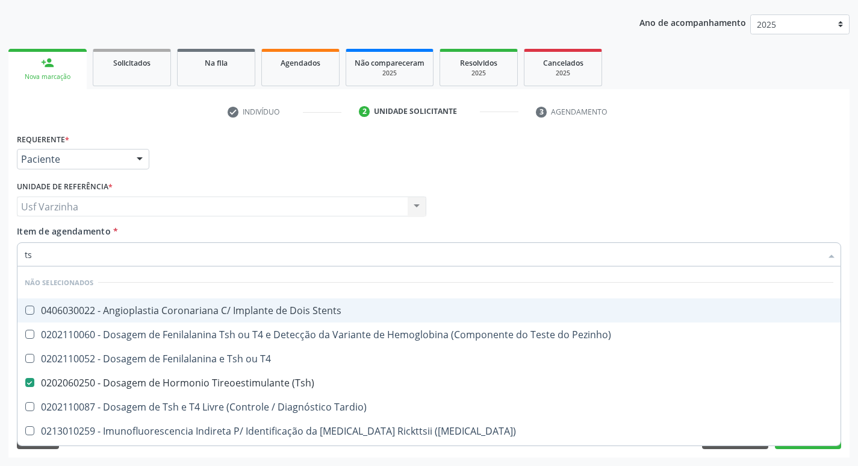
type input "t"
checkbox Stents "true"
checkbox \(Tsh\) "false"
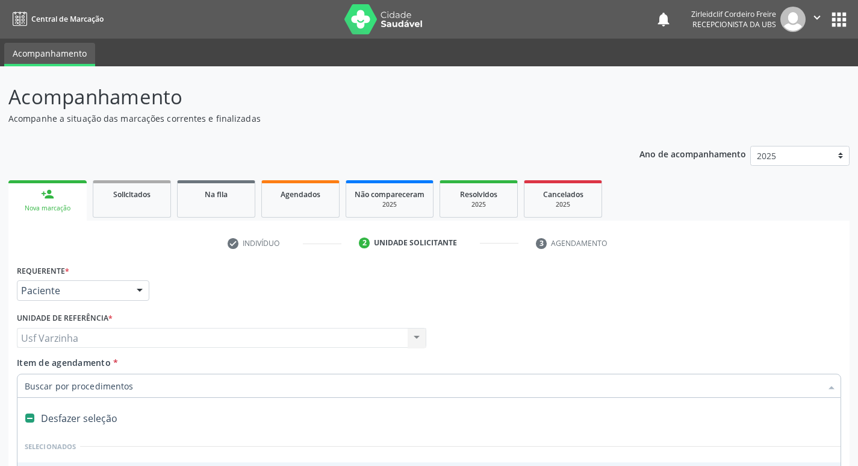
scroll to position [131, 0]
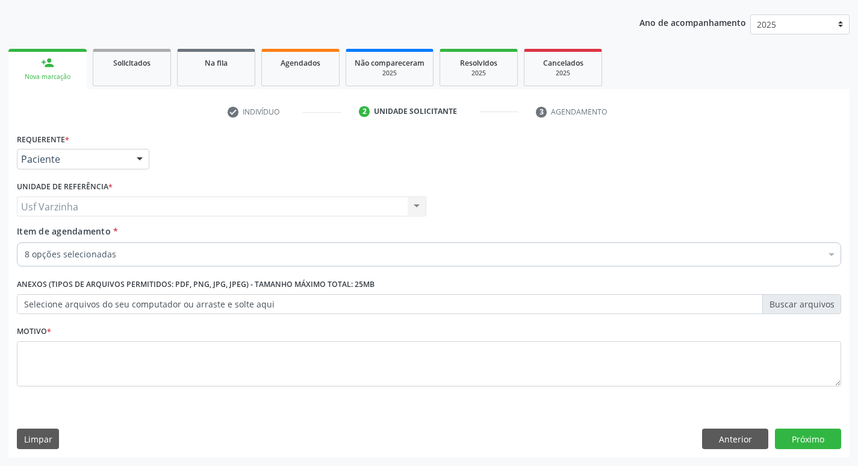
checkbox Urico "true"
checkbox Creatinina "true"
checkbox Ureia "true"
checkbox Triglicerideos "true"
checkbox Livre\) "true"
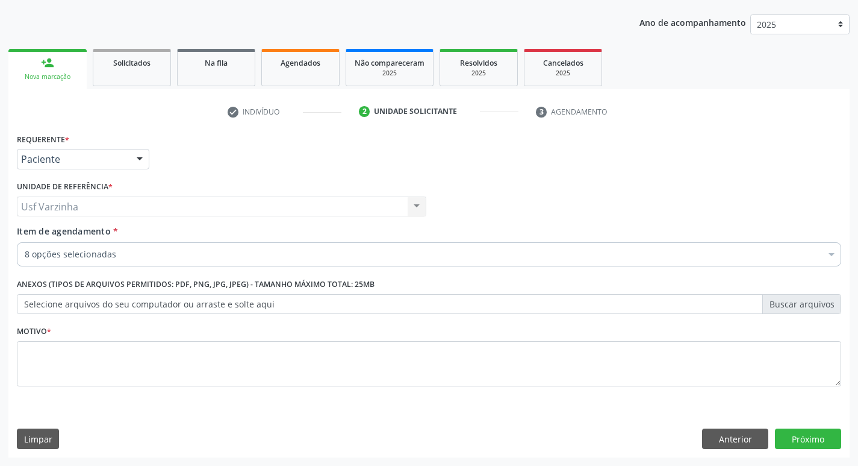
checkbox \(Tsh\) "true"
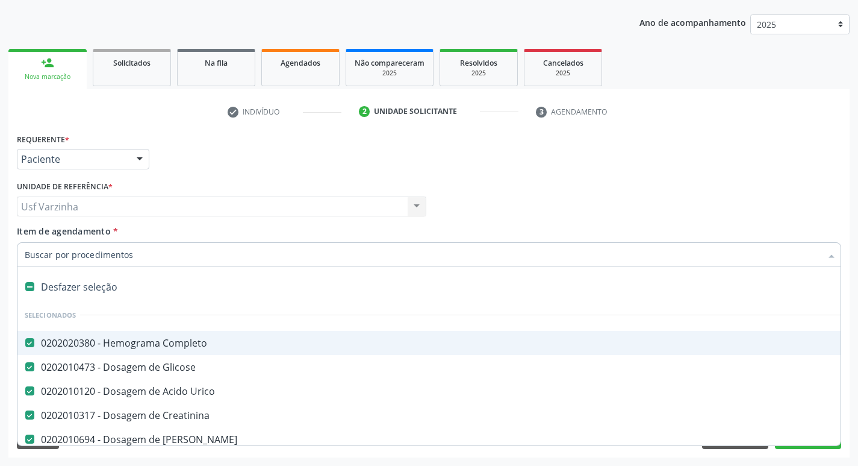
click at [142, 157] on div at bounding box center [140, 159] width 18 height 20
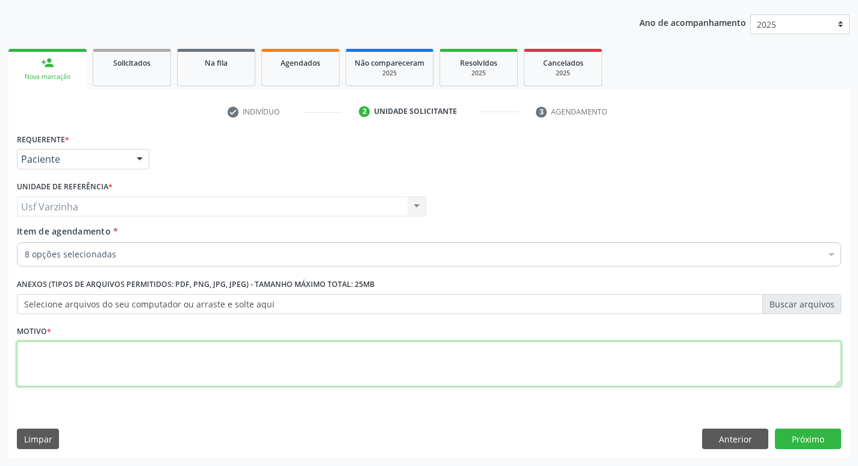
click at [46, 357] on textarea at bounding box center [429, 364] width 825 height 46
type textarea "rastreio"
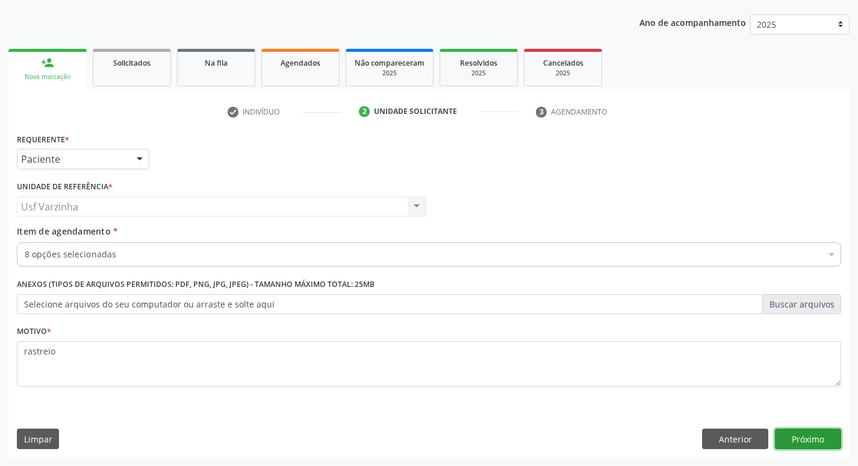
click at [835, 439] on button "Próximo" at bounding box center [808, 438] width 66 height 20
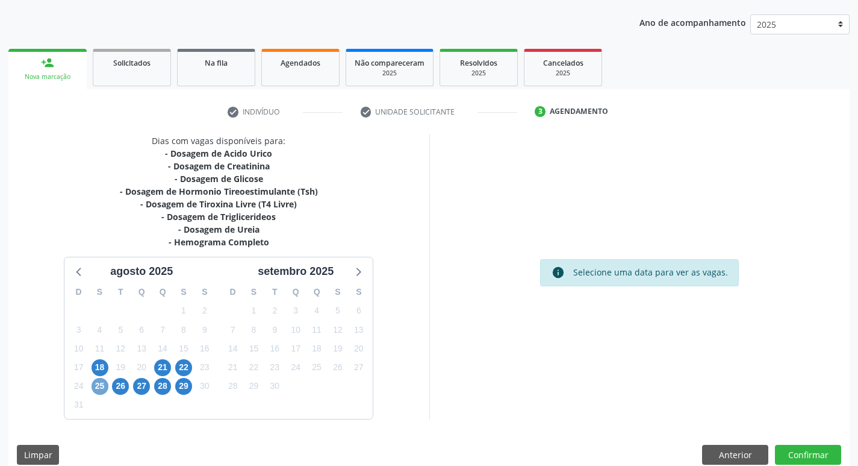
click at [93, 385] on span "25" at bounding box center [100, 386] width 17 height 17
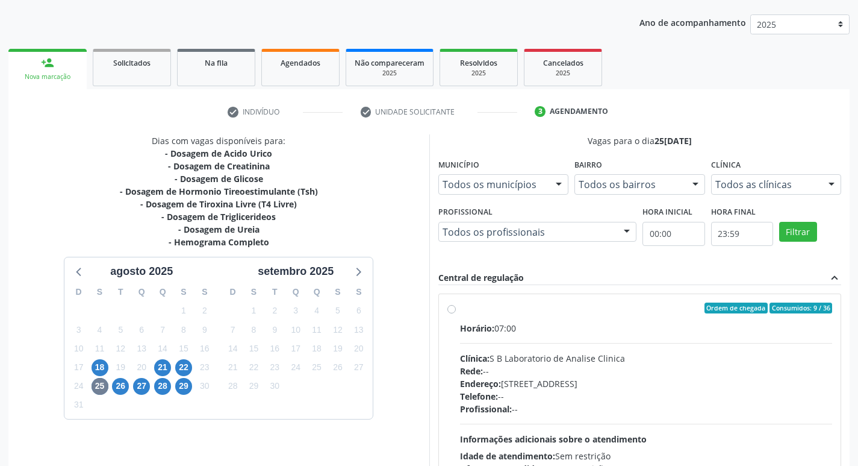
click at [460, 309] on label "Ordem de chegada Consumidos: 9 / 36 Horário: 07:00 Clínica: S B Laboratorio de …" at bounding box center [646, 394] width 373 height 185
click at [452, 309] on input "Ordem de chegada Consumidos: 9 / 36 Horário: 07:00 Clínica: S B Laboratorio de …" at bounding box center [452, 307] width 8 height 11
radio input "true"
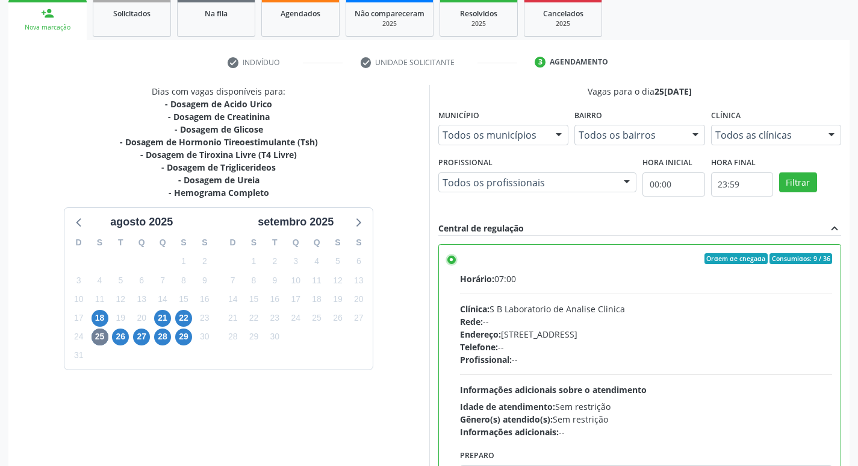
scroll to position [254, 0]
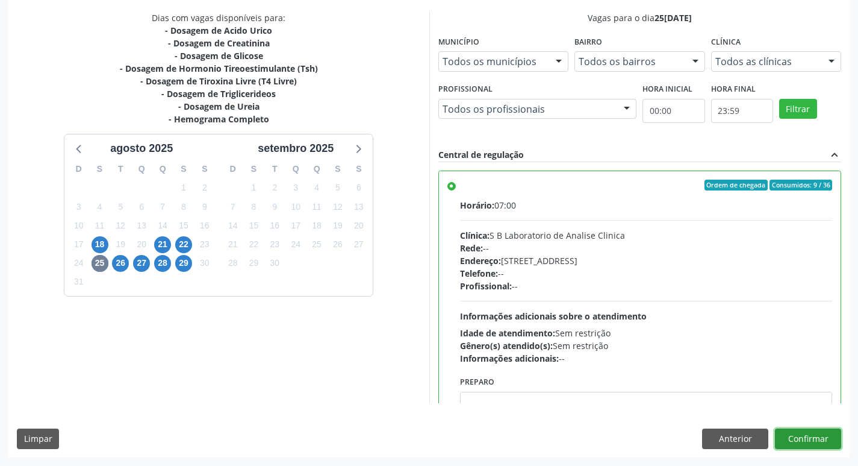
click at [803, 443] on button "Confirmar" at bounding box center [808, 438] width 66 height 20
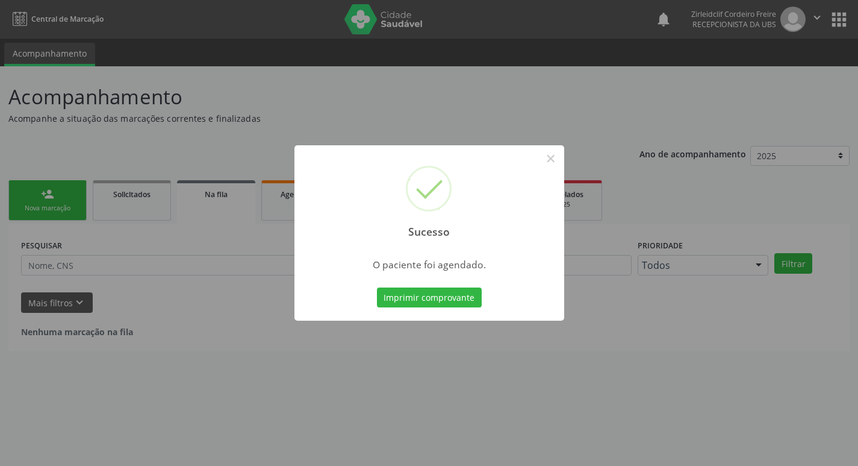
scroll to position [0, 0]
click at [551, 157] on button "×" at bounding box center [555, 158] width 20 height 20
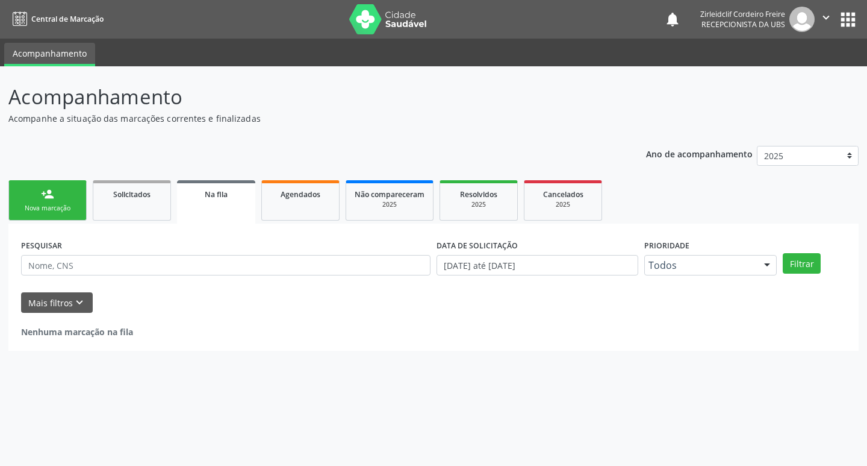
click at [64, 214] on link "person_add Nova marcação" at bounding box center [47, 200] width 78 height 40
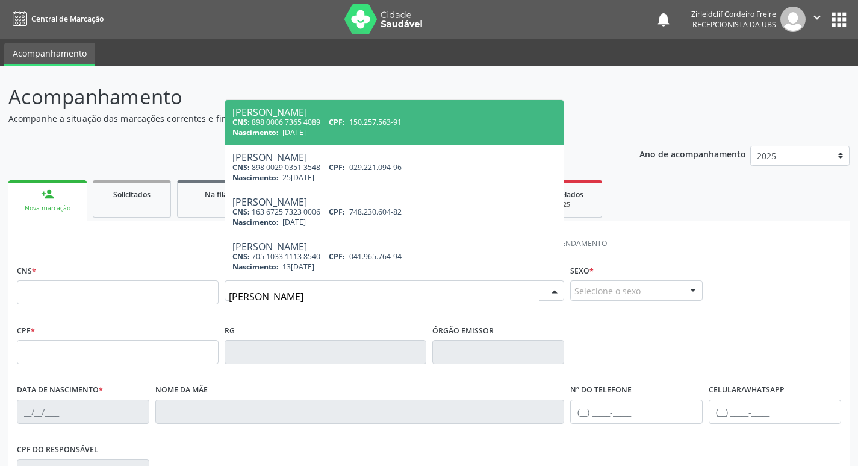
type input "maria de fatima de souza"
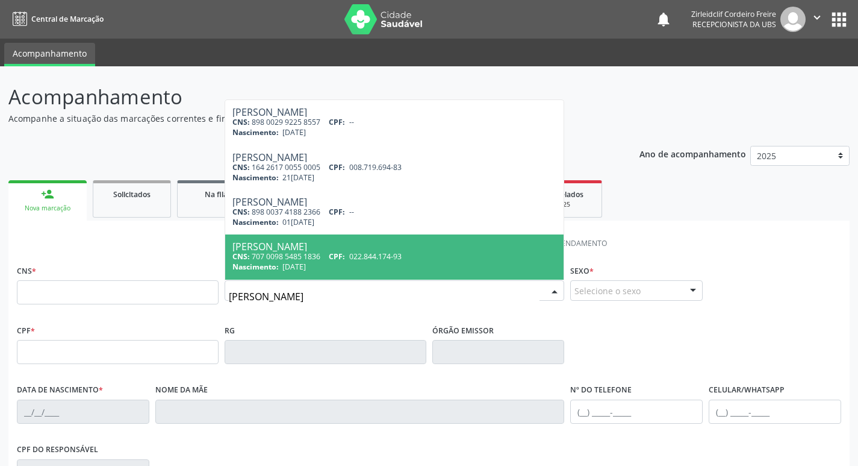
click at [345, 253] on span "CPF:" at bounding box center [337, 256] width 16 height 10
type input "707 0098 5485 1836"
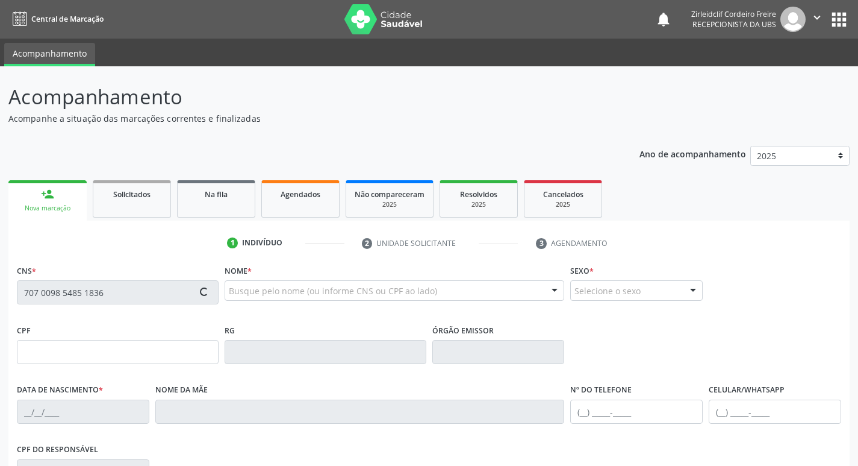
type input "022.844.174-93"
type input "11/11/1972"
type input "Raimunda Maria de Souza"
type input "(87) 98859-9823"
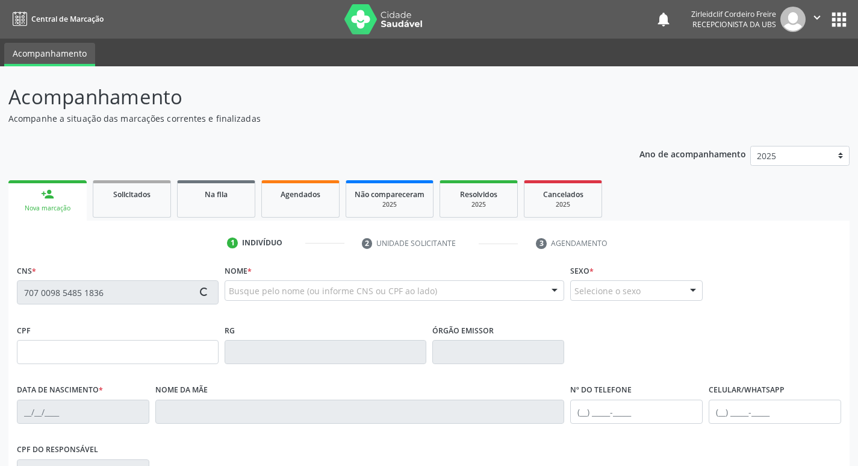
type input "S/N"
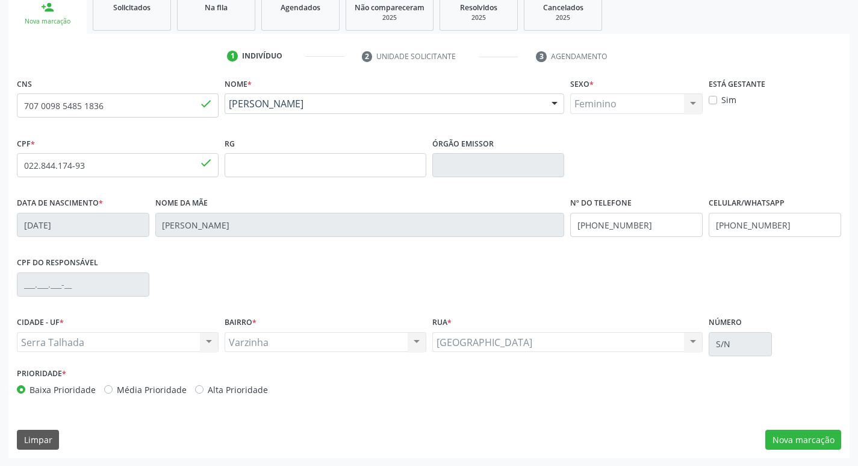
scroll to position [187, 0]
click at [813, 437] on button "Nova marcação" at bounding box center [804, 439] width 76 height 20
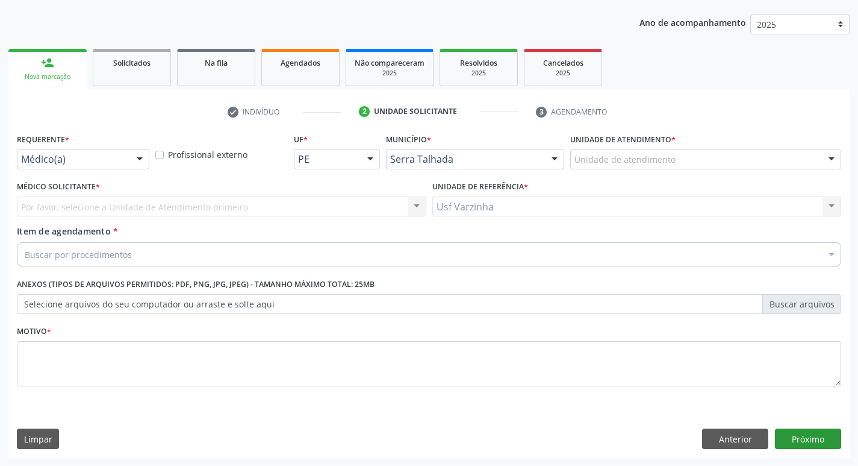
scroll to position [131, 0]
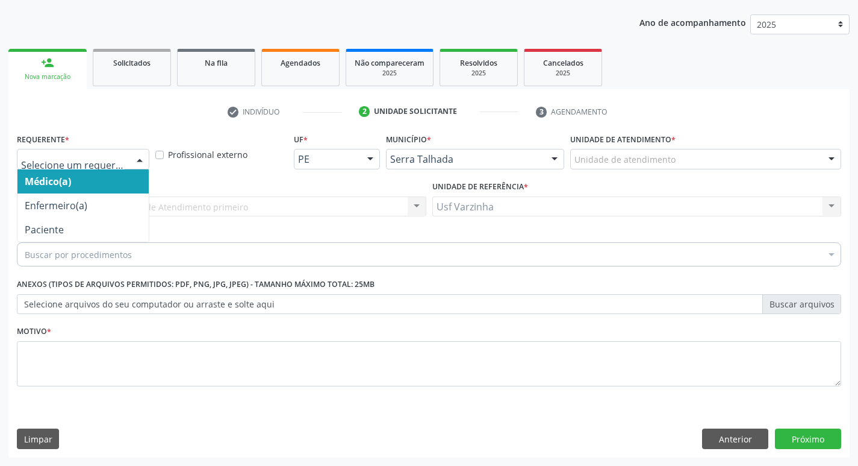
click at [143, 161] on div at bounding box center [140, 159] width 18 height 20
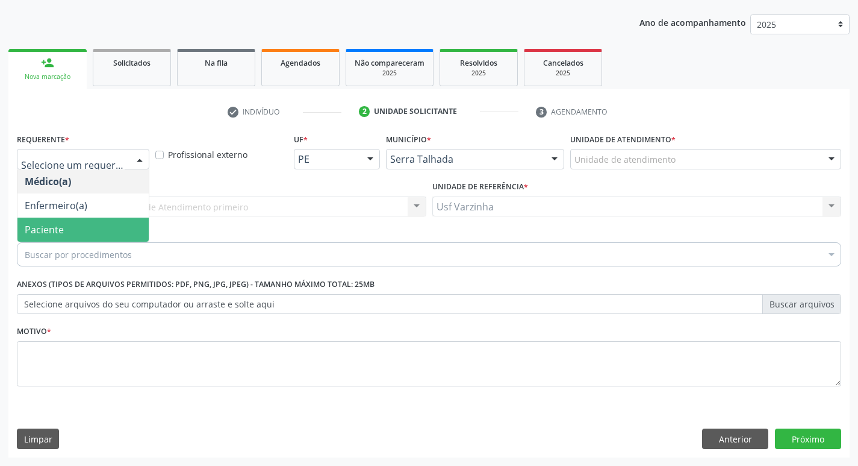
click at [117, 225] on span "Paciente" at bounding box center [82, 229] width 131 height 24
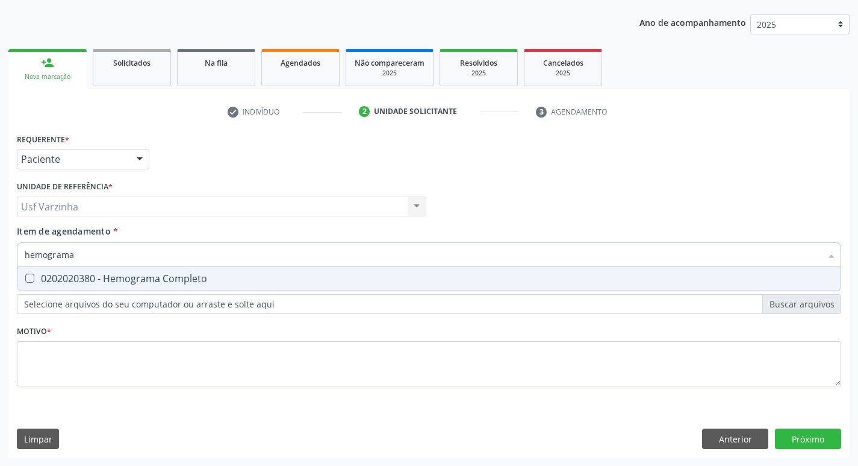
type input "hemograma"
click at [40, 279] on div "0202020380 - Hemograma Completo" at bounding box center [429, 278] width 809 height 10
checkbox Completo "true"
click at [81, 255] on input "hemograma" at bounding box center [423, 254] width 797 height 24
type input "hemog"
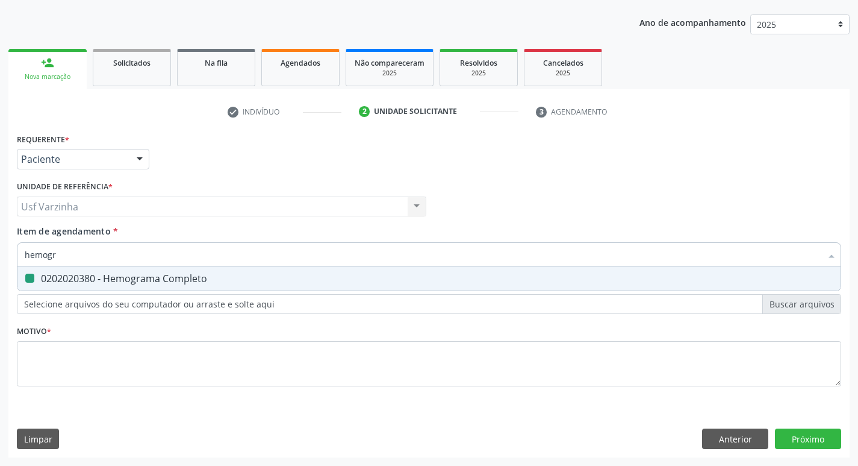
checkbox Completo "false"
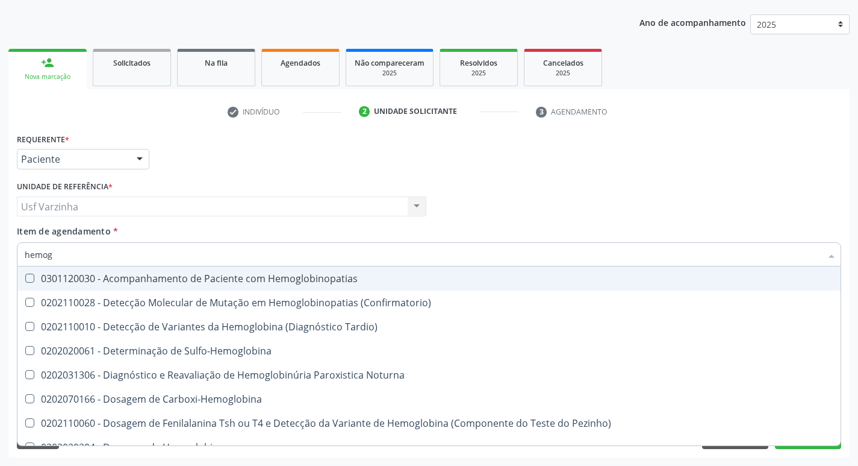
type input "hemo"
checkbox Completo "false"
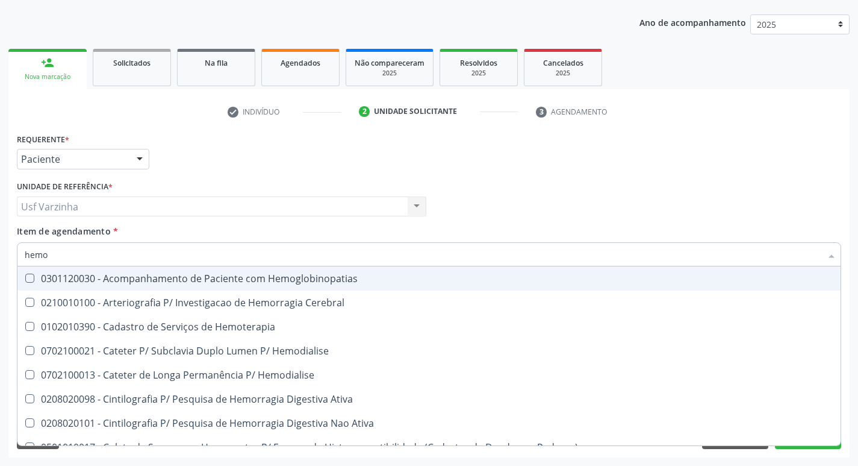
type input "hem"
checkbox Completo "false"
checkbox Elástica "true"
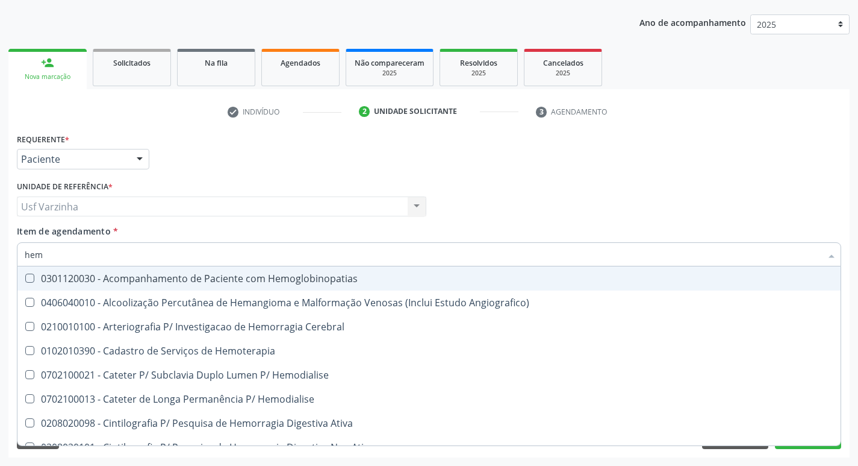
type input "he"
checkbox Completo "false"
checkbox Orgaos "true"
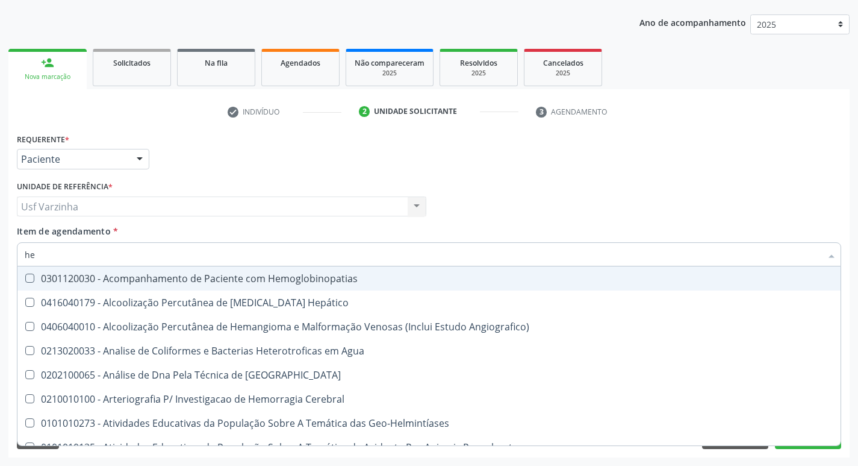
type input "h"
checkbox Completo "false"
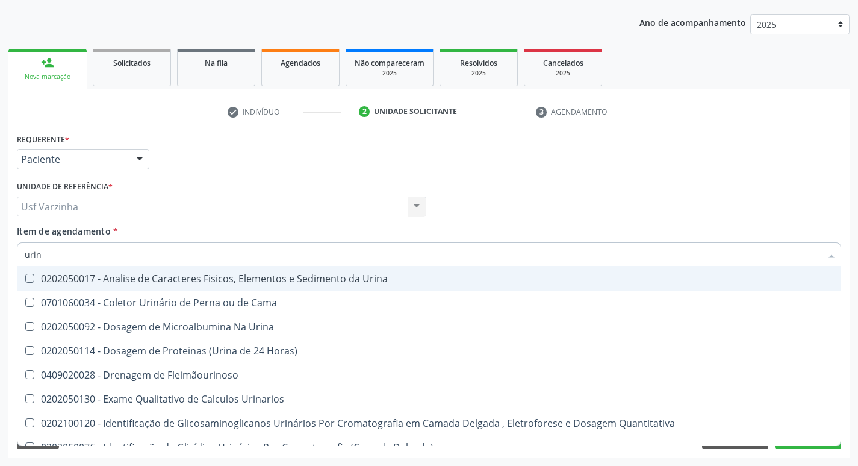
type input "urina"
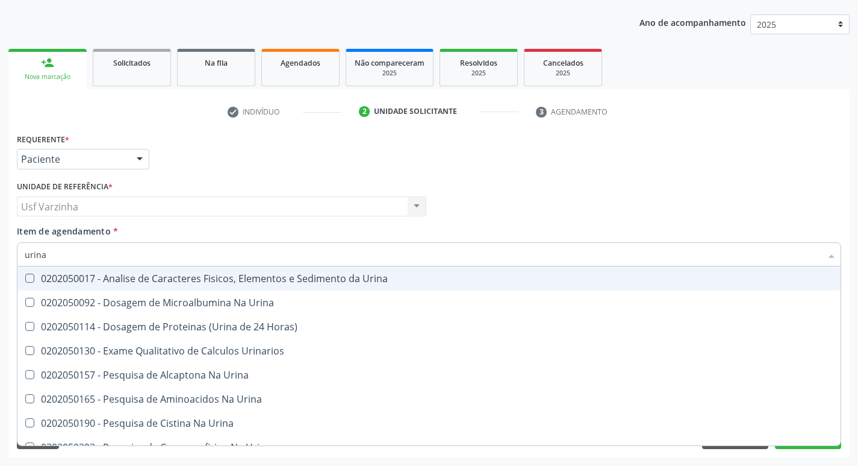
click at [90, 283] on div "0202050017 - Analise de Caracteres Fisicos, Elementos e Sedimento da Urina" at bounding box center [429, 278] width 809 height 10
checkbox Urina "true"
click at [64, 258] on input "urina" at bounding box center [423, 254] width 797 height 24
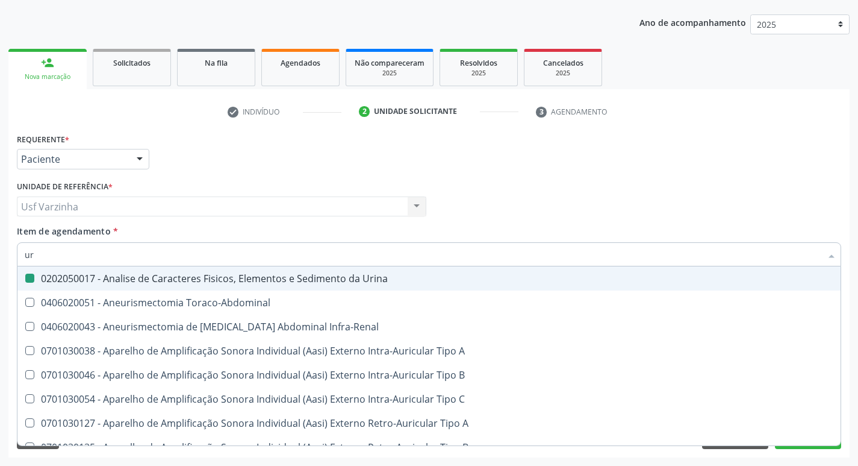
type input "u"
checkbox Urina "false"
checkbox Cônica "false"
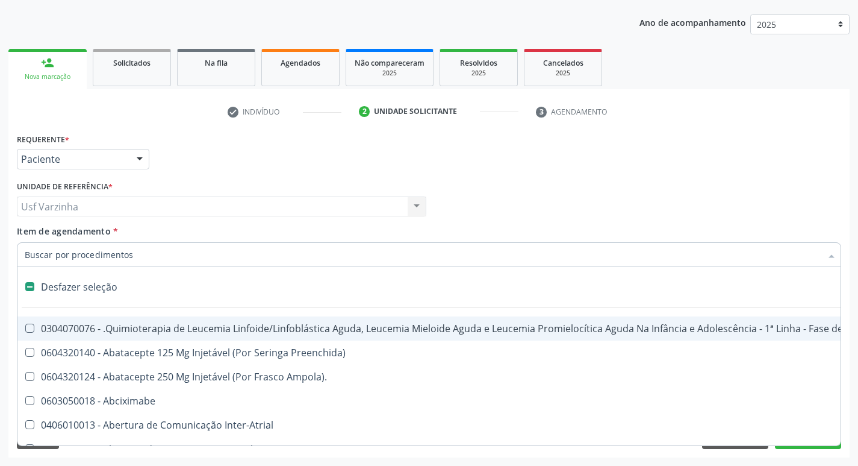
type input "g"
checkbox Urina "false"
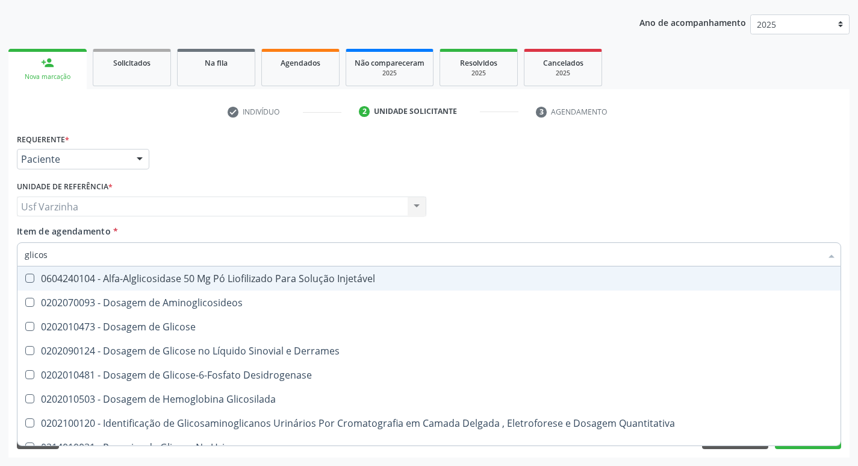
type input "glicose"
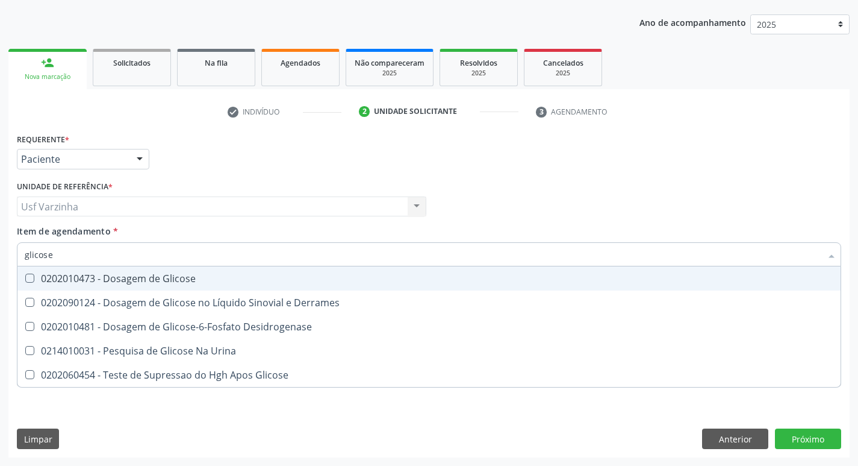
click at [55, 278] on div "0202010473 - Dosagem de Glicose" at bounding box center [429, 278] width 809 height 10
checkbox Glicose "true"
click at [63, 256] on input "glicose" at bounding box center [423, 254] width 797 height 24
type input "glicos"
checkbox Glicose "false"
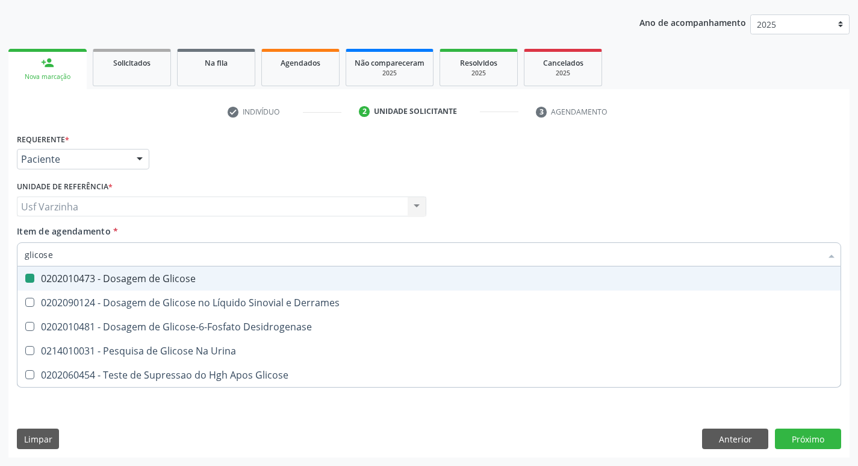
checkbox Desidrogenase "true"
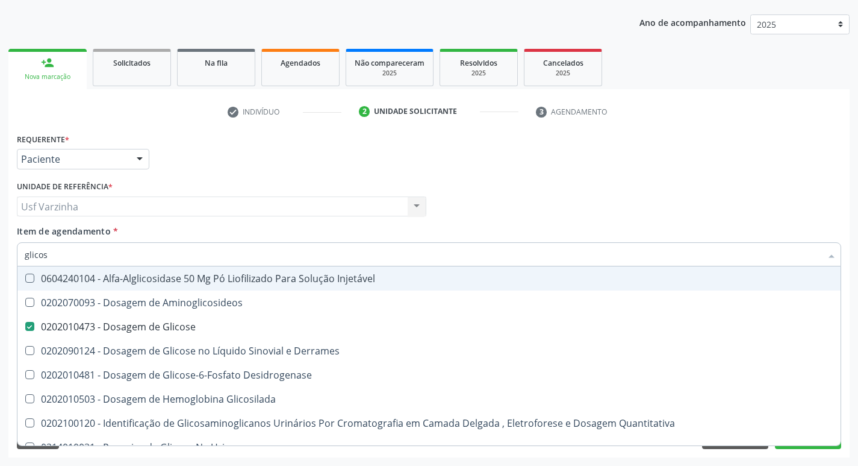
type input "glico"
checkbox Glicose "false"
checkbox Glicosilada "true"
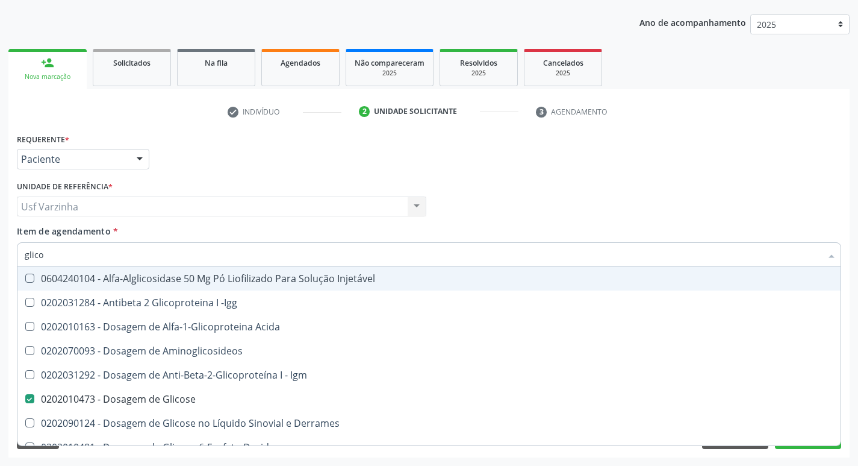
type input "glic"
checkbox Glicose "false"
checkbox Glicose "true"
type input "gli"
checkbox Glicose "false"
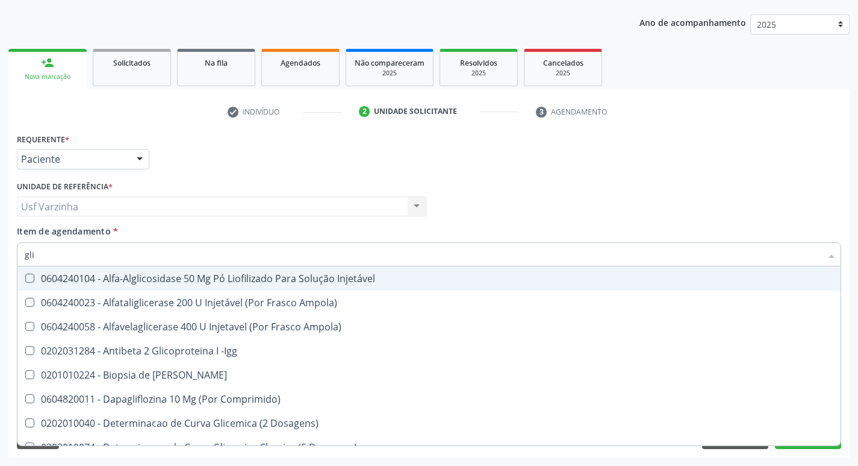
type input "gl"
checkbox Glicose "false"
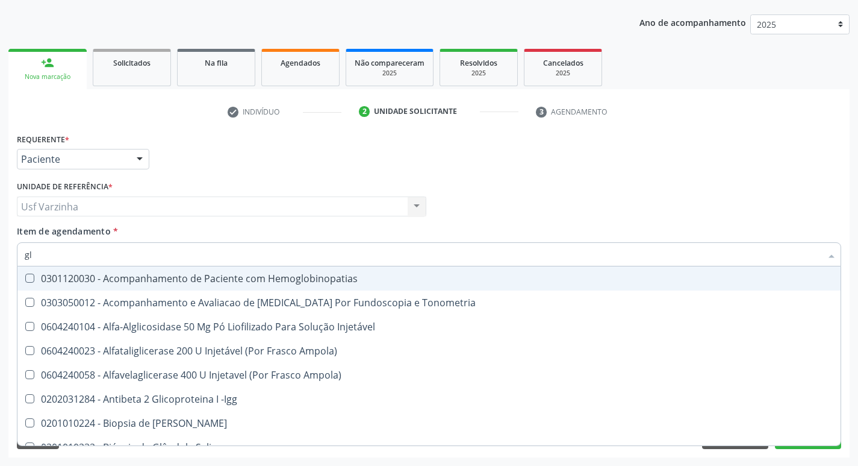
type input "g"
checkbox Glicose "false"
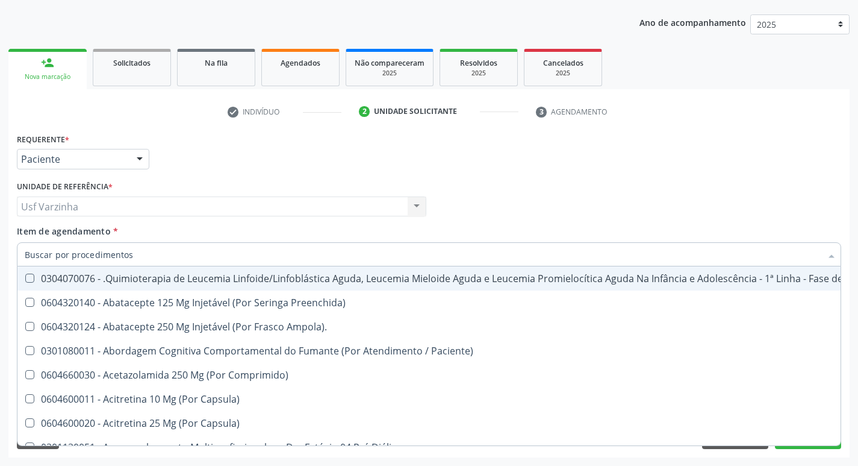
checkbox Geo-Helmintíases "true"
checkbox Glicose "false"
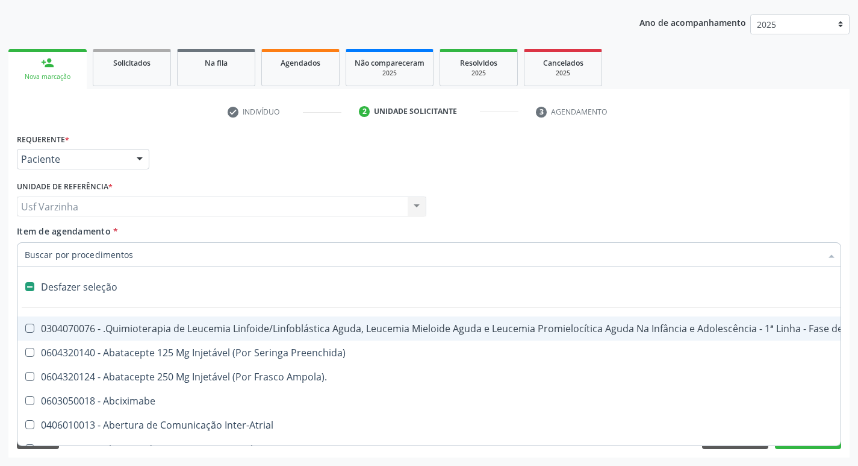
type input "c"
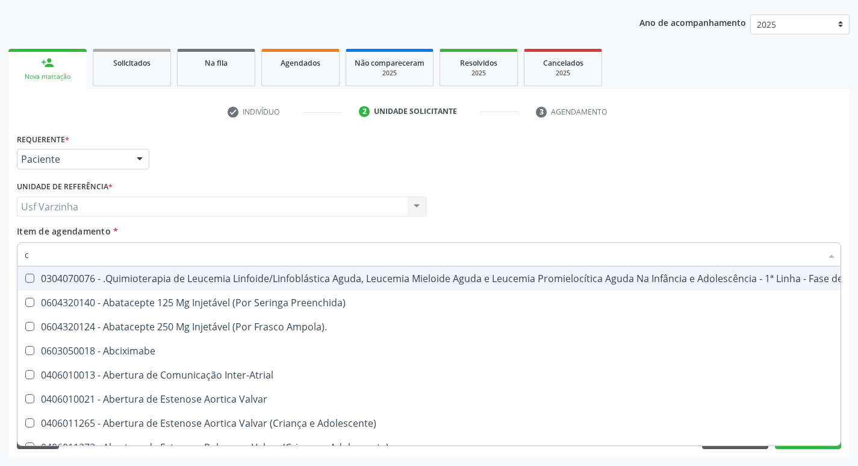
checkbox Urina "true"
checkbox Adolescente\) "false"
type input "ce"
checkbox Urina "false"
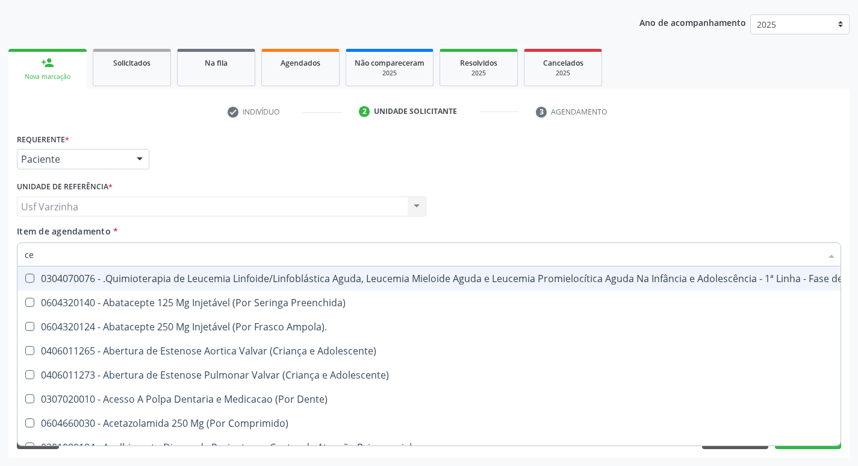
type input "c"
checkbox Adolescente\) "true"
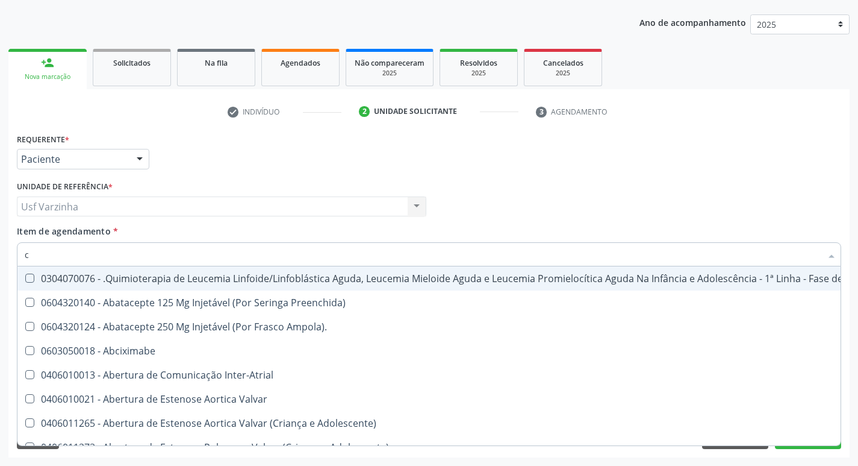
type input "cr"
checkbox Urina "false"
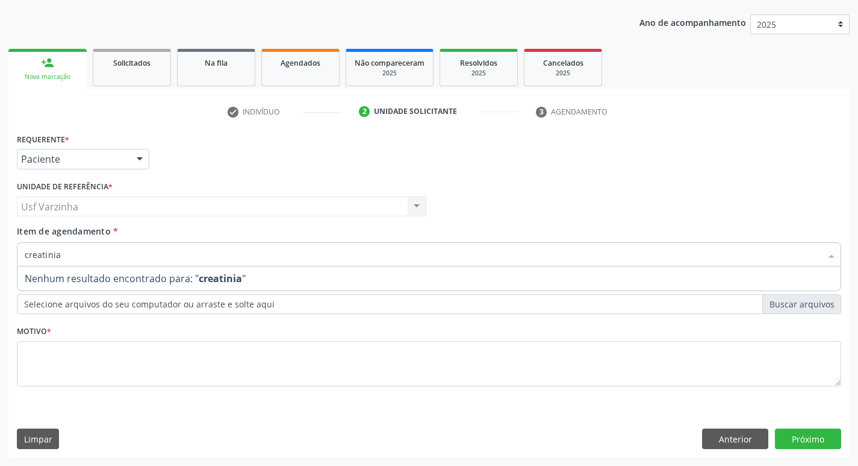
type input "creatini"
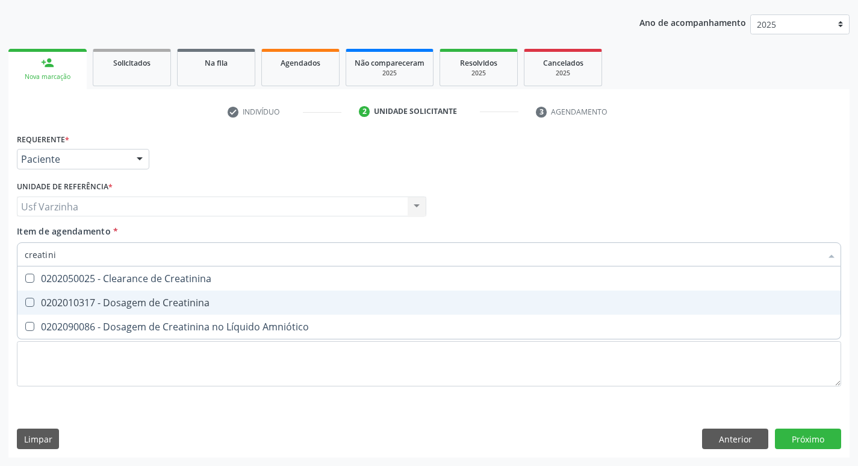
click at [98, 302] on div "0202010317 - Dosagem de Creatinina" at bounding box center [429, 303] width 809 height 10
checkbox Creatinina "true"
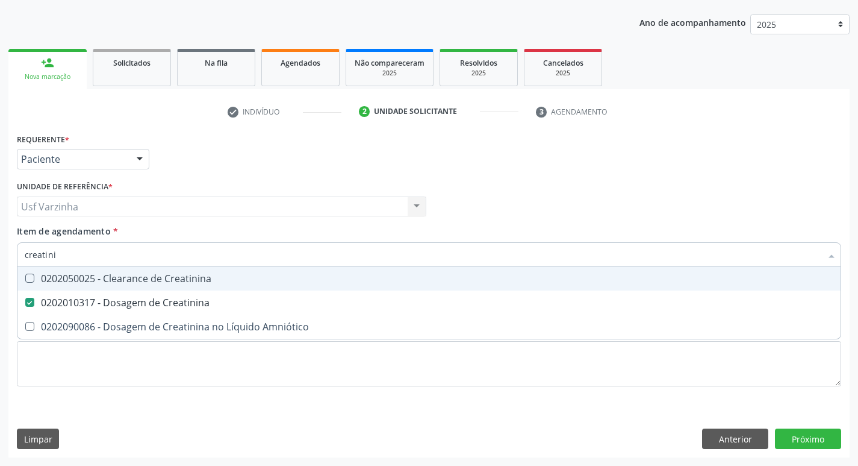
drag, startPoint x: 73, startPoint y: 255, endPoint x: 68, endPoint y: 260, distance: 6.9
click at [73, 256] on input "creatini" at bounding box center [423, 254] width 797 height 24
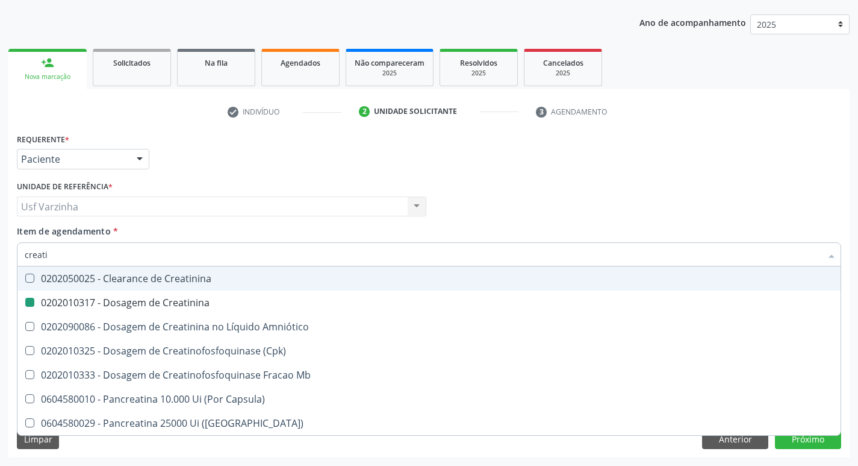
type input "creat"
checkbox Creatinina "false"
checkbox \(Cpk\) "true"
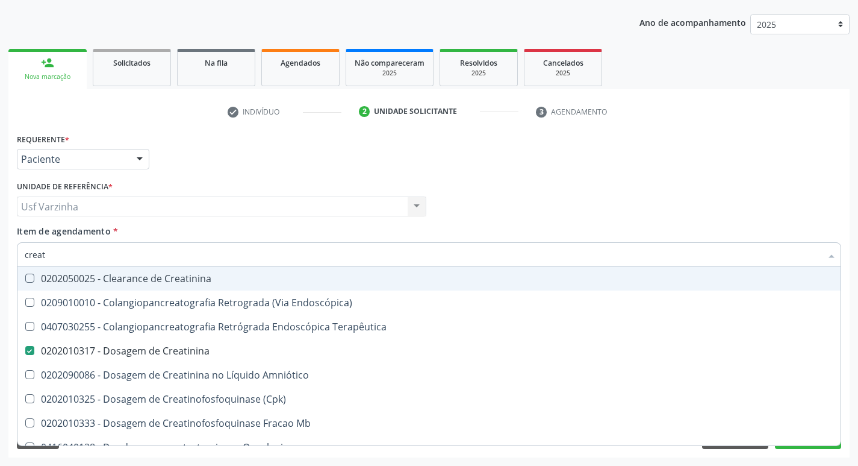
type input "crea"
checkbox Creatinina "false"
checkbox Mb "true"
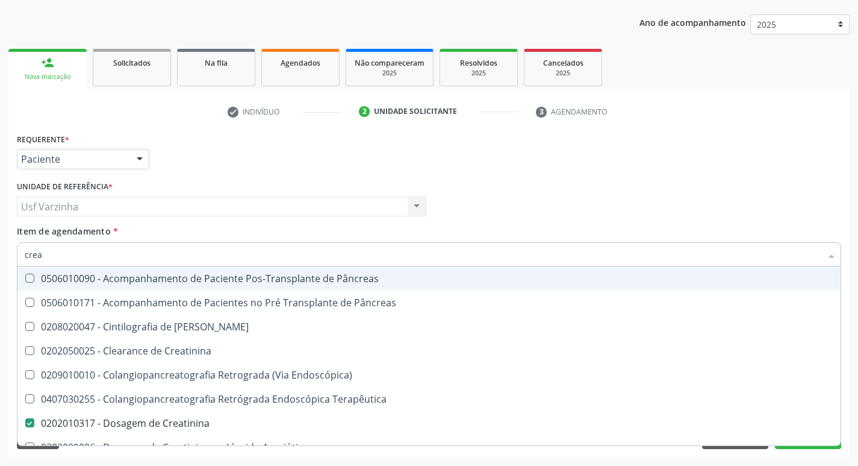
type input "cre"
checkbox Creatinina "false"
checkbox Oncologia "true"
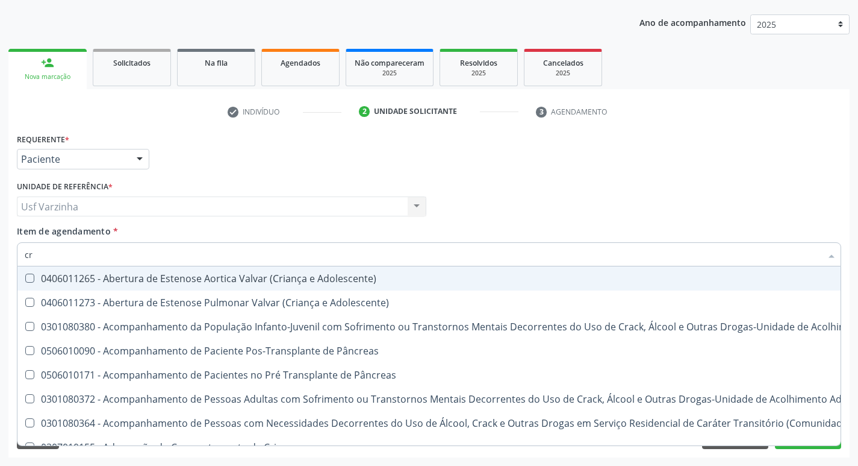
type input "c"
checkbox Crâniofacial "false"
checkbox Creatinina "false"
checkbox Craniana "false"
checkbox Remodelagem "true"
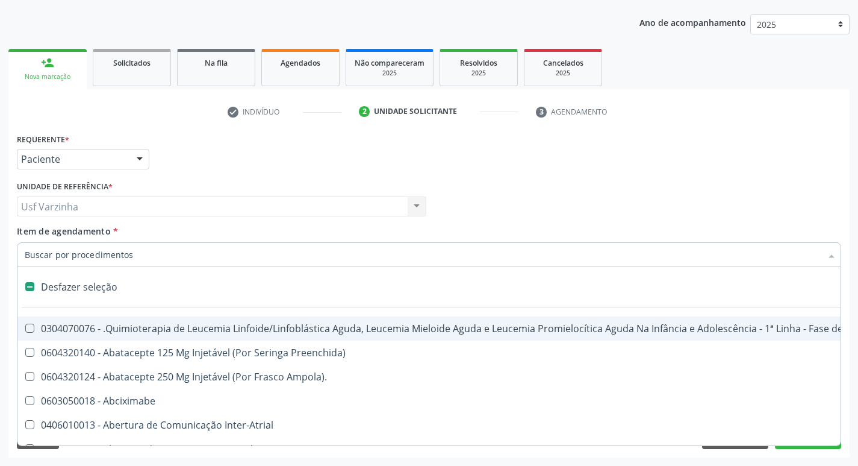
type input "u"
checkbox Ml\) "true"
checkbox Urina "false"
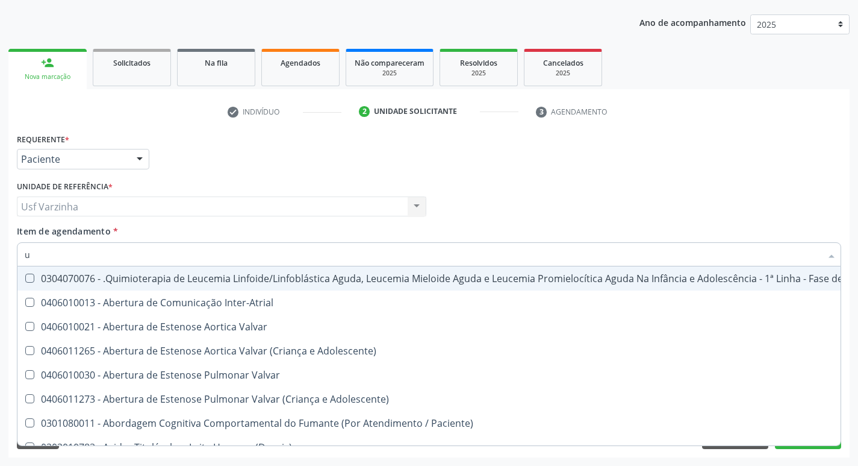
type input "ur"
checkbox Diálise "true"
checkbox Urina "false"
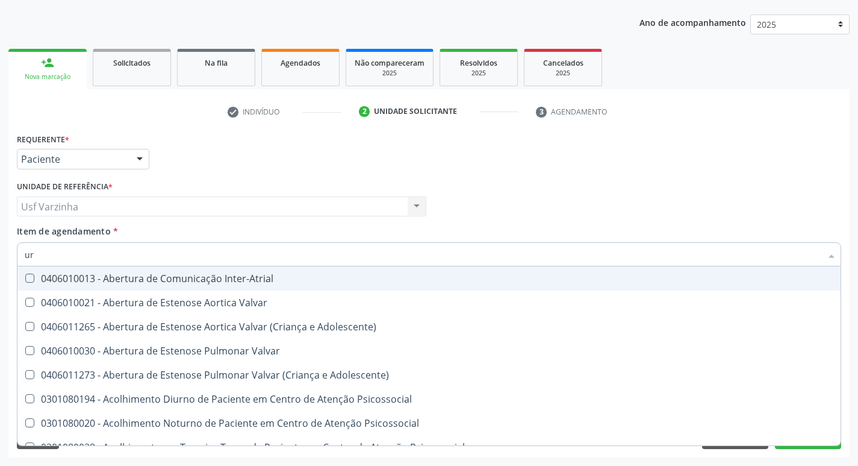
type input "ure"
checkbox Urina "false"
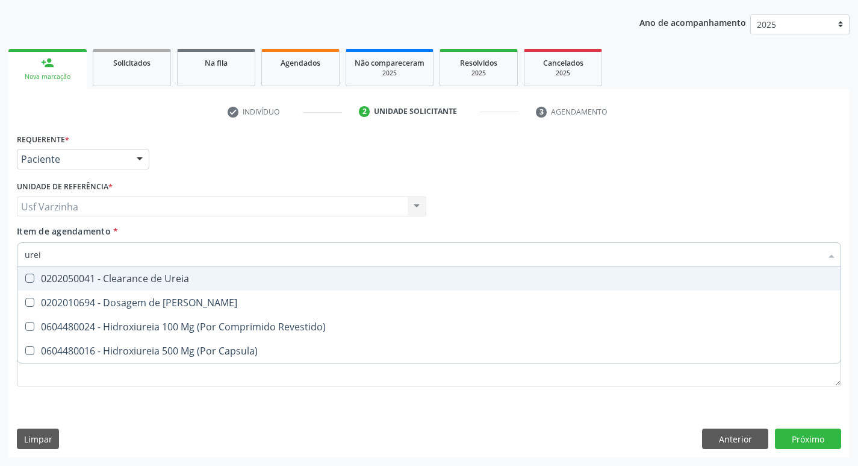
type input "ureia"
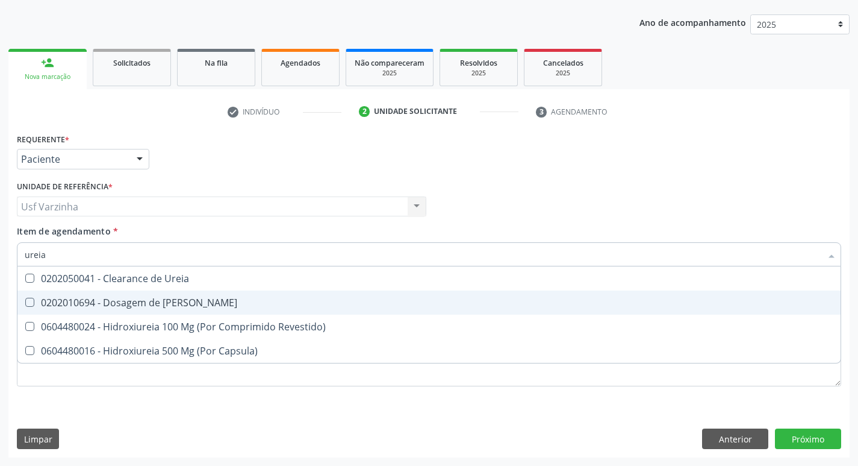
click at [46, 302] on div "0202010694 - Dosagem de [PERSON_NAME]" at bounding box center [429, 303] width 809 height 10
checkbox Ureia "true"
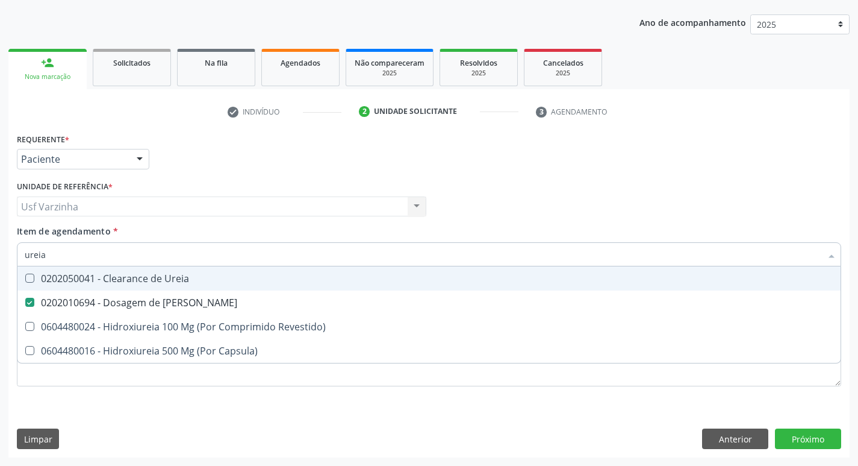
click at [52, 251] on input "ureia" at bounding box center [423, 254] width 797 height 24
type input "ure"
checkbox Ureia "false"
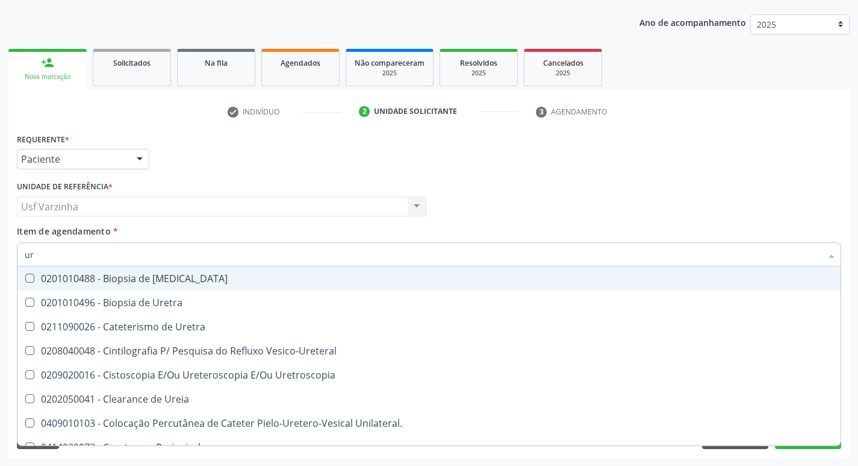
type input "u"
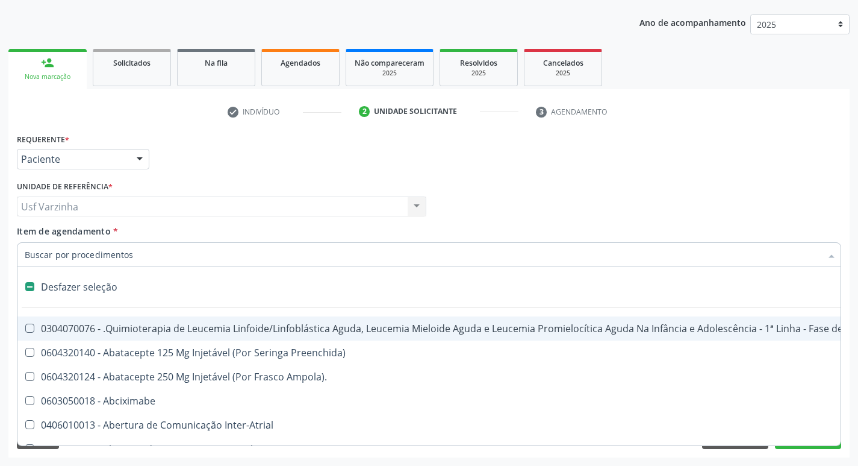
checkbox Capsula\) "false"
type input "co"
checkbox Acompanhante "true"
checkbox Punho "false"
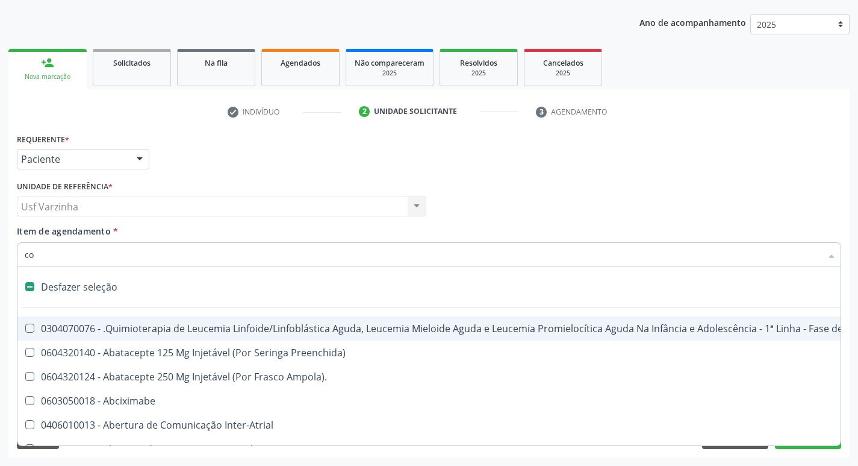
checkbox Urina "false"
checkbox Quantitativa\) "true"
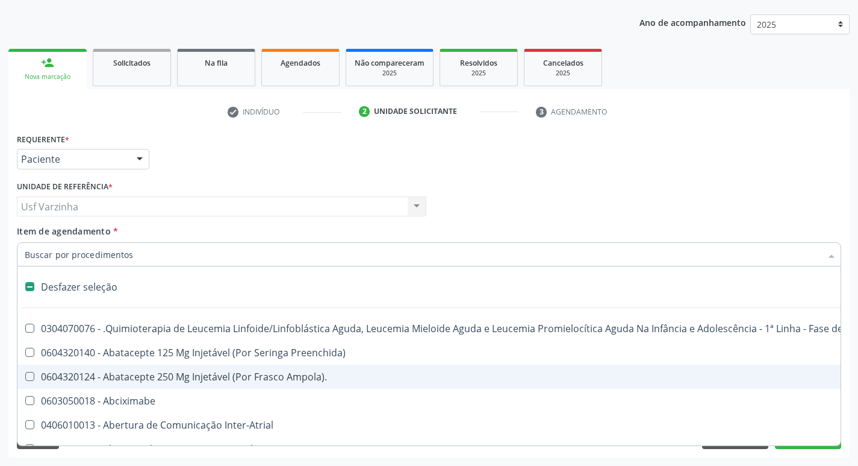
scroll to position [110, 0]
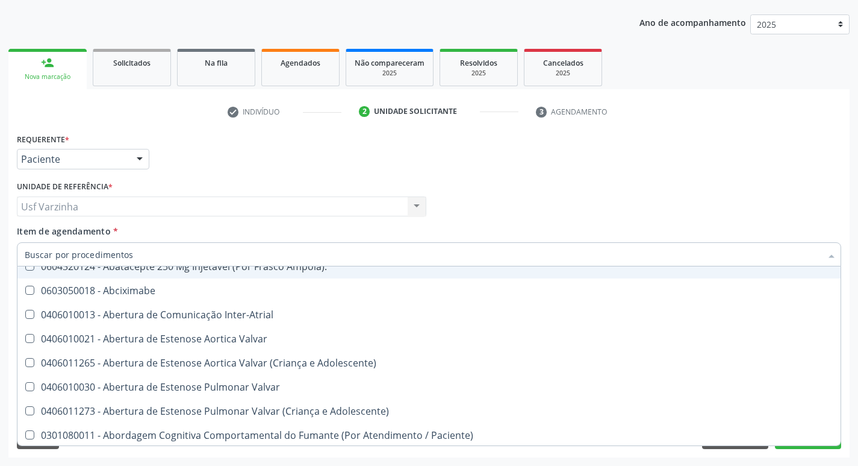
click at [137, 157] on div at bounding box center [140, 159] width 18 height 20
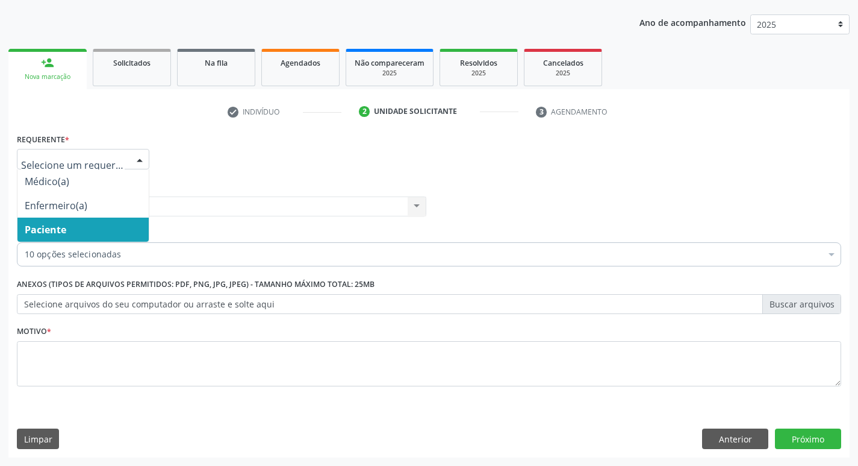
scroll to position [0, 0]
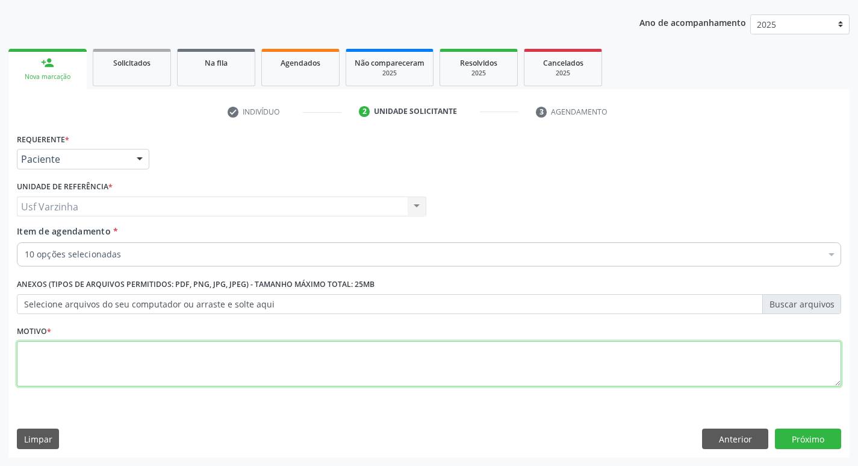
click at [48, 361] on textarea at bounding box center [429, 364] width 825 height 46
type textarea "rastreio"
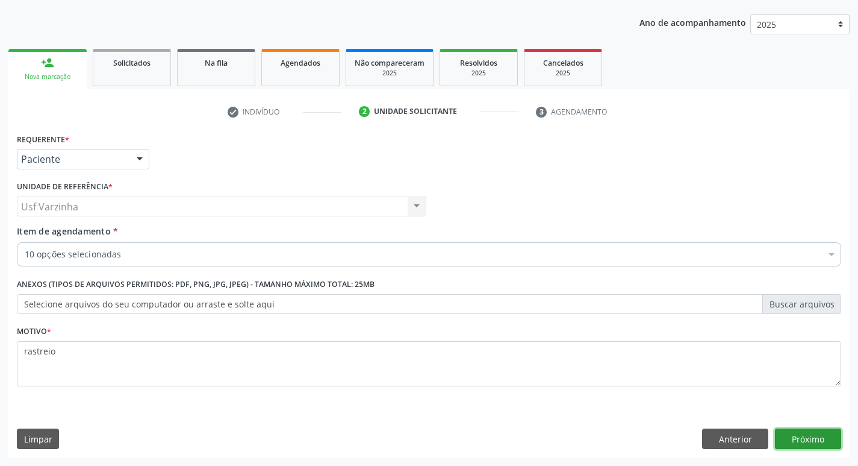
click at [828, 432] on button "Próximo" at bounding box center [808, 438] width 66 height 20
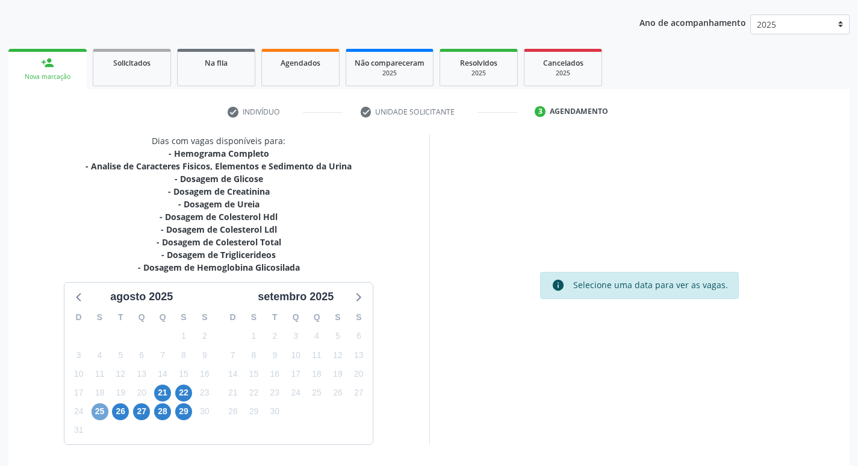
click at [101, 413] on span "25" at bounding box center [100, 411] width 17 height 17
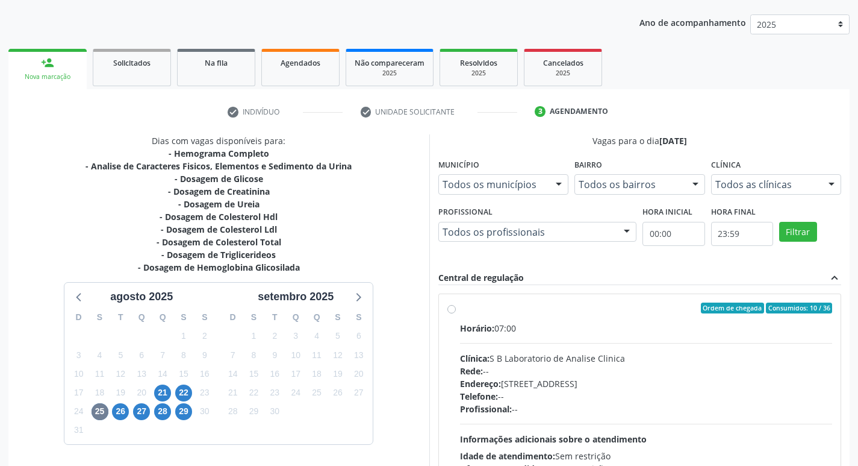
click at [460, 310] on label "Ordem de chegada Consumidos: 10 / 36 Horário: 07:00 Clínica: S B Laboratorio de…" at bounding box center [646, 394] width 373 height 185
click at [449, 310] on input "Ordem de chegada Consumidos: 10 / 36 Horário: 07:00 Clínica: S B Laboratorio de…" at bounding box center [452, 307] width 8 height 11
radio input "true"
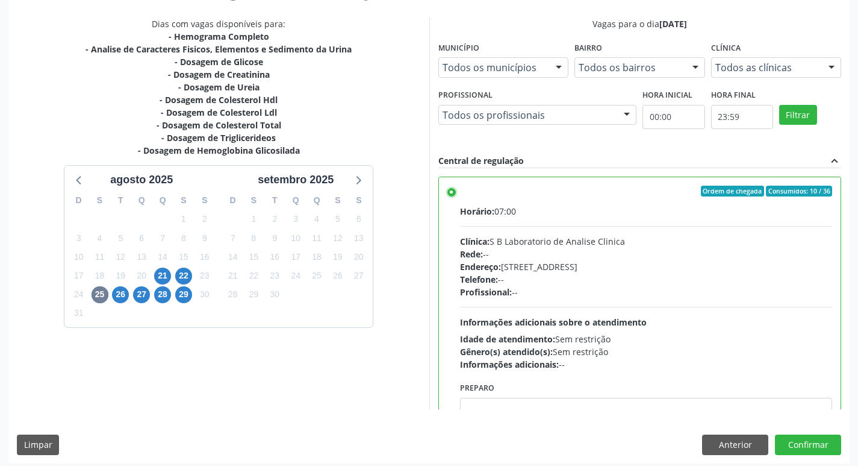
scroll to position [254, 0]
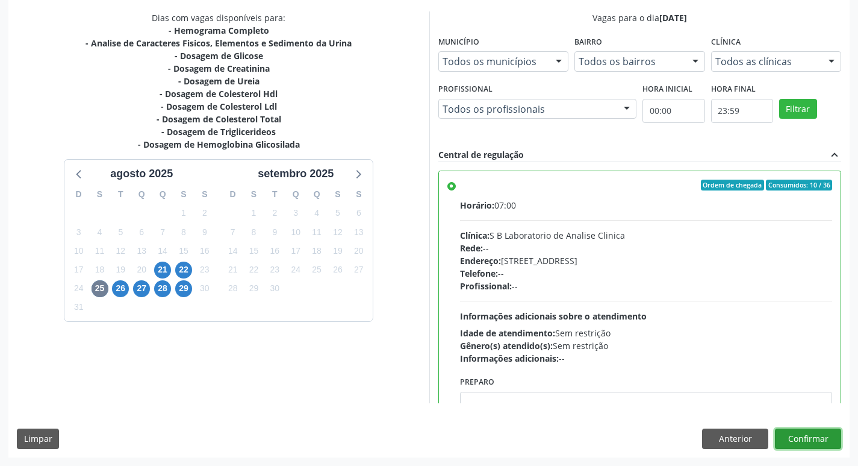
click at [803, 443] on button "Confirmar" at bounding box center [808, 438] width 66 height 20
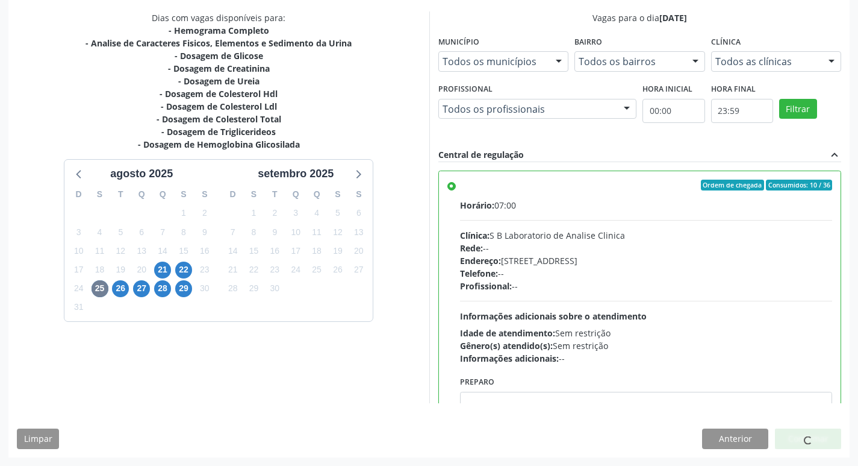
scroll to position [0, 0]
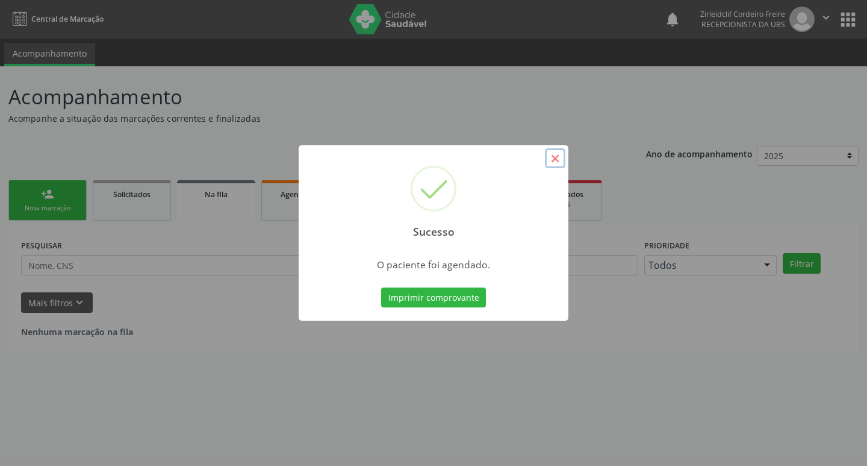
click at [553, 158] on button "×" at bounding box center [555, 158] width 20 height 20
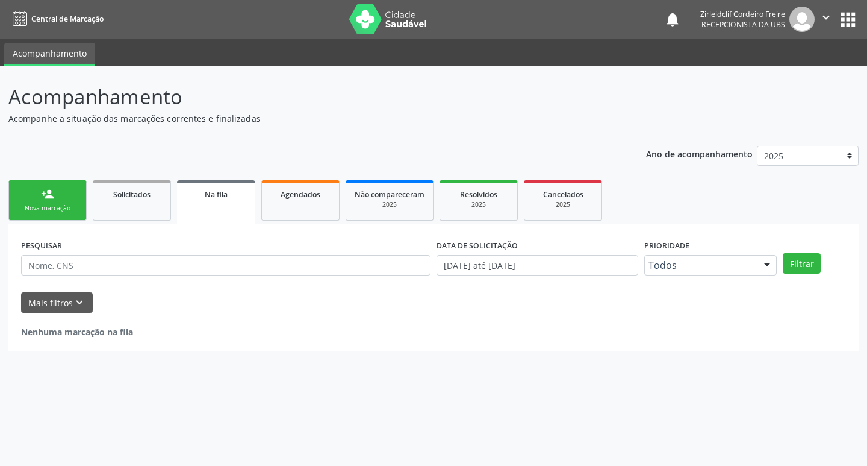
click at [72, 205] on div "Nova marcação" at bounding box center [47, 208] width 60 height 9
